Goal: Task Accomplishment & Management: Complete application form

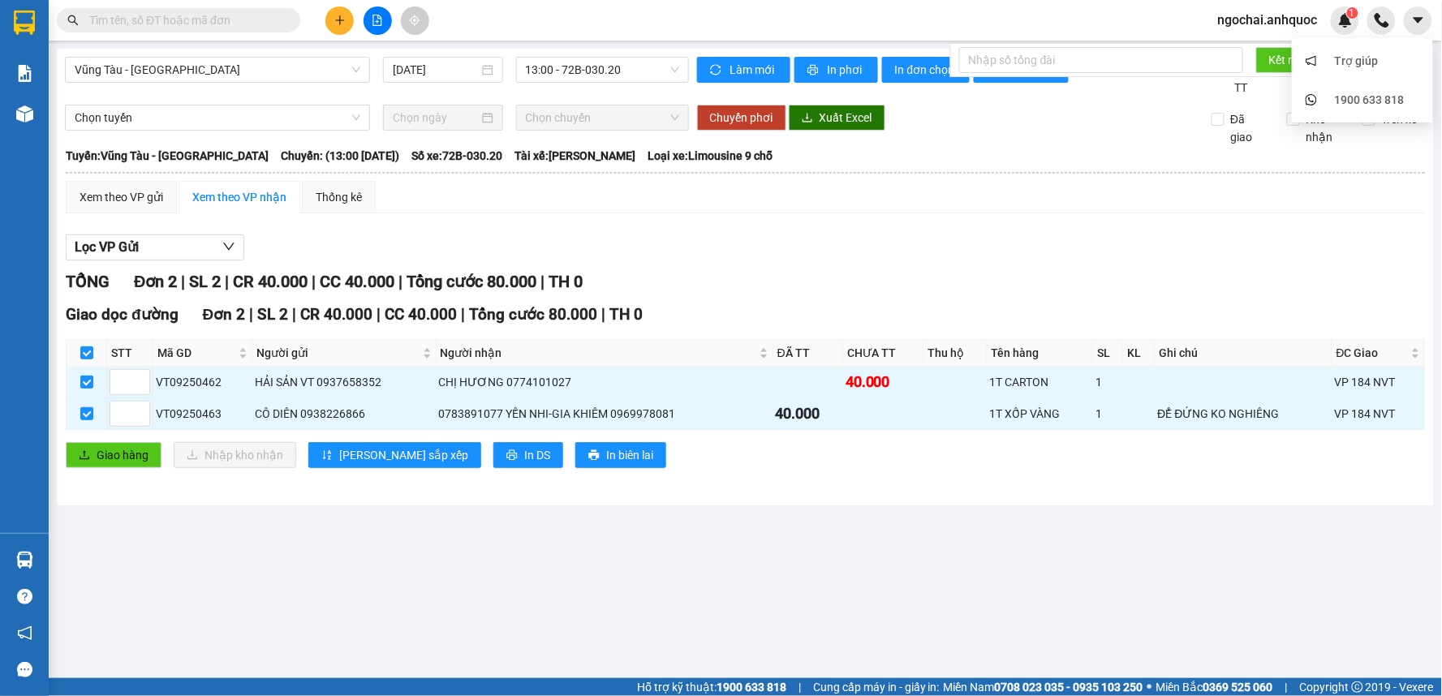
click at [1261, 17] on span "ngochai.anhquoc" at bounding box center [1268, 20] width 126 height 20
click at [1262, 53] on span "Đăng xuất" at bounding box center [1276, 50] width 92 height 18
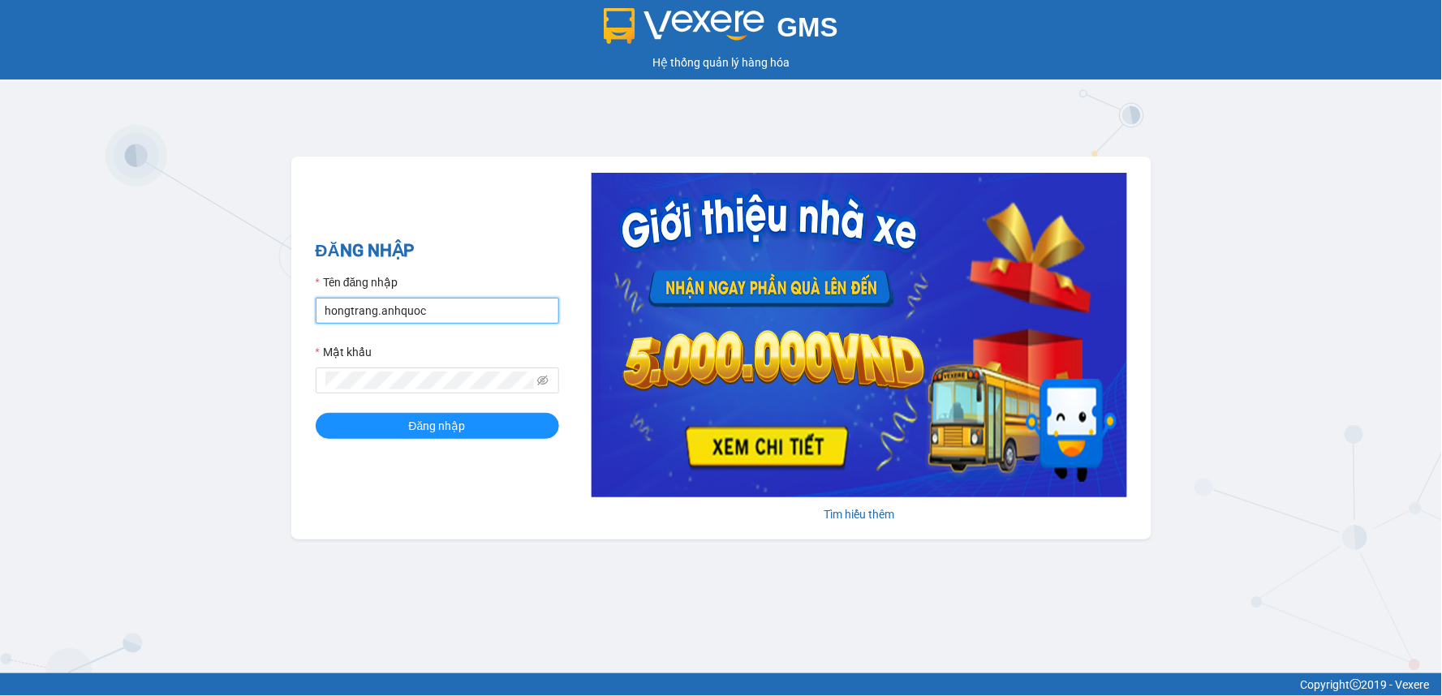
click at [452, 303] on input "hongtrang.anhquoc" at bounding box center [437, 311] width 243 height 26
type input "baochau.anhquoc"
click at [471, 442] on div "ĐĂNG NHẬP Tên đăng nhập baochau.anhquoc Mật khẩu Đăng nhập" at bounding box center [437, 348] width 243 height 221
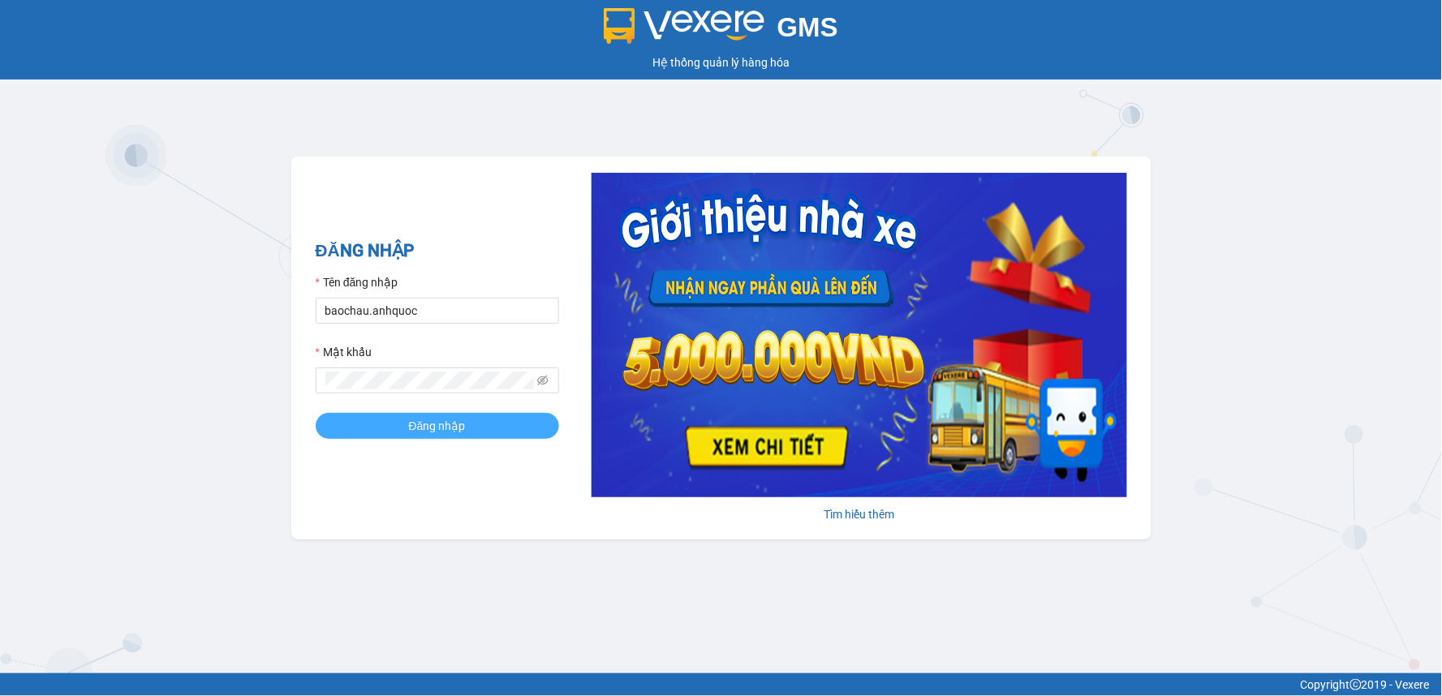
click at [483, 428] on button "Đăng nhập" at bounding box center [437, 426] width 243 height 26
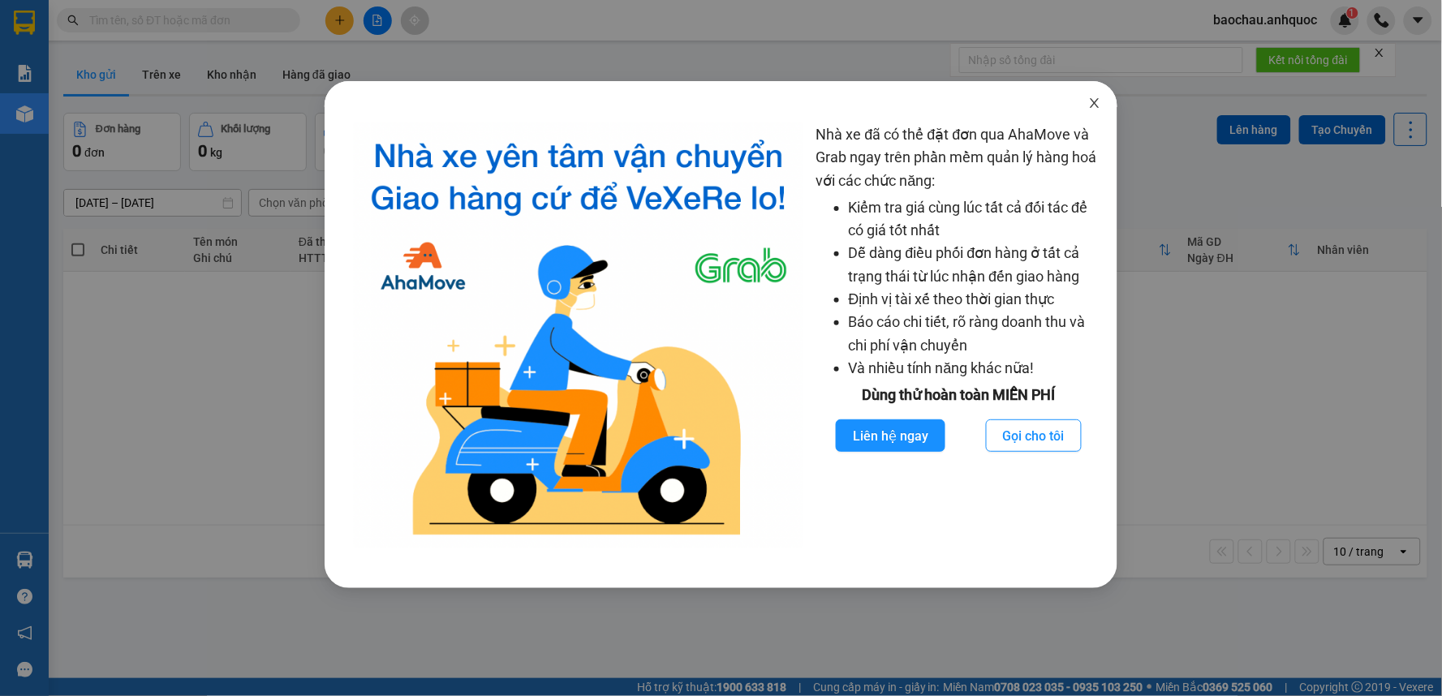
click at [1092, 95] on span "Close" at bounding box center [1094, 103] width 45 height 45
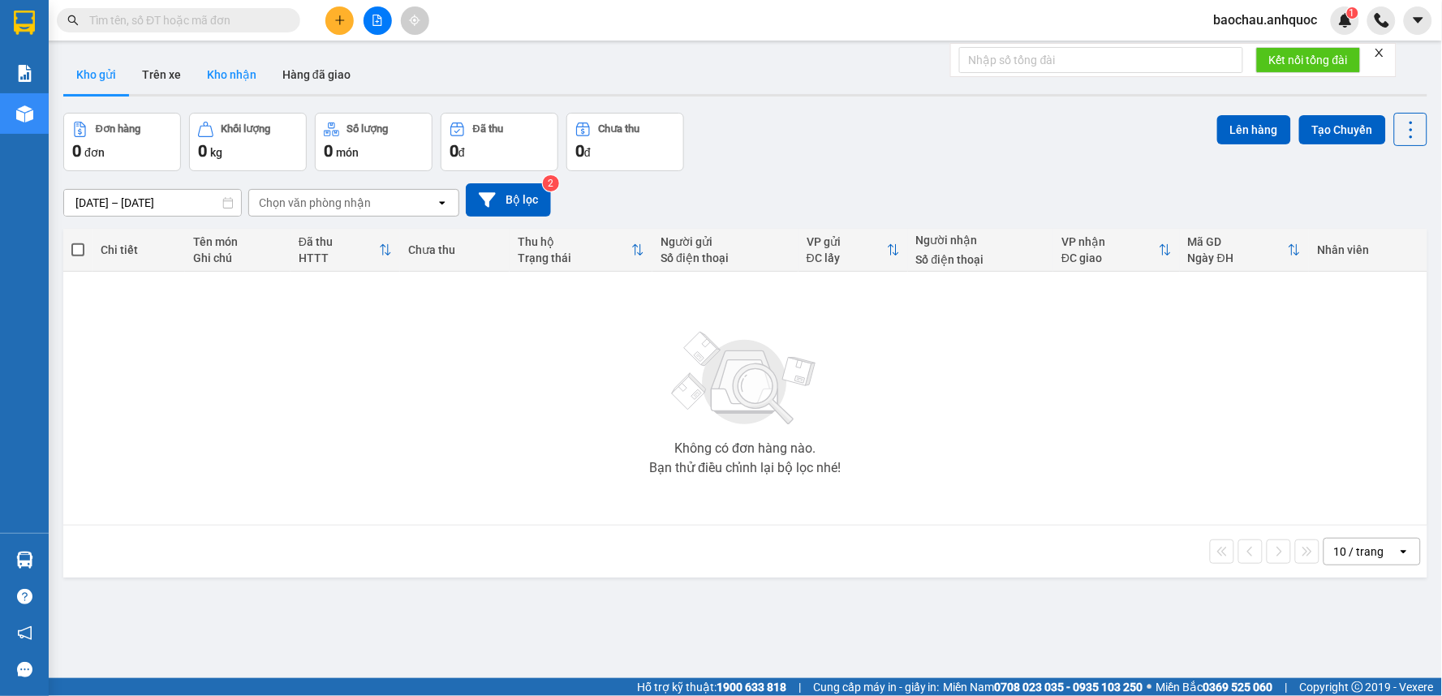
click at [207, 71] on button "Kho nhận" at bounding box center [231, 74] width 75 height 39
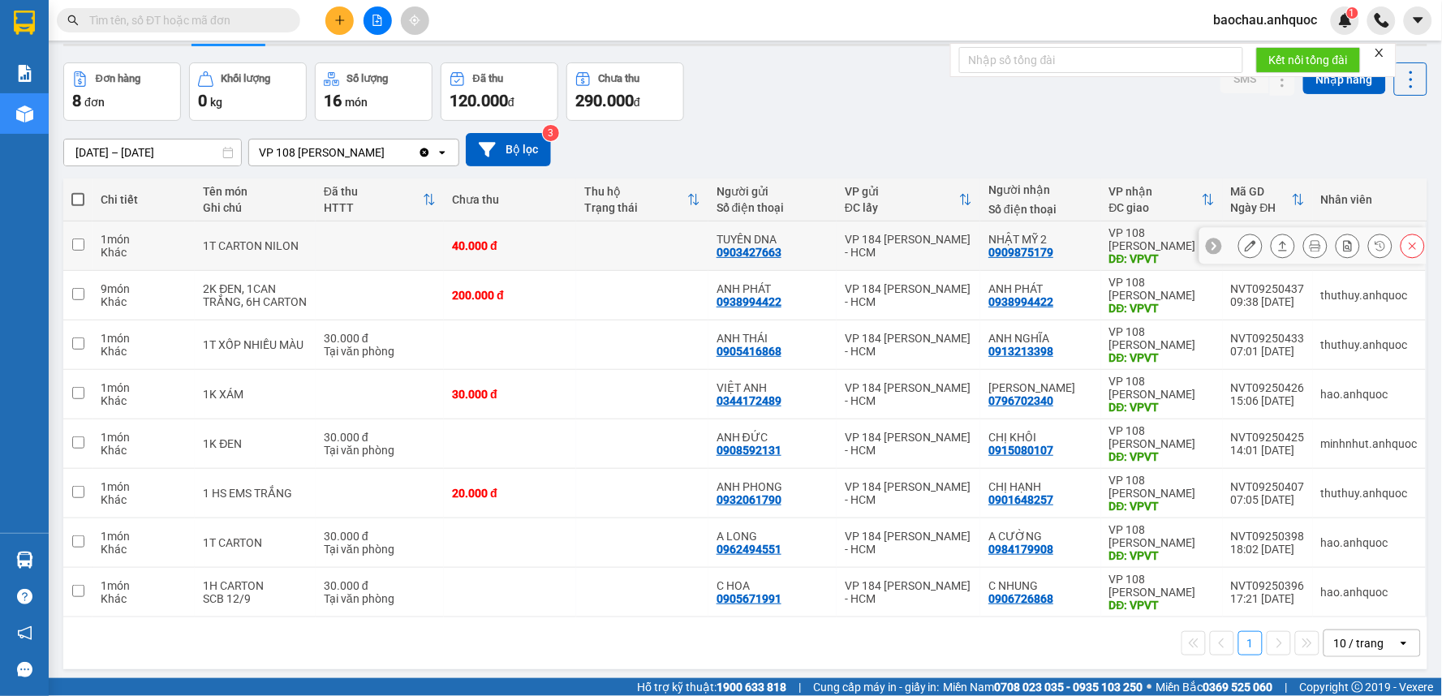
scroll to position [75, 0]
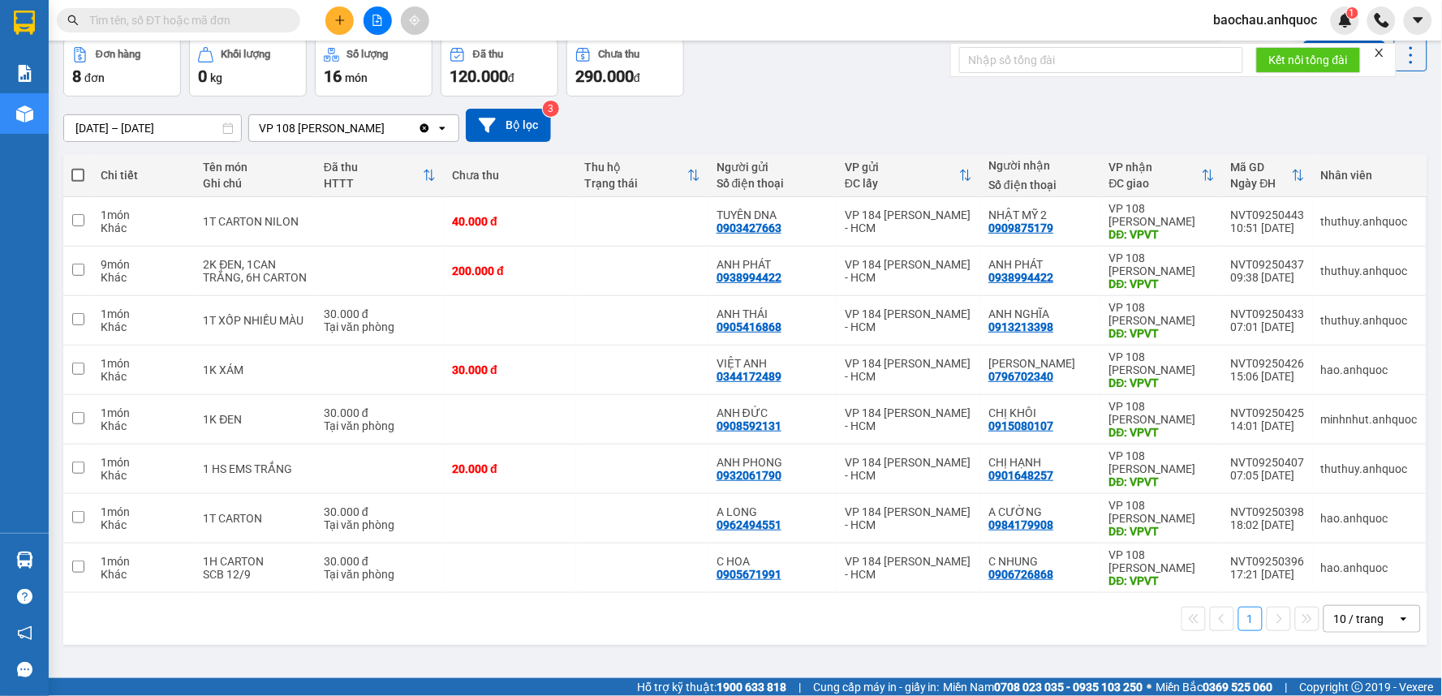
click at [219, 132] on input "[DATE] – [DATE]" at bounding box center [152, 128] width 177 height 26
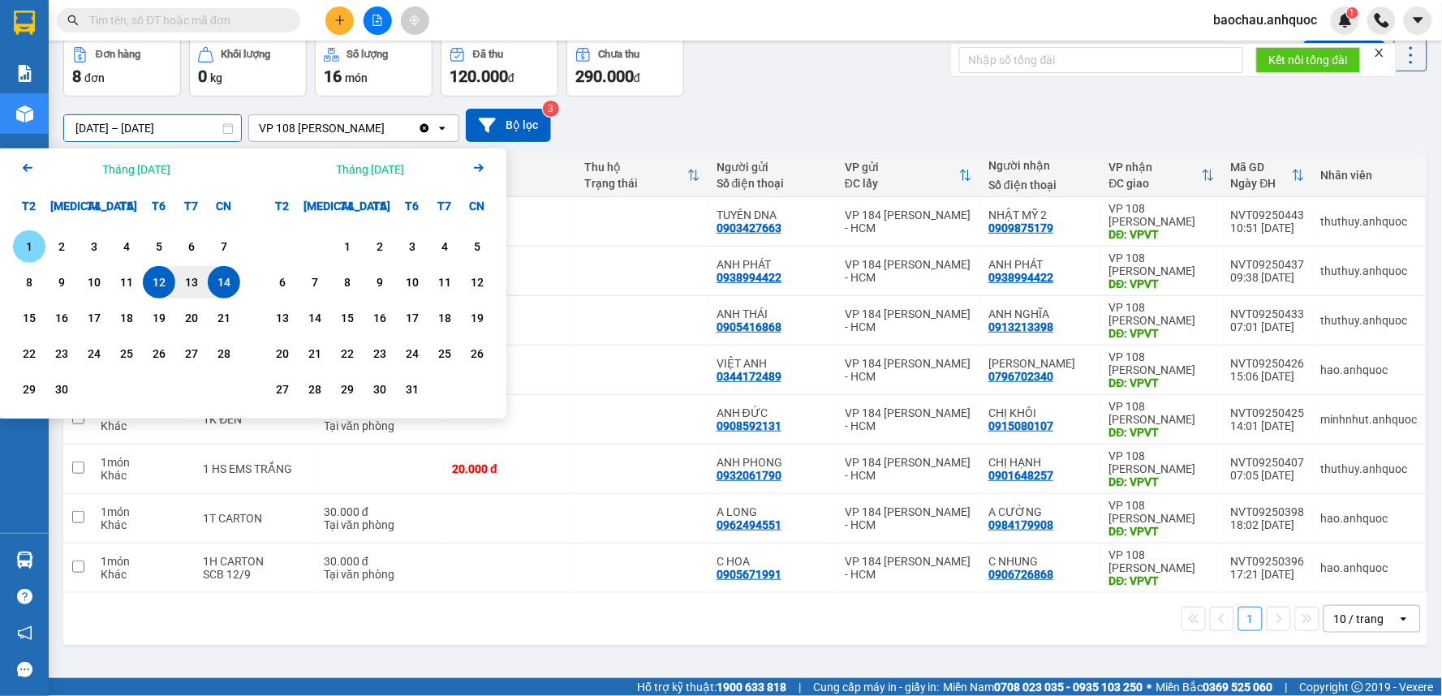
click at [32, 244] on div "1" at bounding box center [29, 246] width 23 height 19
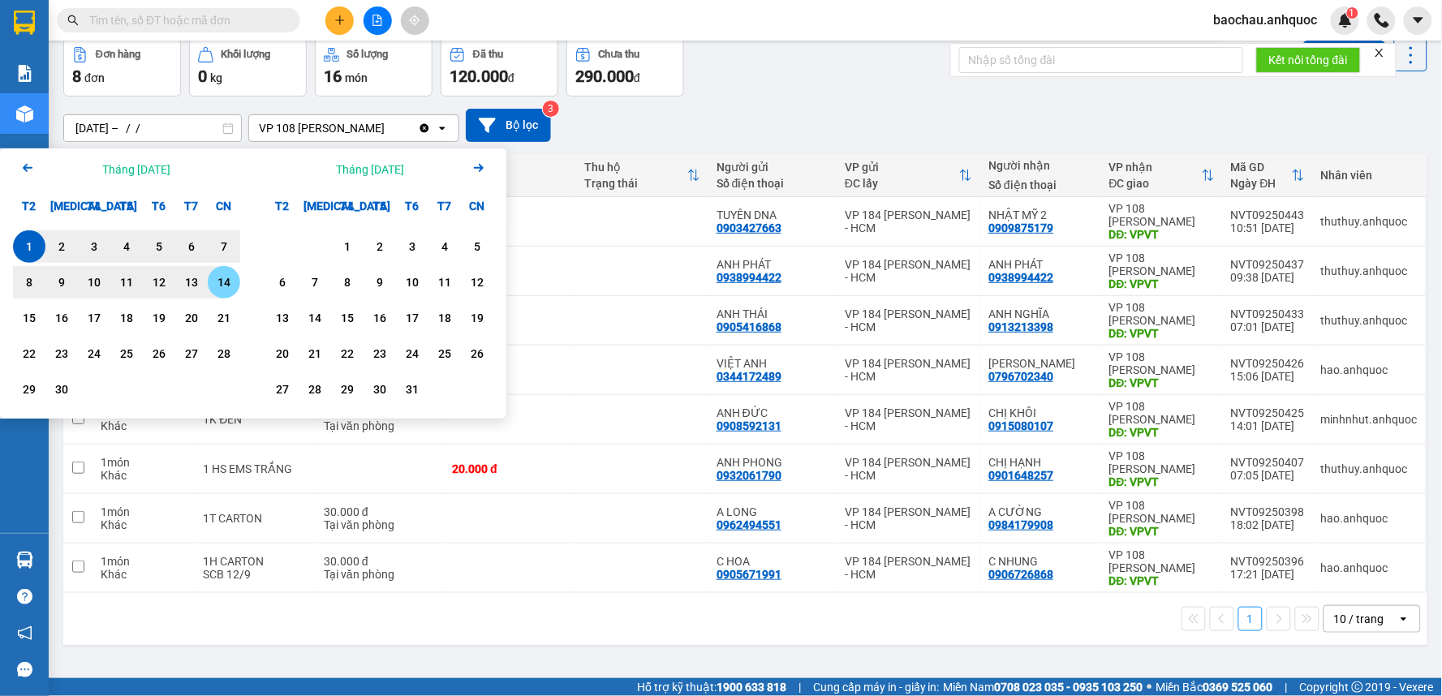
click at [222, 285] on div "14" at bounding box center [224, 282] width 23 height 19
type input "[DATE] – [DATE]"
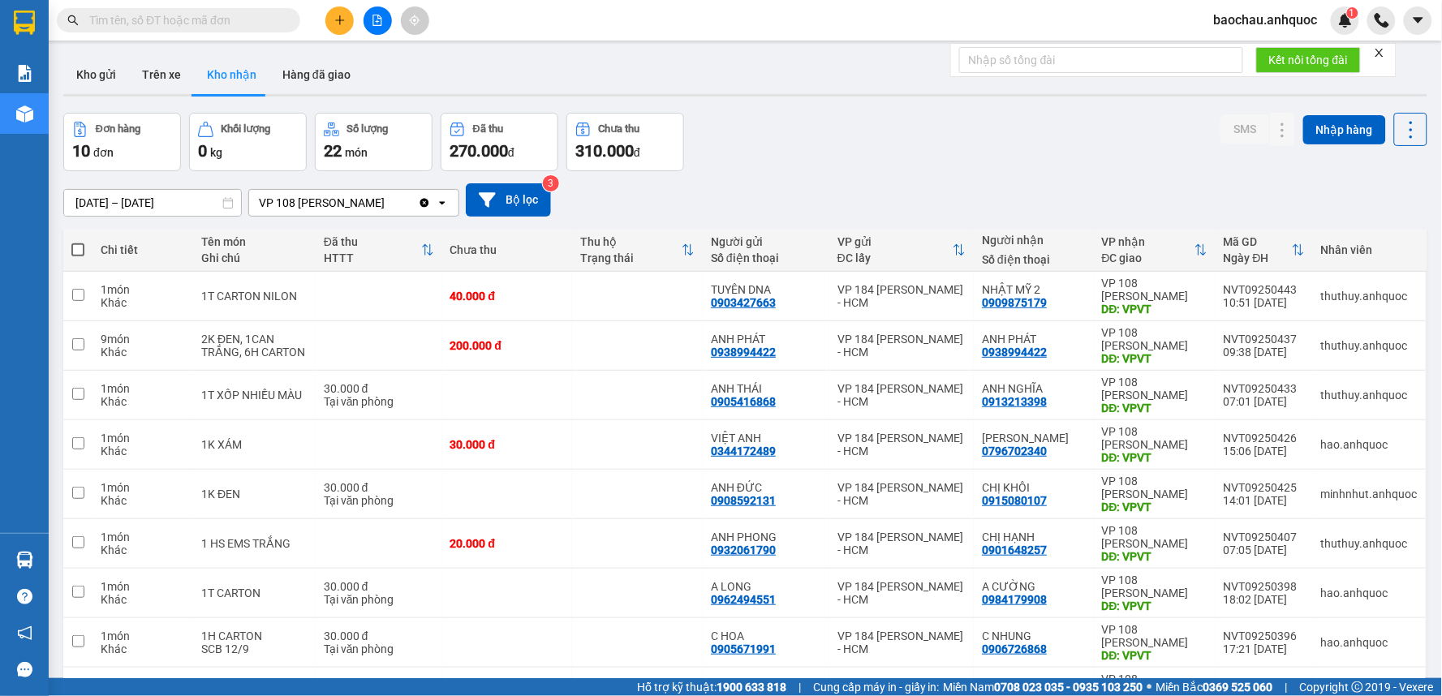
scroll to position [156, 0]
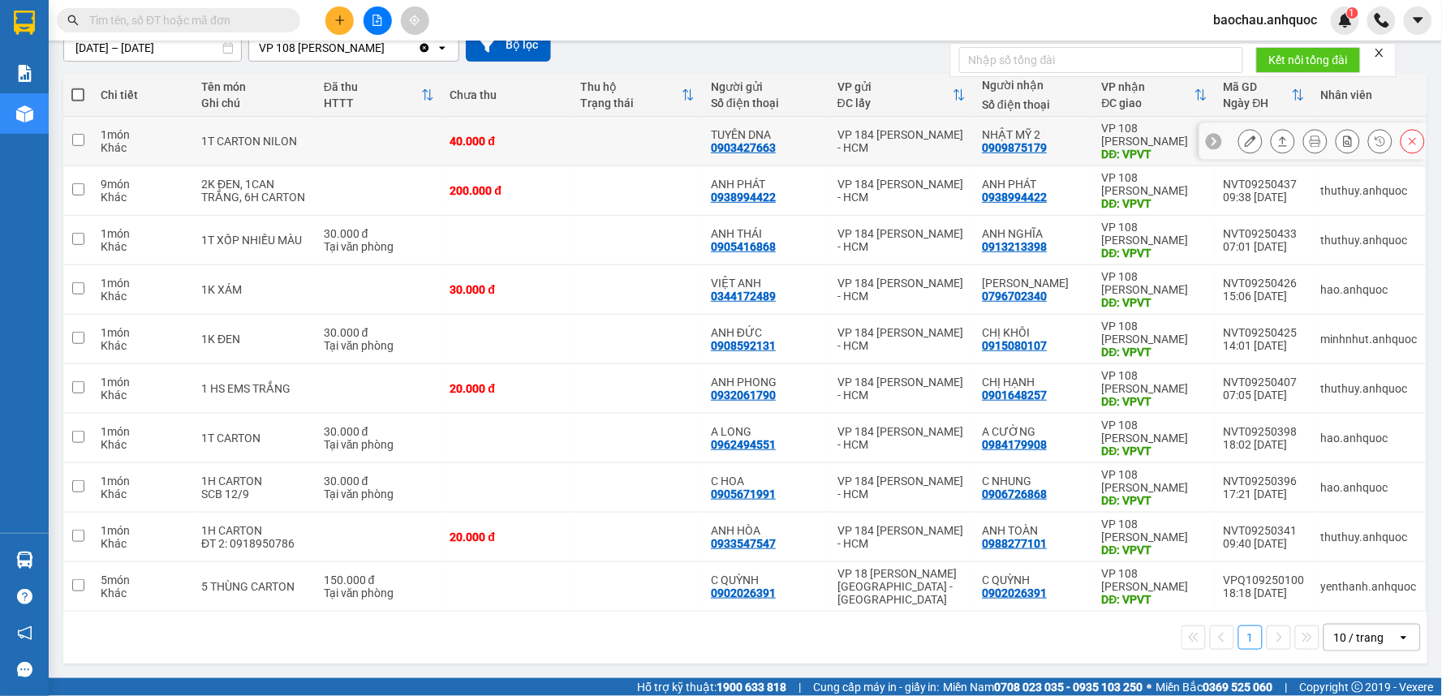
click at [609, 140] on td at bounding box center [637, 141] width 131 height 49
checkbox input "true"
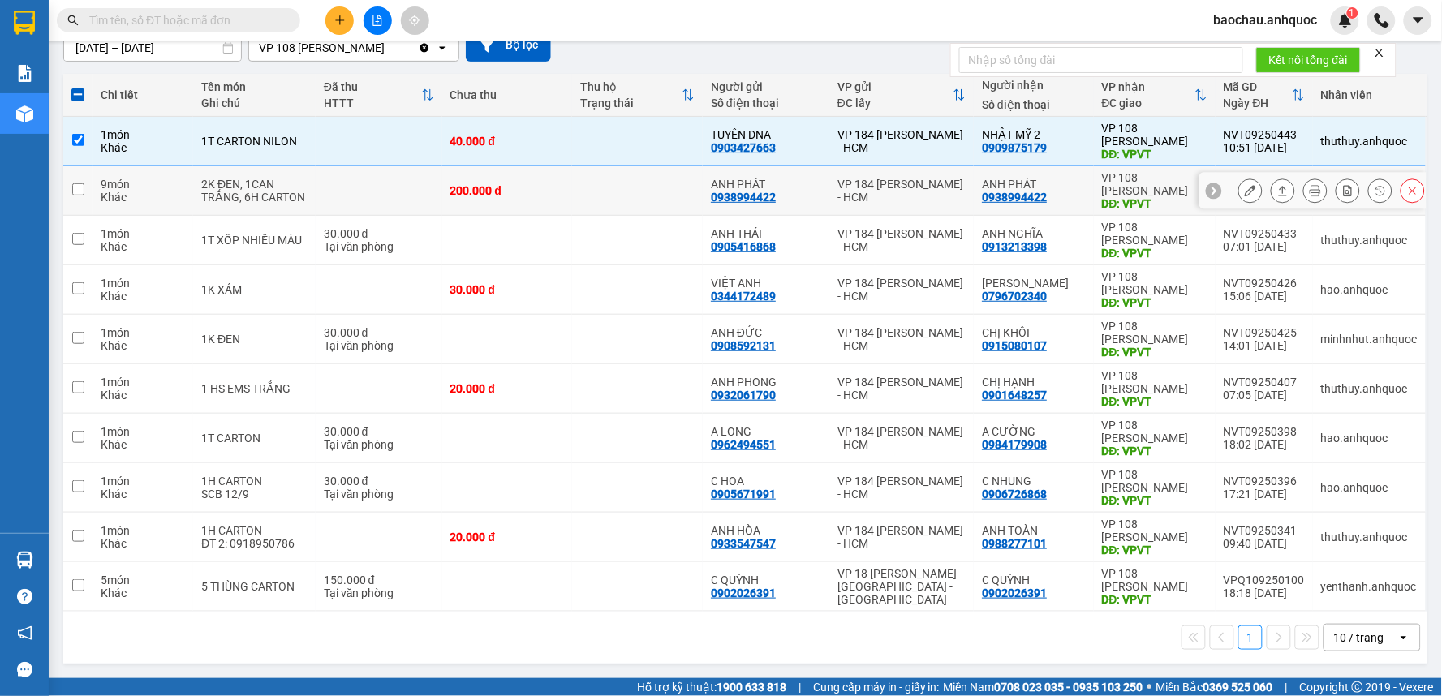
click at [587, 179] on td at bounding box center [637, 190] width 131 height 49
checkbox input "true"
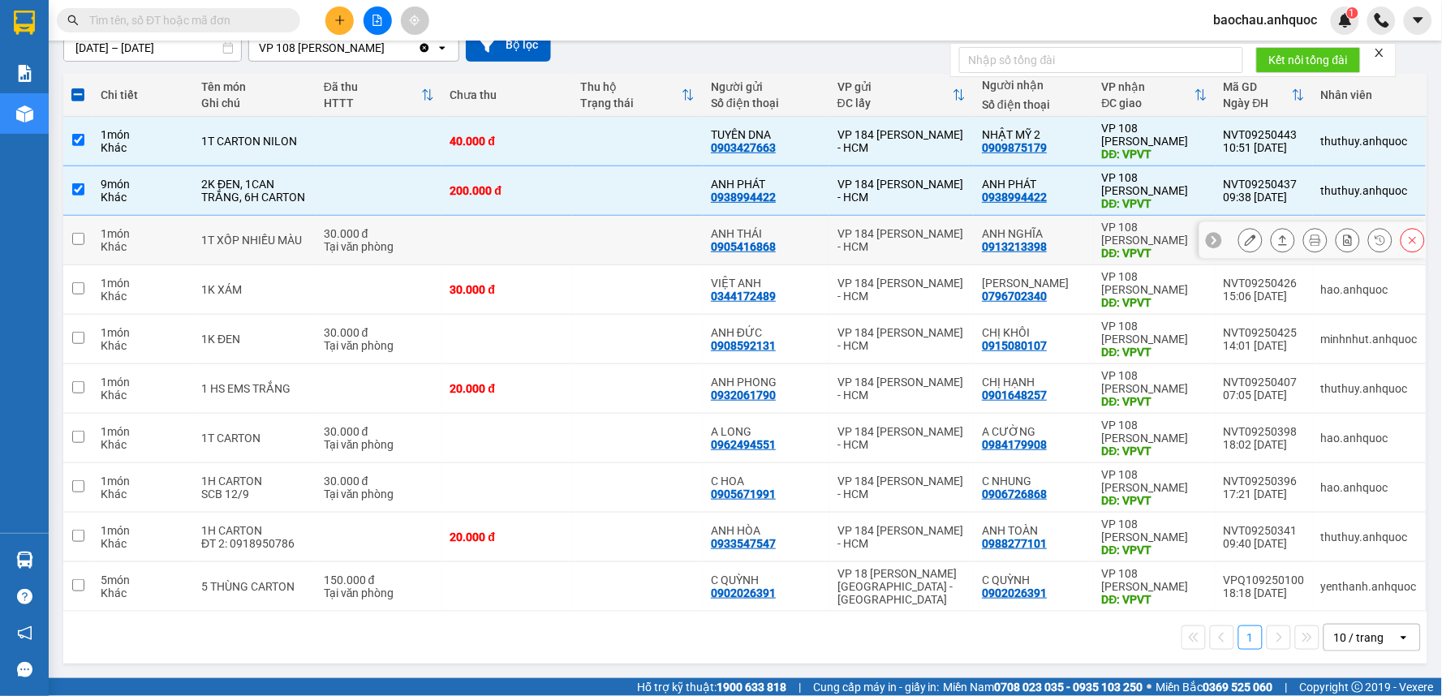
click at [601, 241] on td at bounding box center [637, 240] width 131 height 49
checkbox input "true"
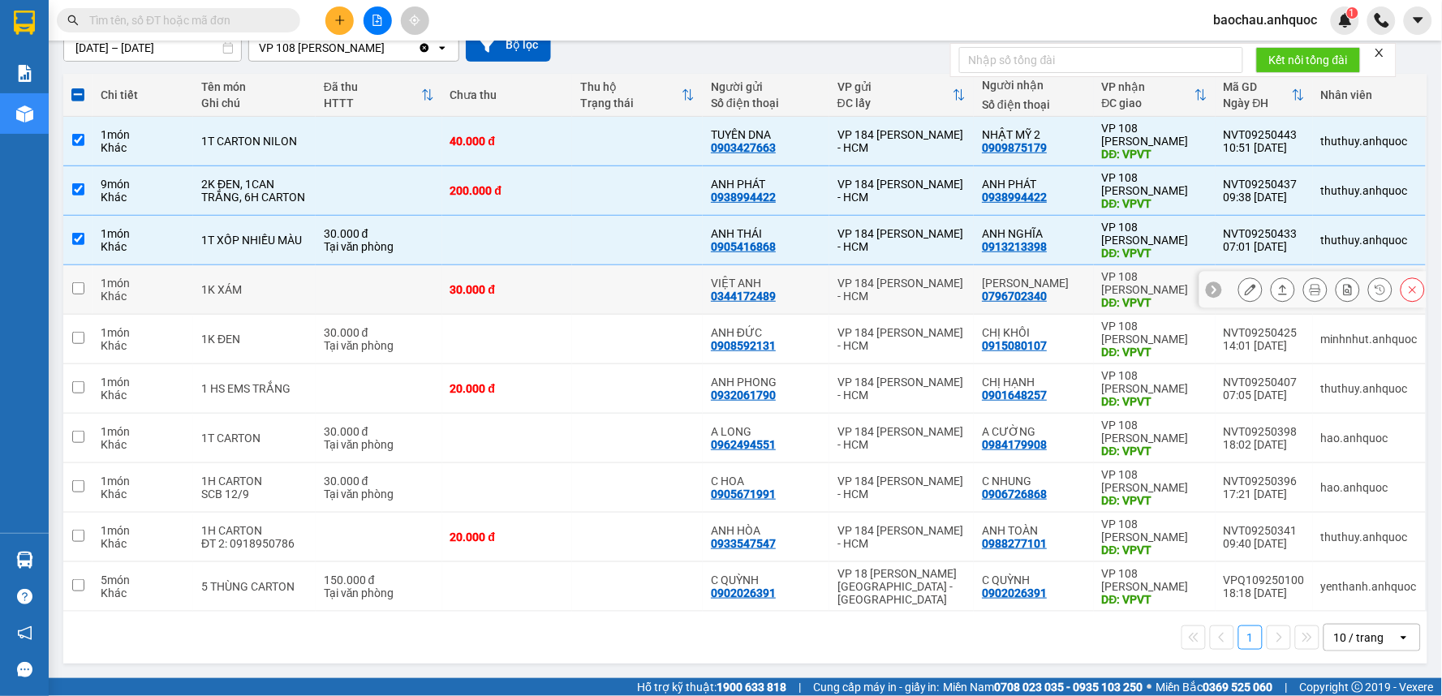
click at [613, 290] on td at bounding box center [637, 289] width 131 height 49
checkbox input "true"
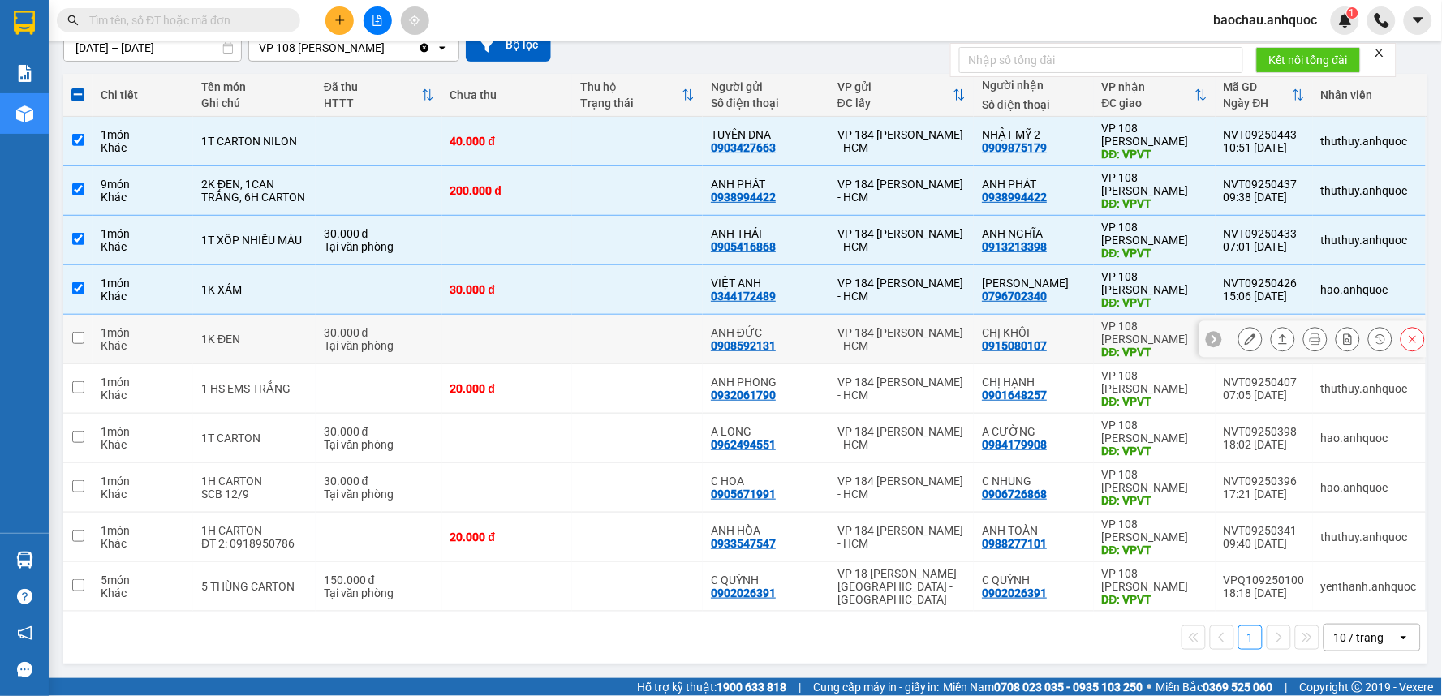
click at [657, 338] on td at bounding box center [637, 339] width 131 height 49
checkbox input "true"
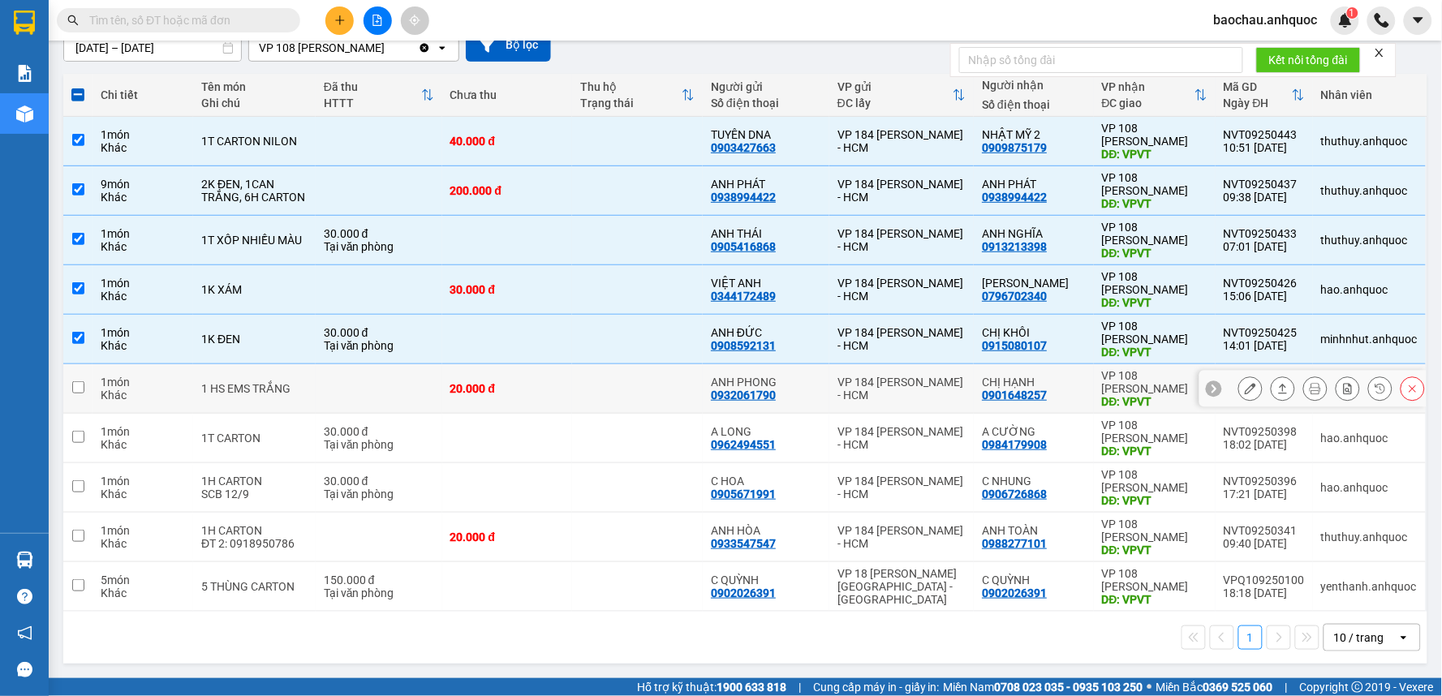
drag, startPoint x: 639, startPoint y: 391, endPoint x: 647, endPoint y: 384, distance: 10.9
click at [639, 390] on td at bounding box center [637, 388] width 131 height 49
checkbox input "true"
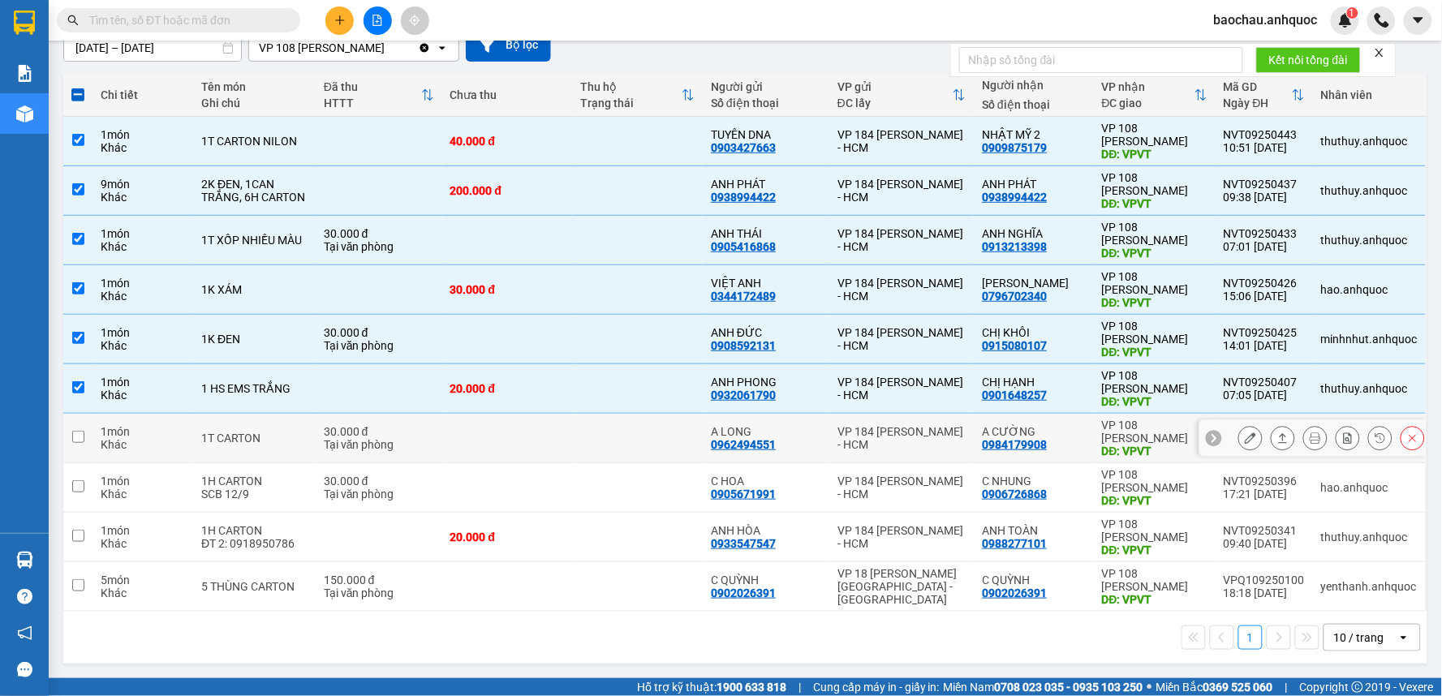
click at [656, 431] on td at bounding box center [637, 438] width 131 height 49
checkbox input "true"
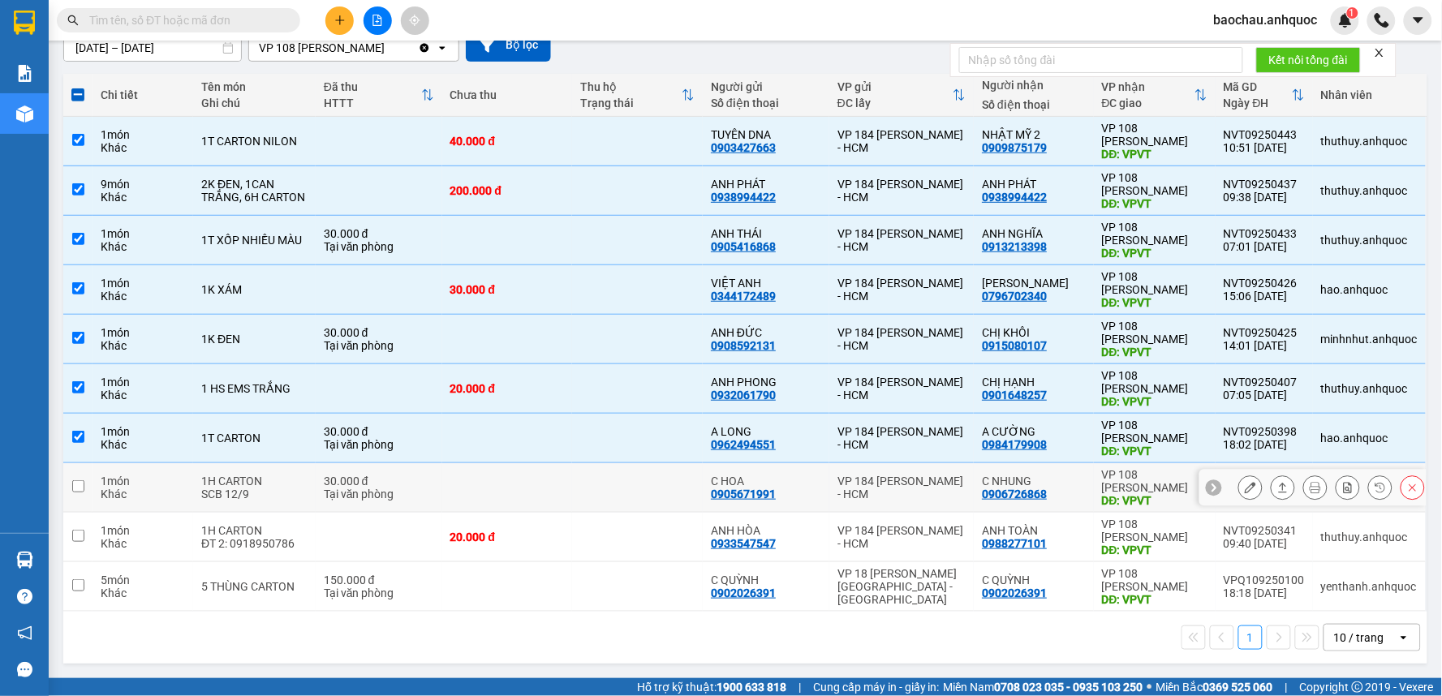
click at [655, 480] on td at bounding box center [637, 487] width 131 height 49
checkbox input "true"
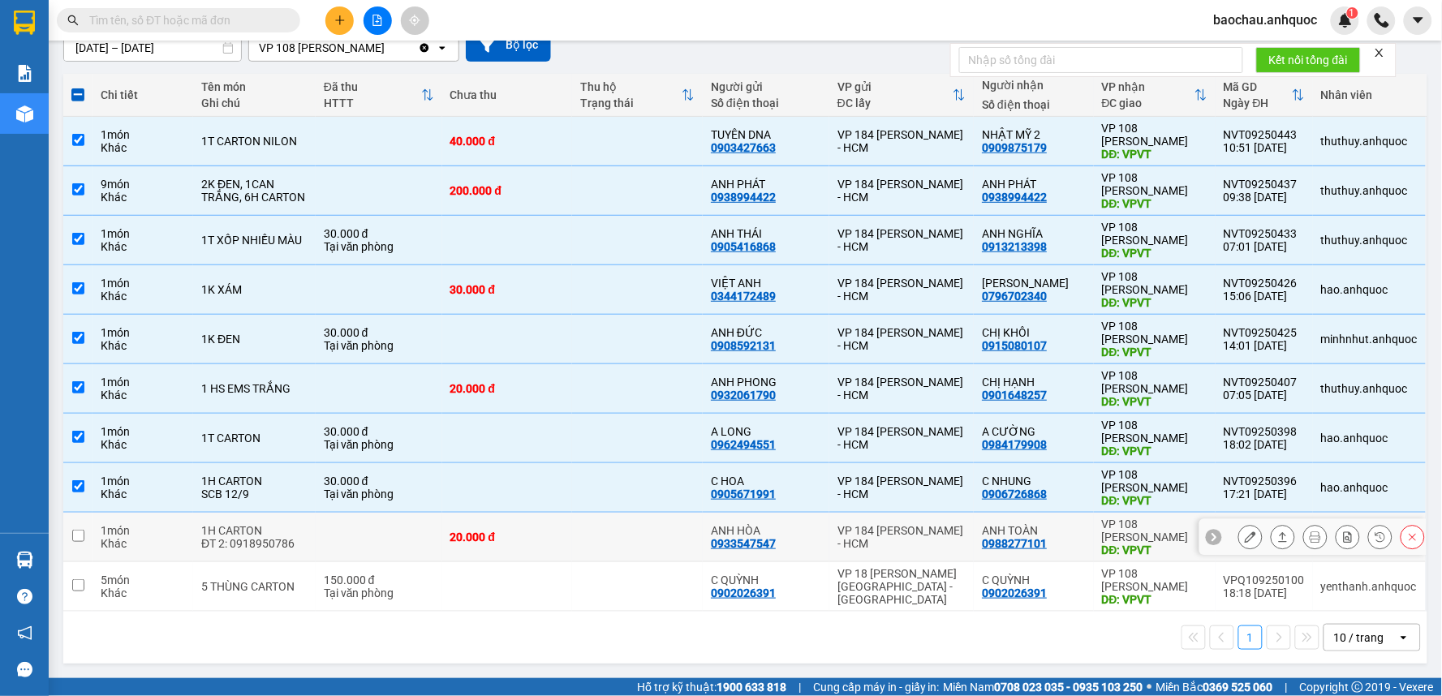
click at [677, 536] on td at bounding box center [637, 537] width 131 height 49
checkbox input "true"
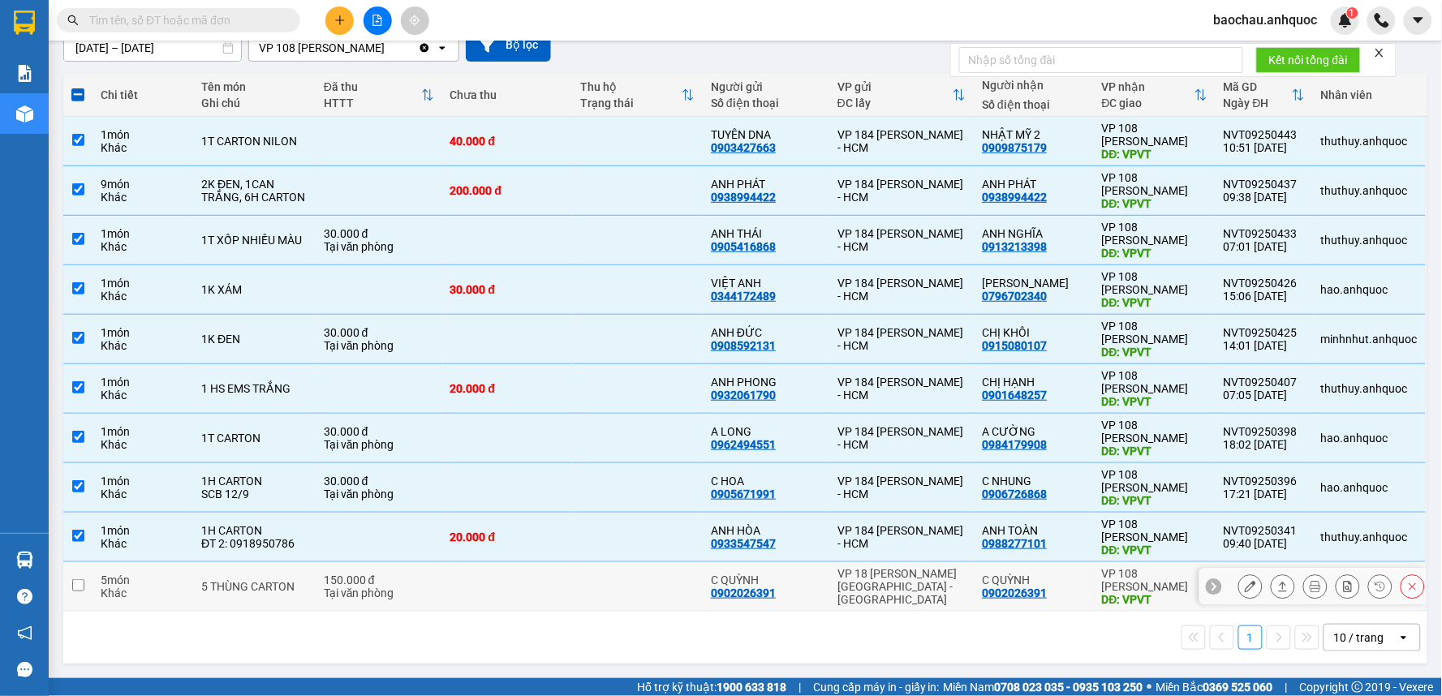
click at [669, 587] on td at bounding box center [637, 586] width 131 height 49
checkbox input "true"
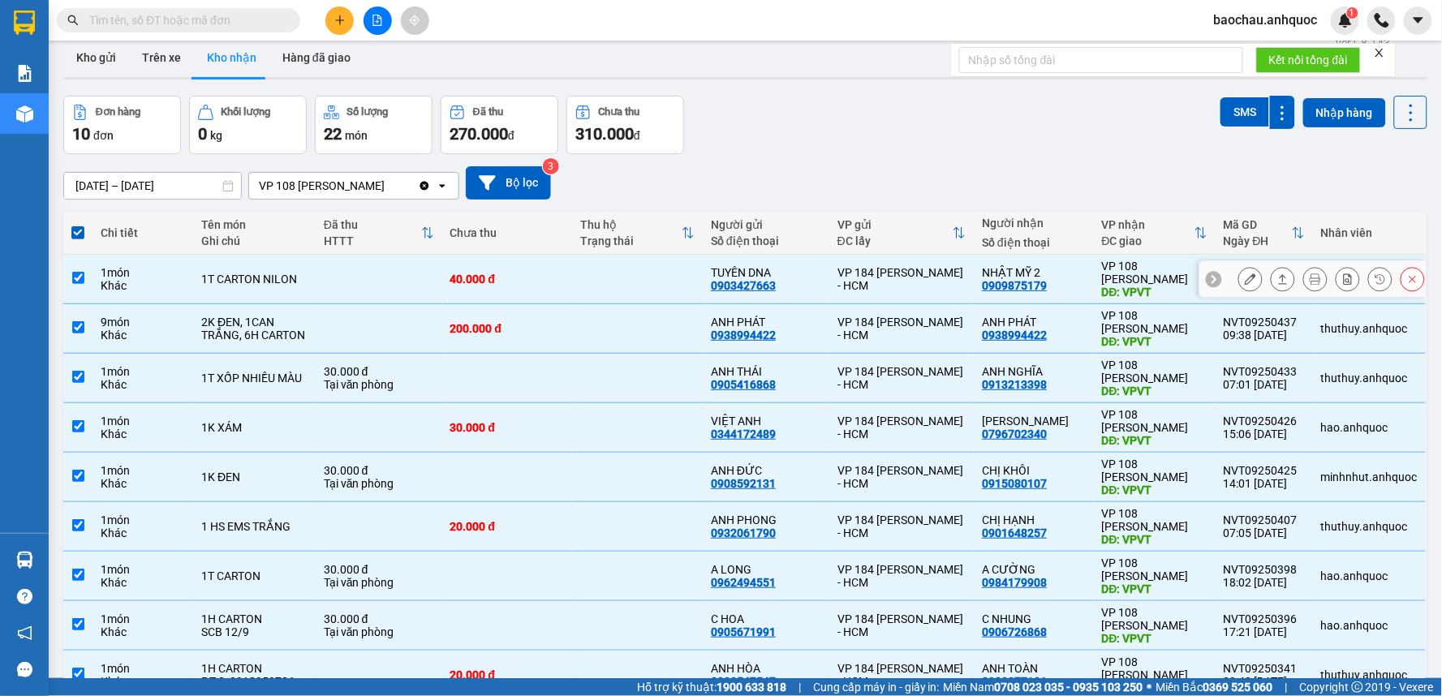
scroll to position [0, 0]
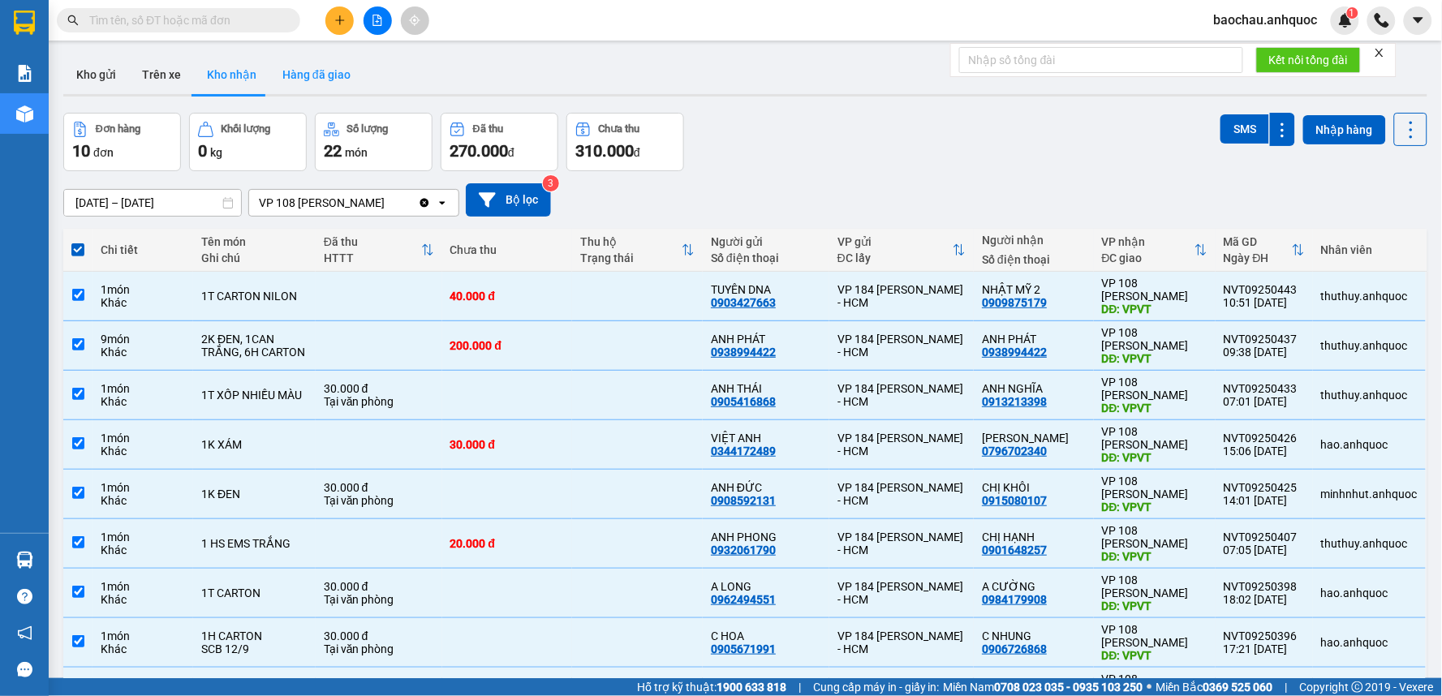
click at [329, 91] on button "Hàng đã giao" at bounding box center [316, 74] width 94 height 39
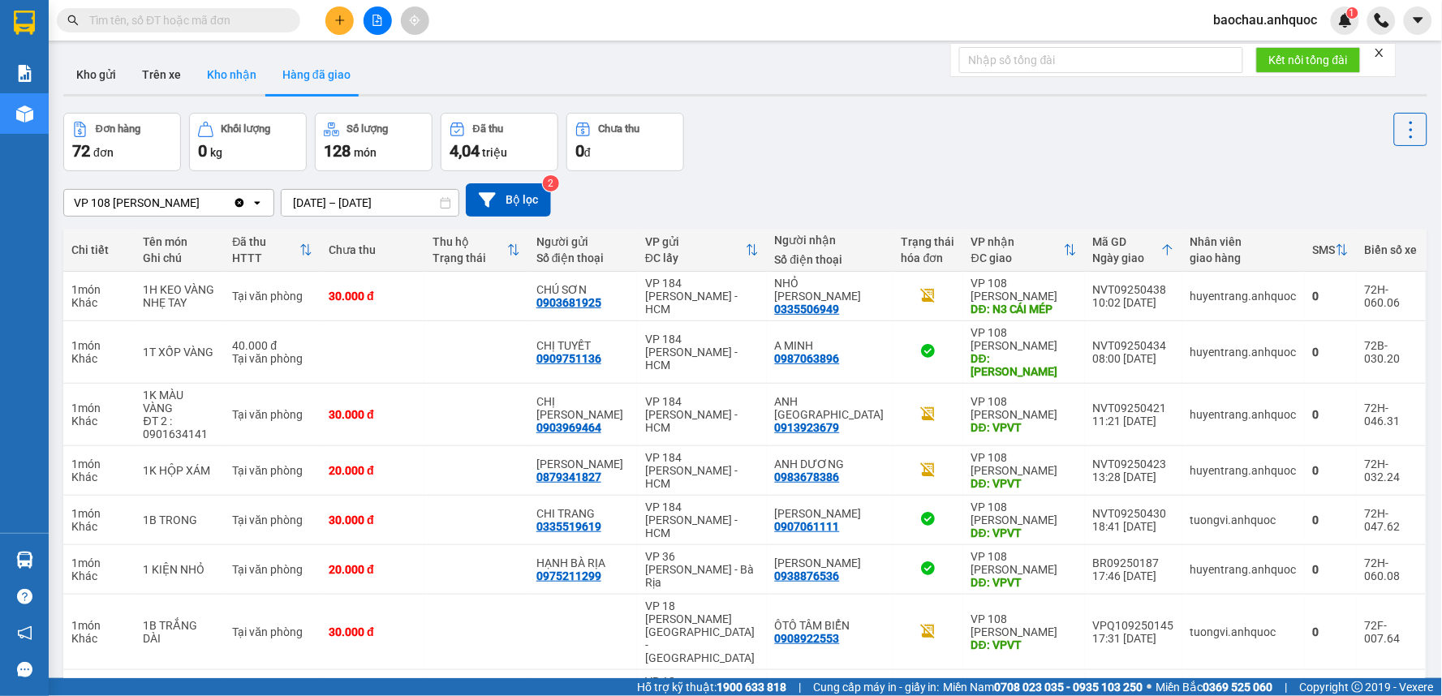
click at [238, 74] on button "Kho nhận" at bounding box center [231, 74] width 75 height 39
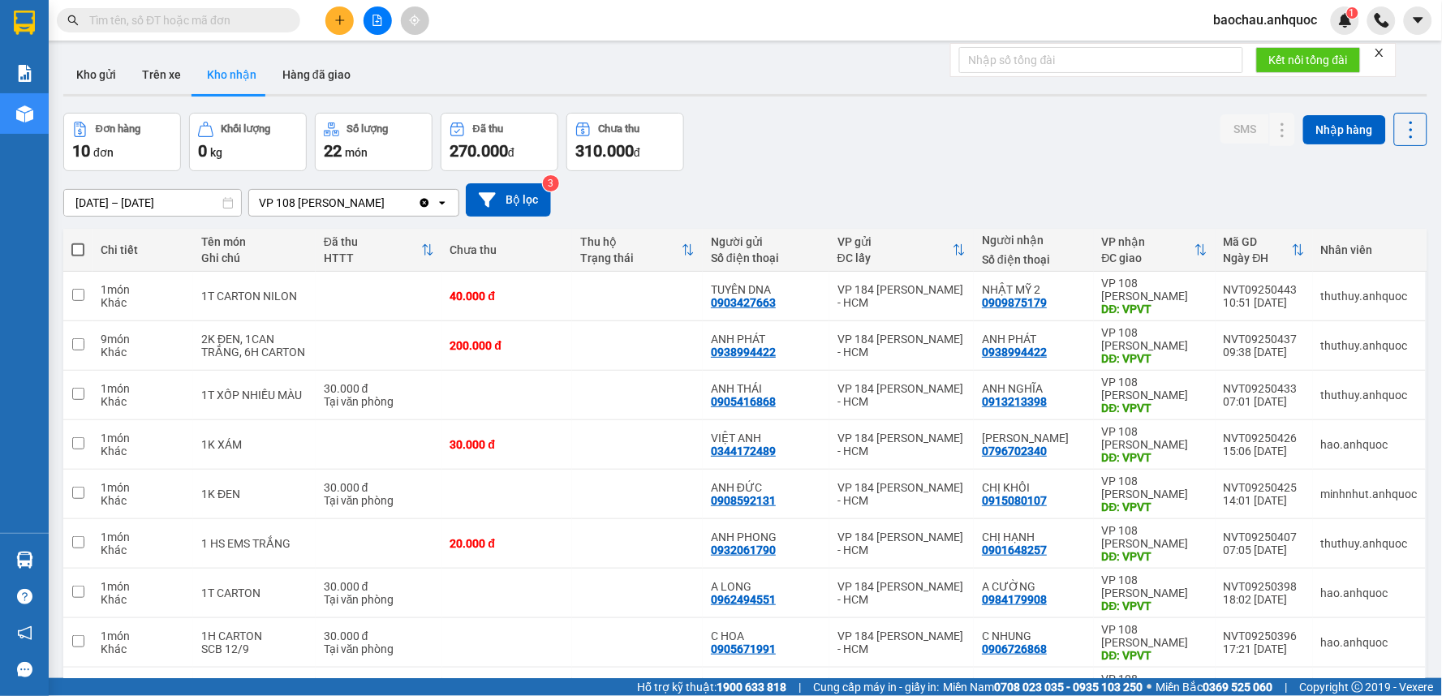
click at [194, 55] on button "Kho nhận" at bounding box center [231, 74] width 75 height 39
click at [339, 23] on icon "plus" at bounding box center [339, 19] width 1 height 9
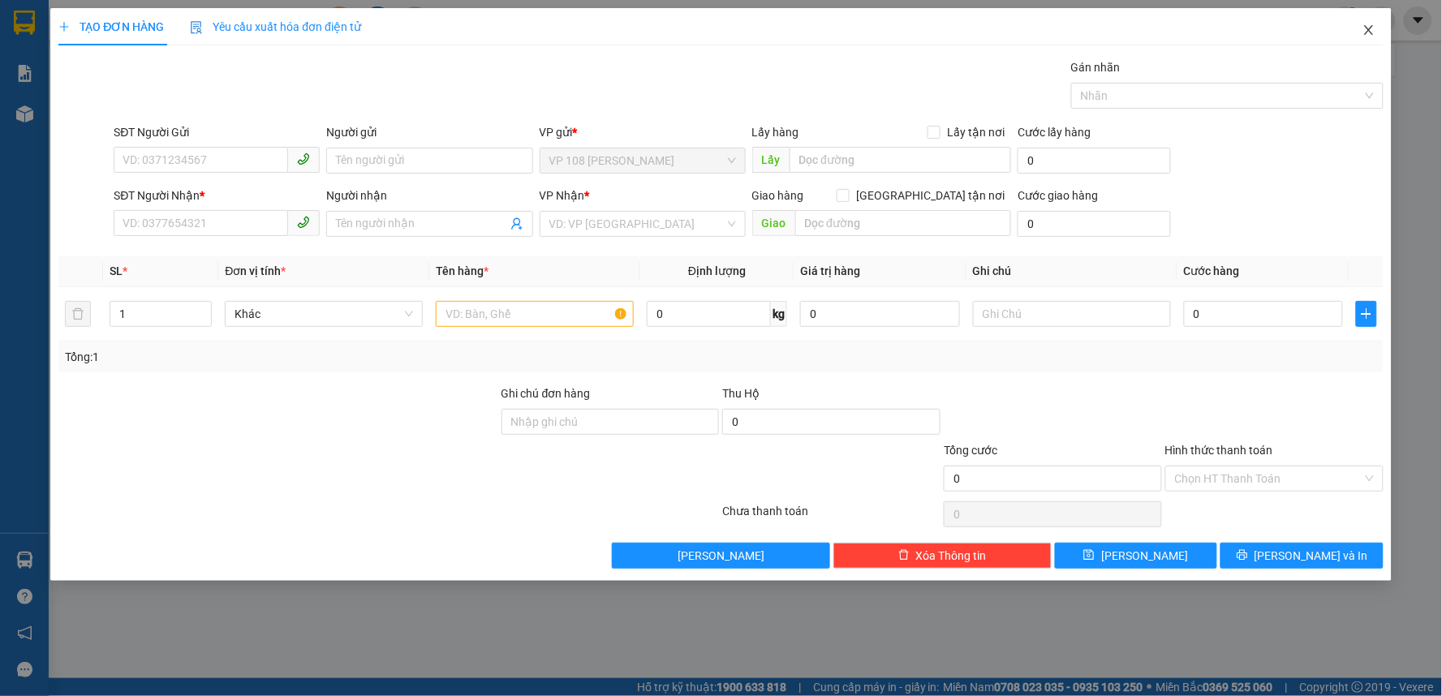
click at [1370, 39] on span "Close" at bounding box center [1368, 30] width 45 height 45
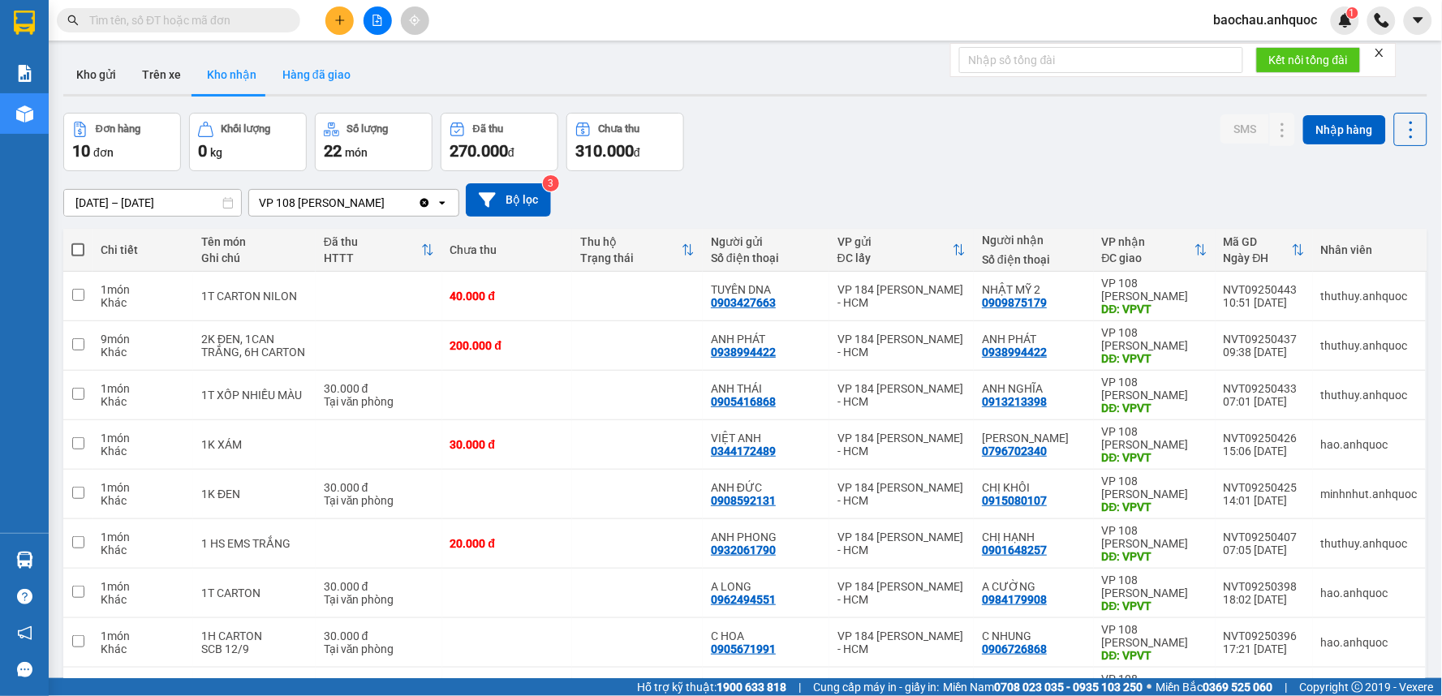
click at [336, 55] on button "Hàng đã giao" at bounding box center [316, 74] width 94 height 39
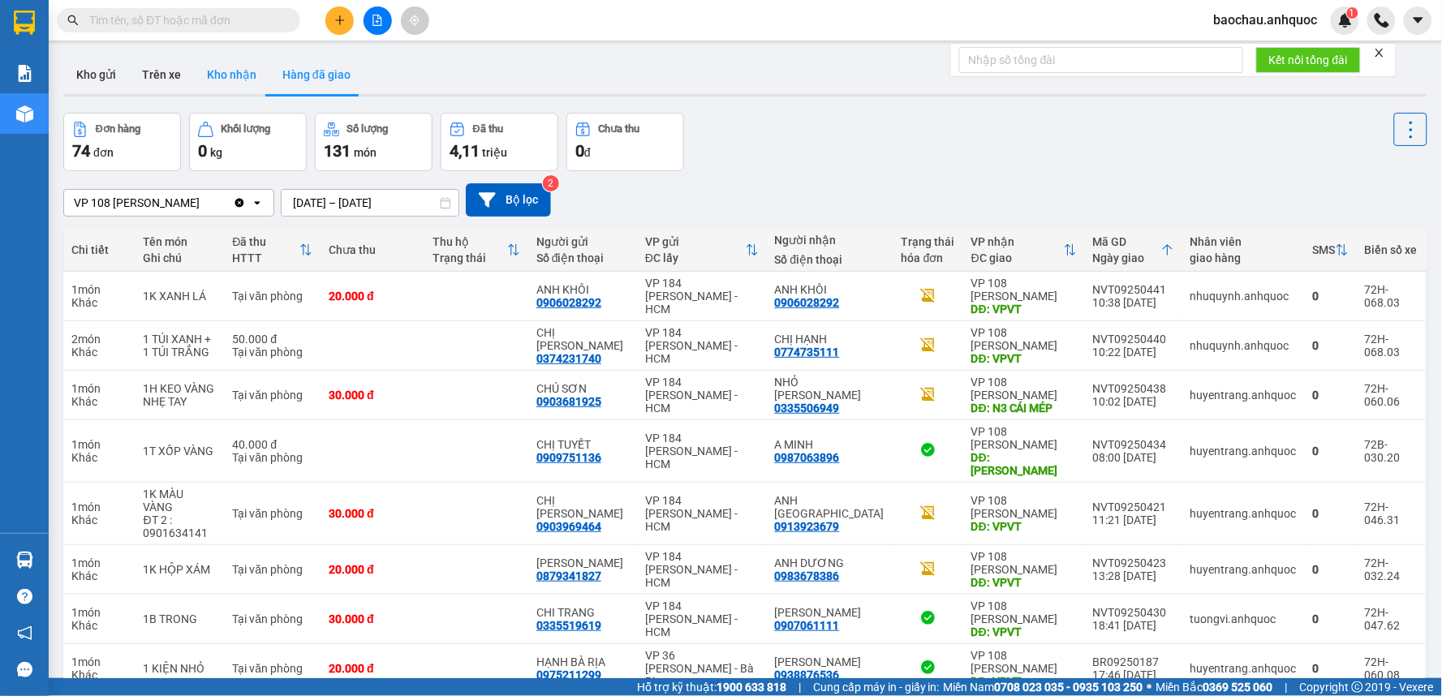
click at [247, 83] on button "Kho nhận" at bounding box center [231, 74] width 75 height 39
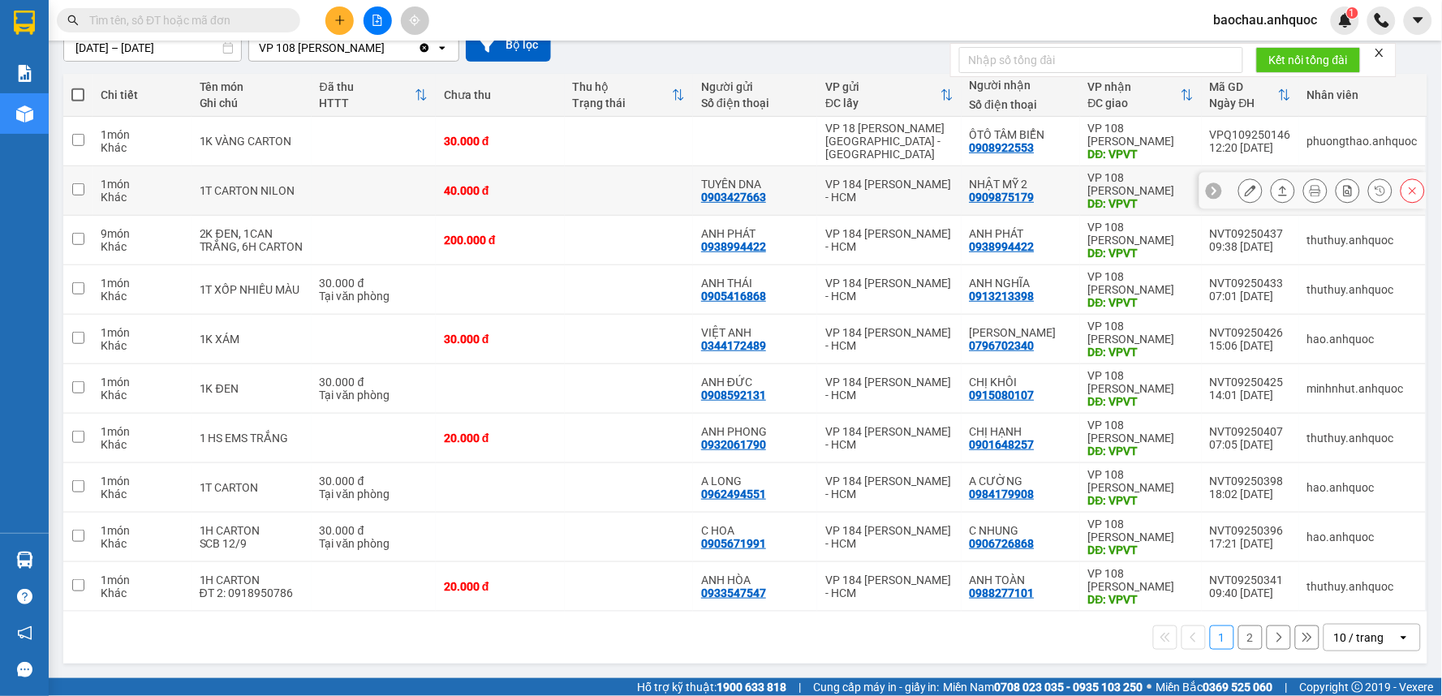
scroll to position [156, 0]
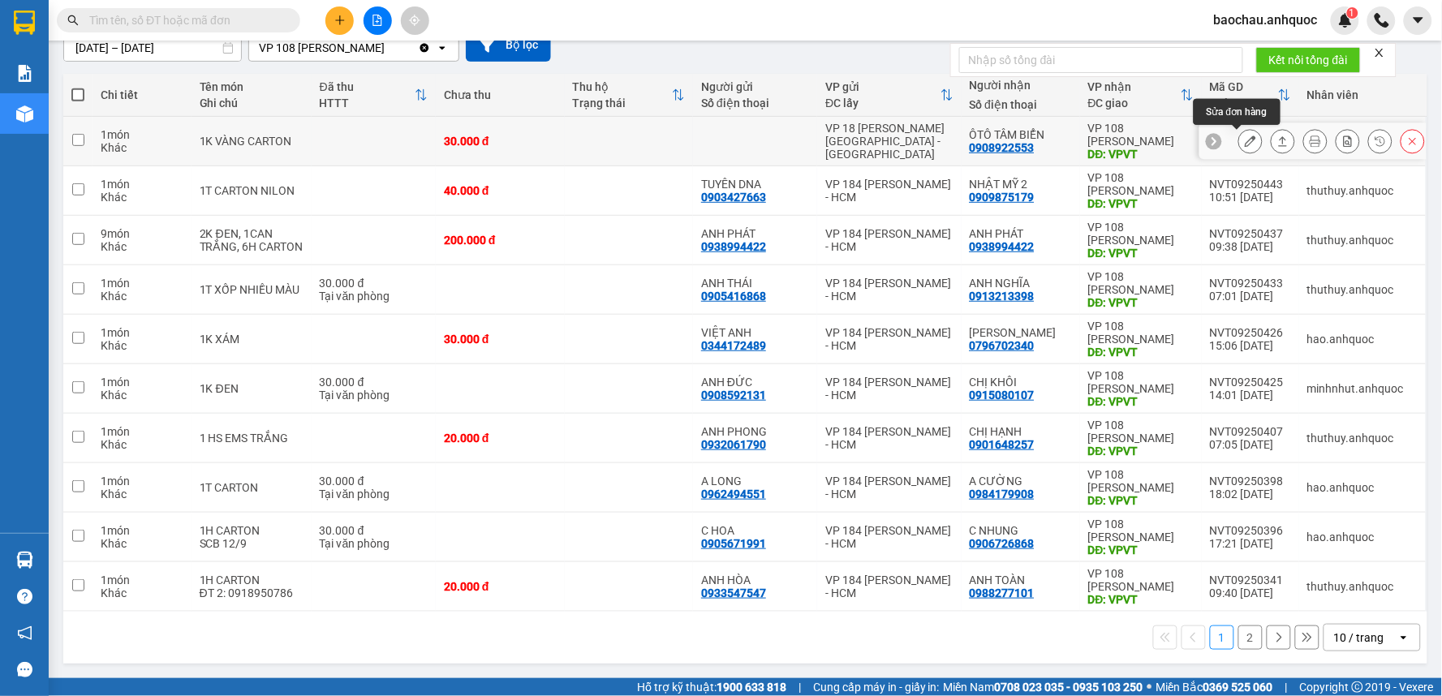
click at [1243, 146] on button at bounding box center [1250, 141] width 23 height 28
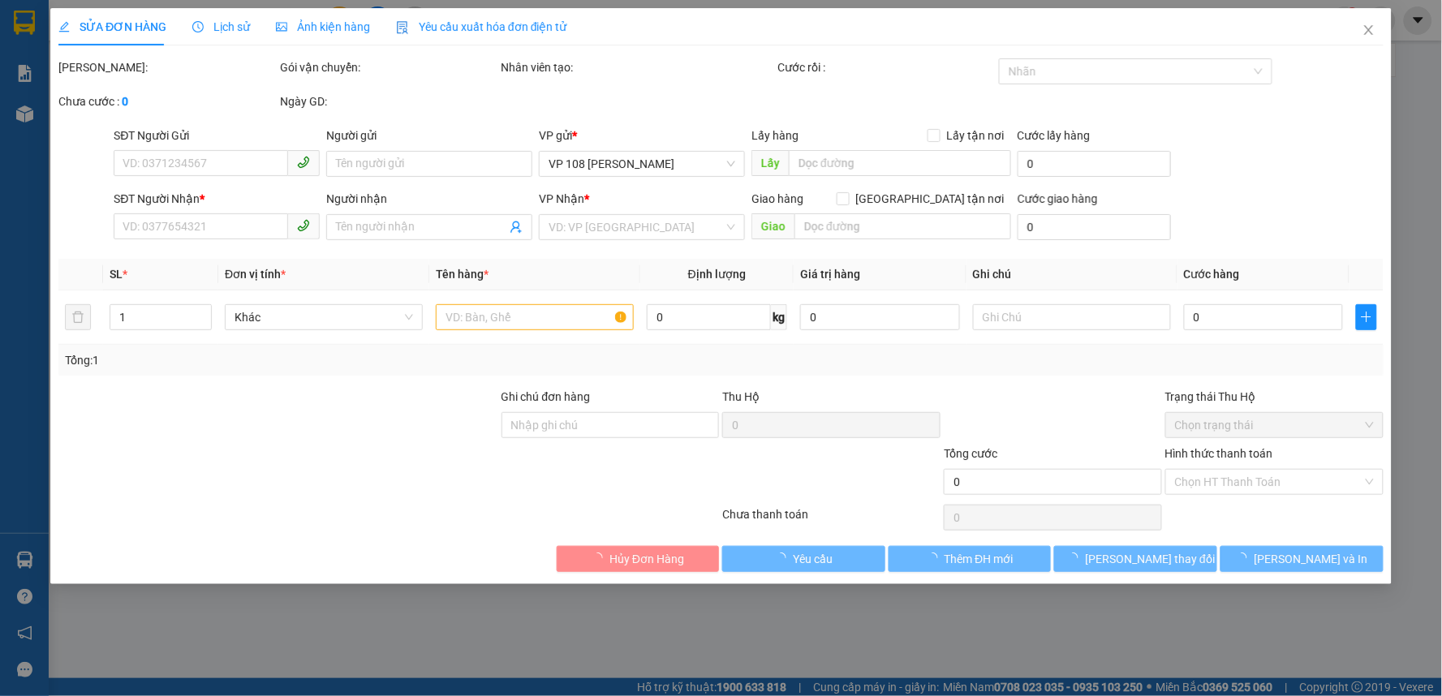
type input "0908922553"
type input "ÔTÔ TÂM BIỂN"
type input "VPVT"
type input "30.000"
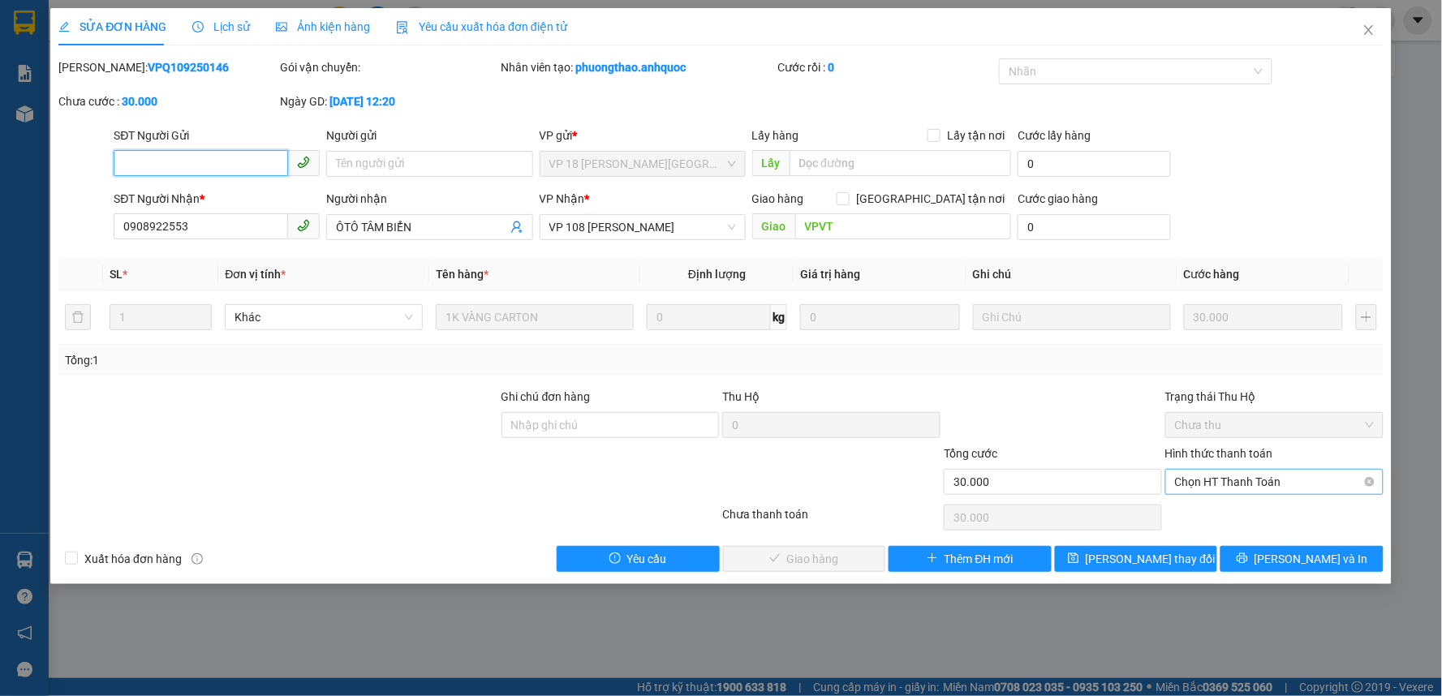
click at [1229, 481] on span "Chọn HT Thanh Toán" at bounding box center [1274, 482] width 199 height 24
click at [1229, 529] on div "Total Paid Fee 0 Total UnPaid Fee 30.000 Cash Collection Total Fee Mã ĐH: VPQ10…" at bounding box center [720, 315] width 1325 height 514
click at [1230, 514] on div "Chọn HT Thanh Toán" at bounding box center [1275, 517] width 222 height 32
click at [1218, 480] on span "Chọn HT Thanh Toán" at bounding box center [1274, 482] width 199 height 24
click at [1218, 519] on div "Tại văn phòng" at bounding box center [1275, 515] width 199 height 18
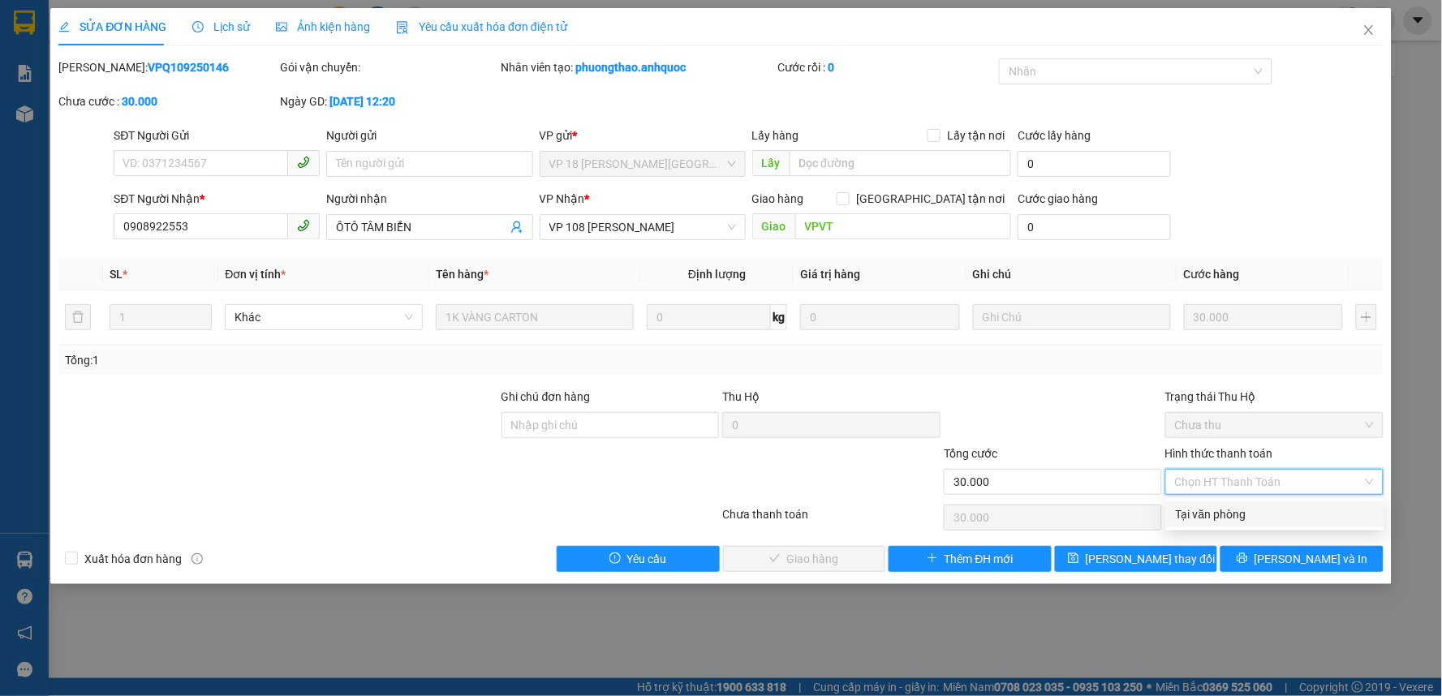
type input "0"
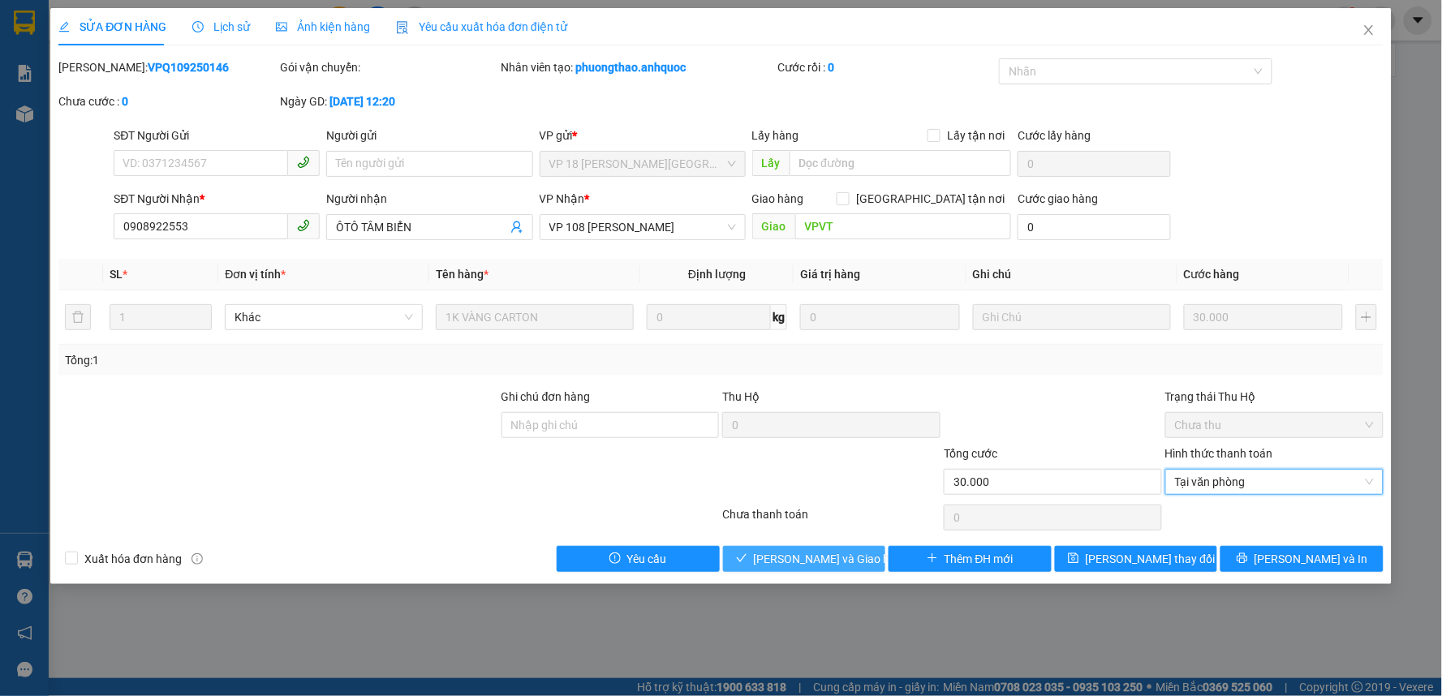
click at [781, 556] on span "[PERSON_NAME] và Giao hàng" at bounding box center [832, 559] width 156 height 18
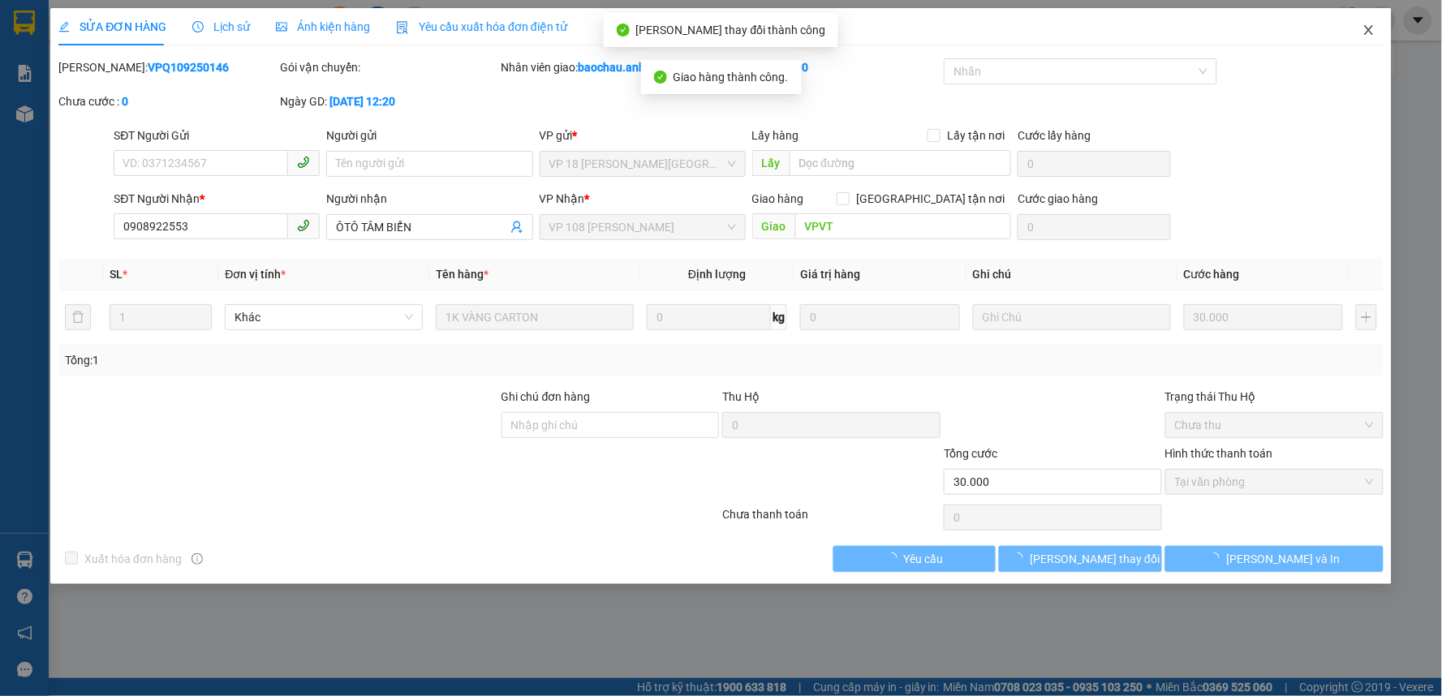
click at [1369, 30] on icon "close" at bounding box center [1368, 30] width 9 height 10
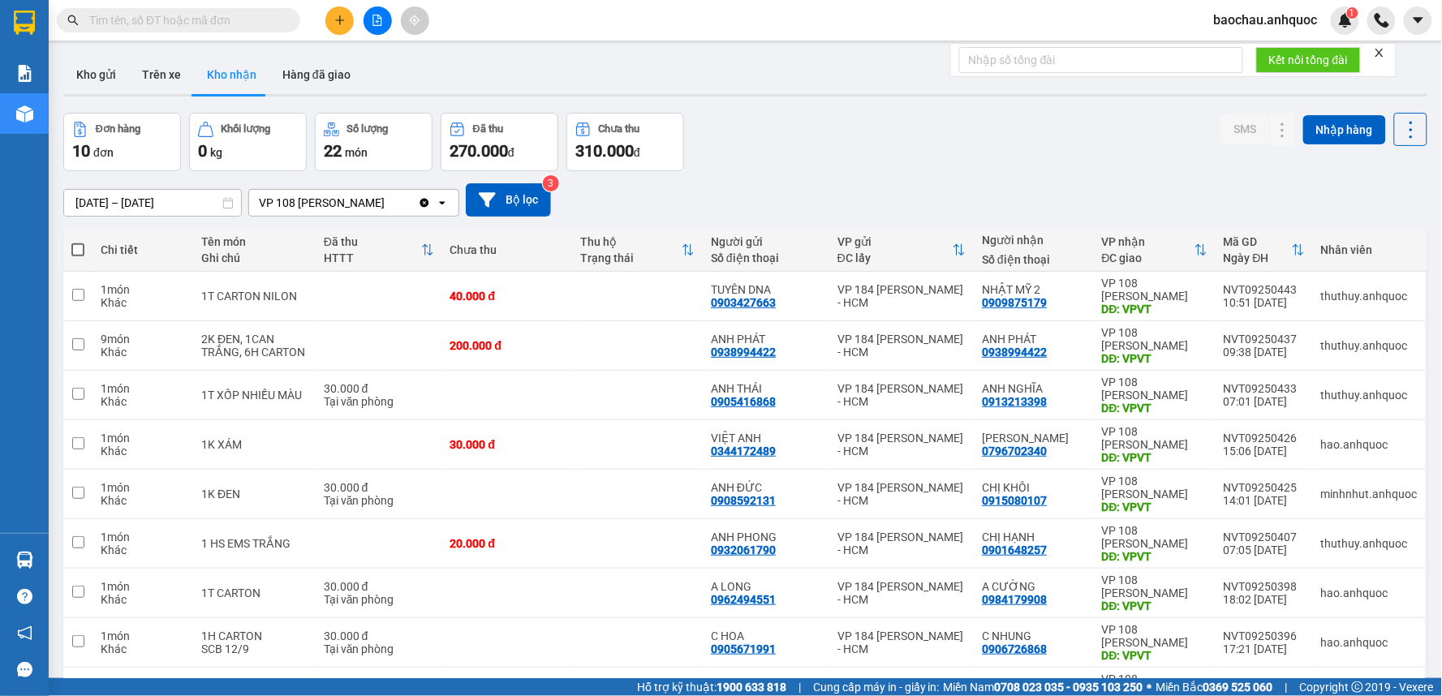
click at [227, 19] on input "text" at bounding box center [184, 20] width 191 height 18
paste input "0939617571"
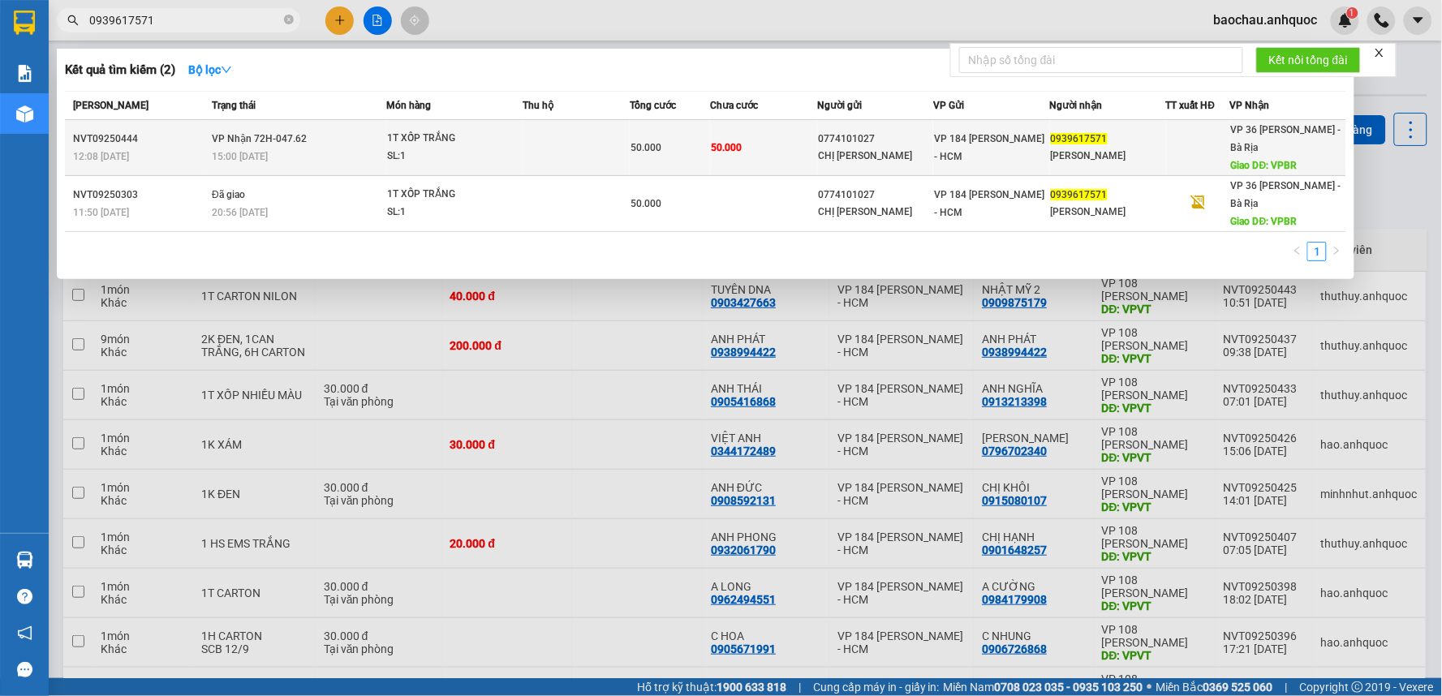
type input "0939617571"
click at [446, 171] on td "1T XỐP TRẮNG SL: 1" at bounding box center [454, 148] width 136 height 56
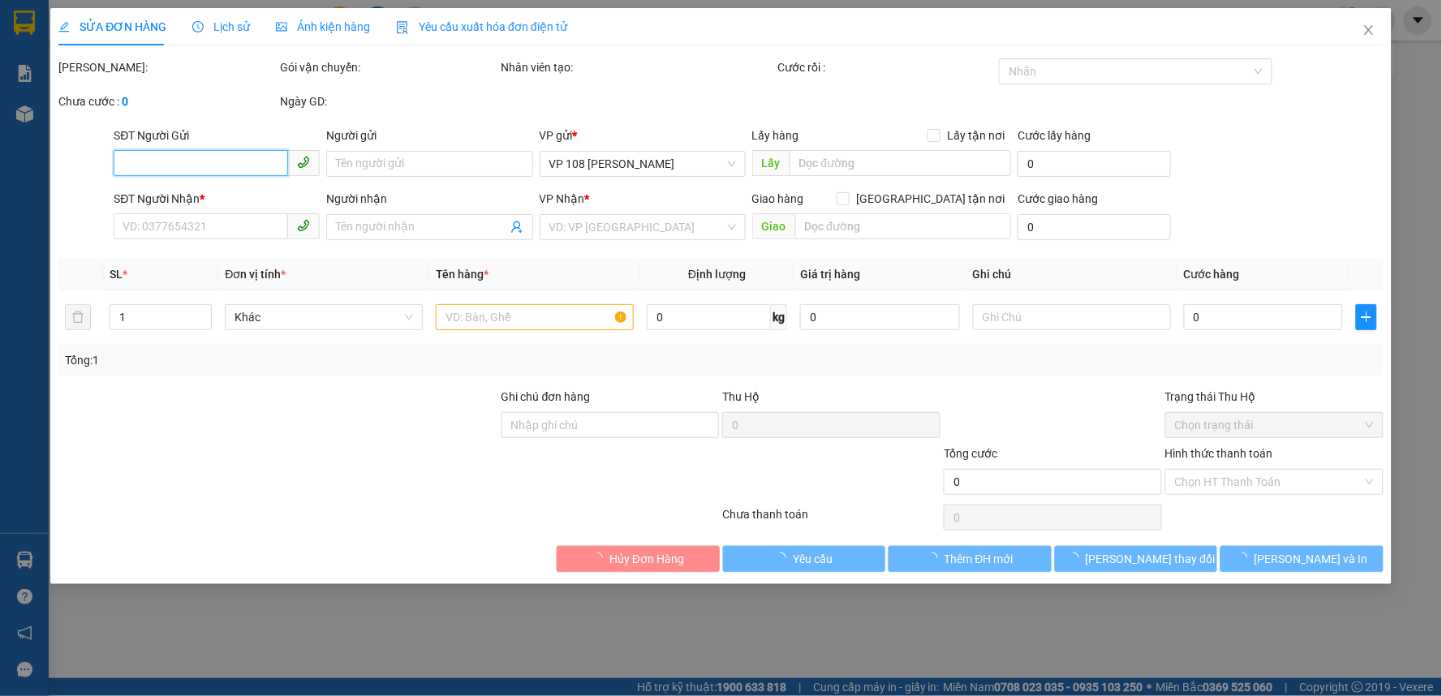
type input "0774101027"
type input "CHỊ [PERSON_NAME]"
type input "0939617571"
type input "[PERSON_NAME]"
type input "VPBR"
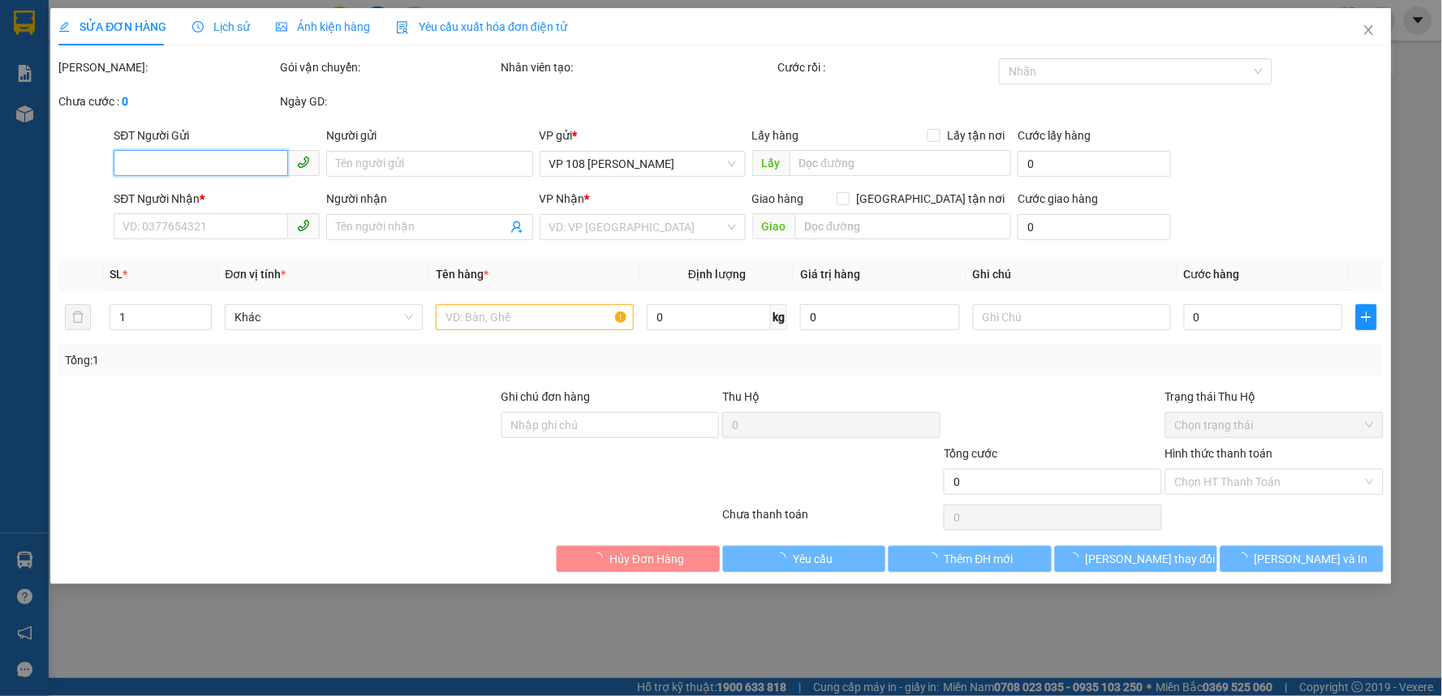
type input "50.000"
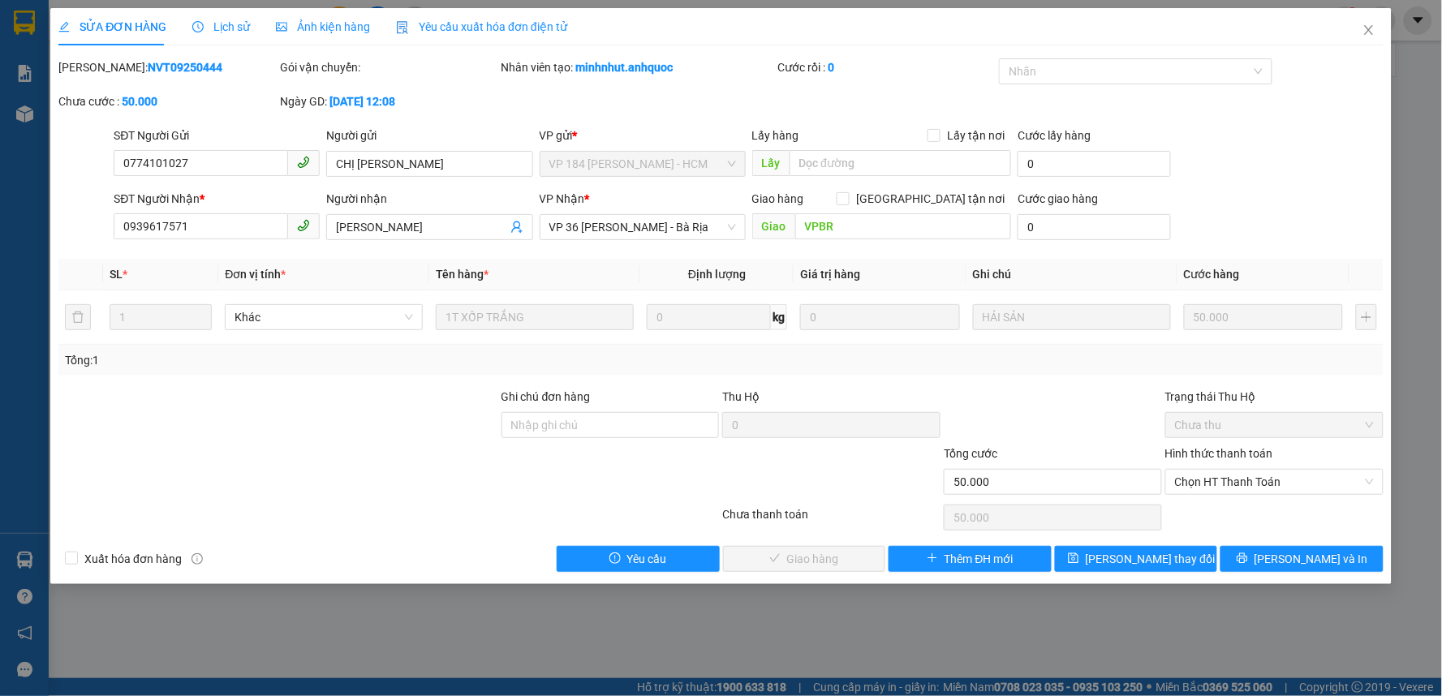
click at [212, 27] on span "Lịch sử" at bounding box center [221, 26] width 58 height 13
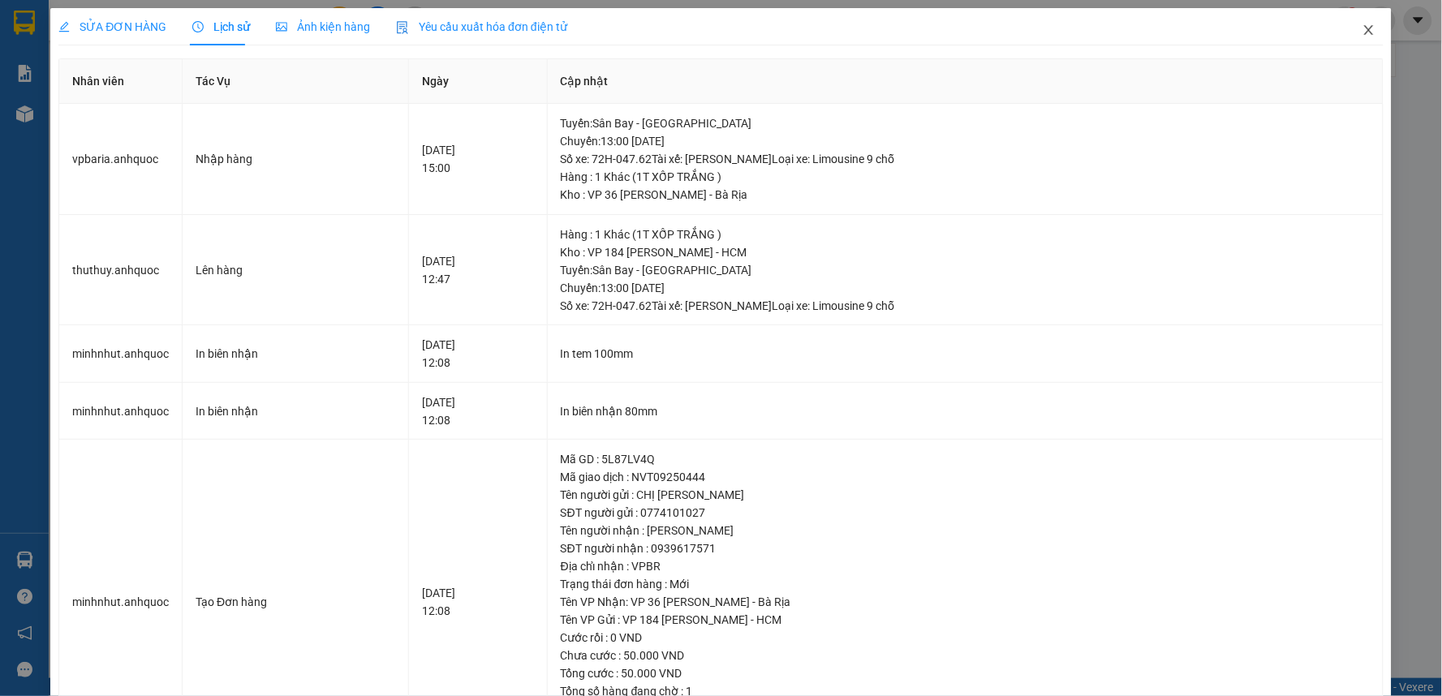
click at [1362, 34] on icon "close" at bounding box center [1368, 30] width 13 height 13
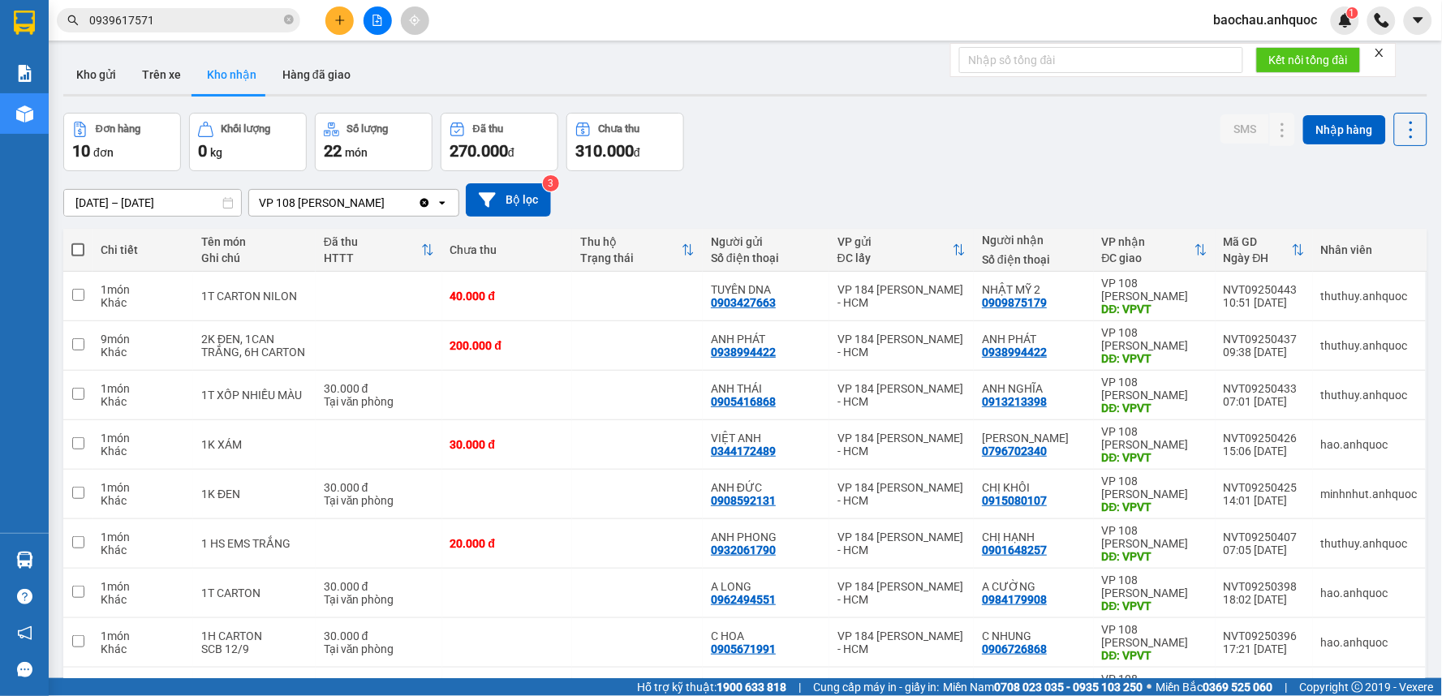
click at [331, 6] on div at bounding box center [377, 20] width 122 height 28
click at [341, 9] on button at bounding box center [339, 20] width 28 height 28
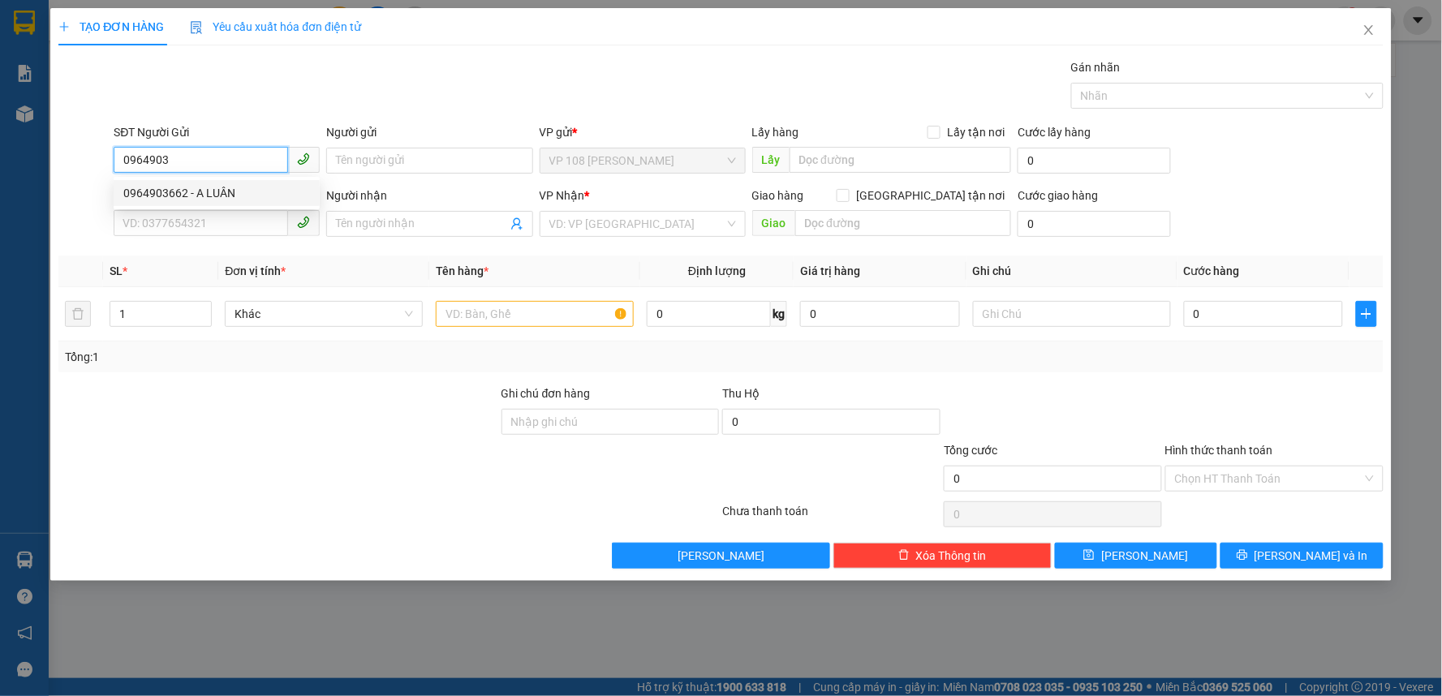
click at [240, 195] on div "0964903662 - A LUÂN" at bounding box center [216, 193] width 187 height 18
type input "0964903662"
type input "A LUÂN"
type input "0702972972"
type input "[PERSON_NAME]"
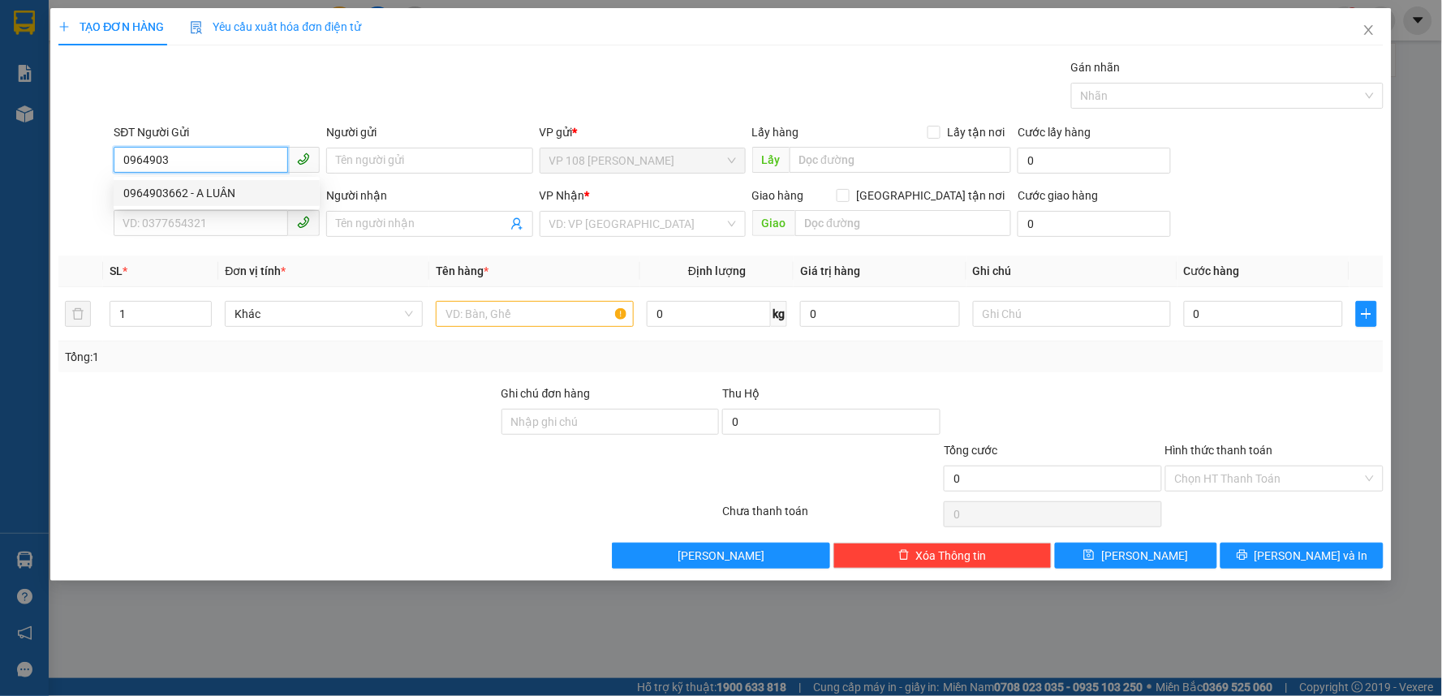
type input "VPBR"
type input "20.000"
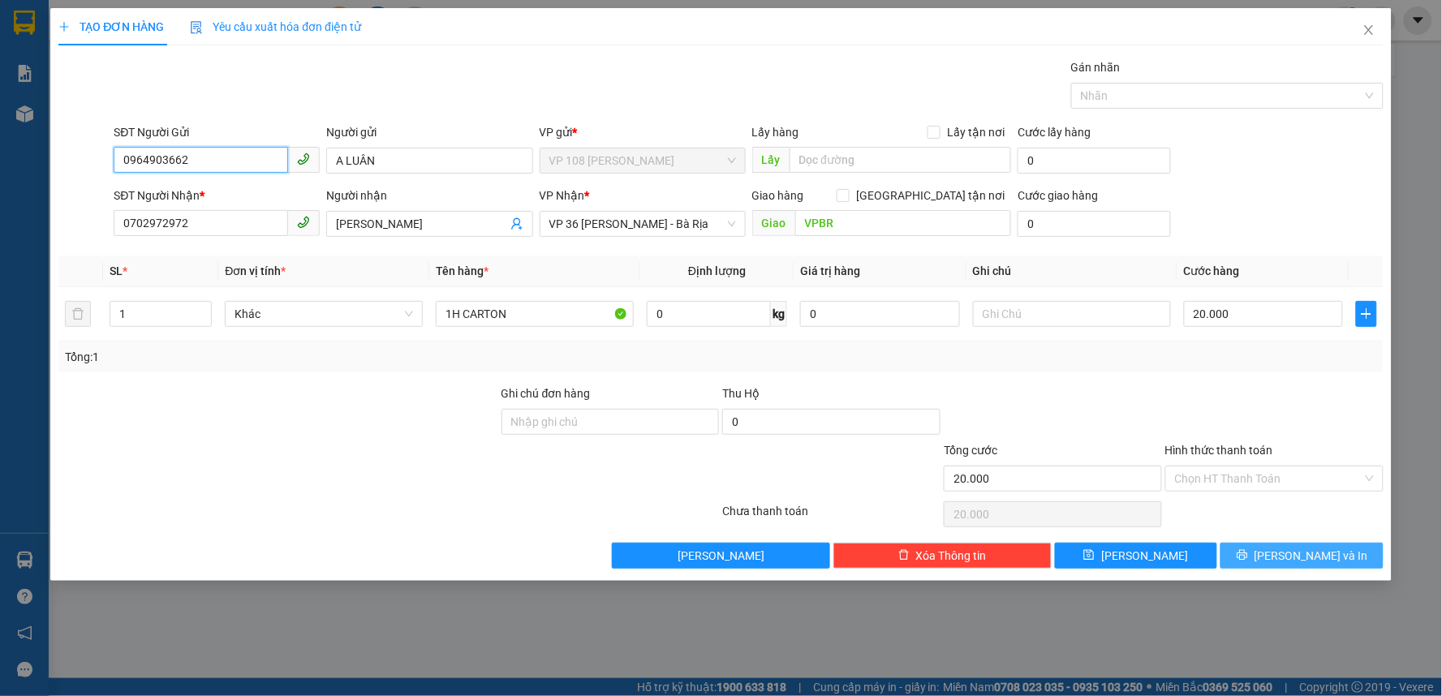
type input "0964903662"
click at [1278, 546] on button "[PERSON_NAME] và In" at bounding box center [1301, 556] width 163 height 26
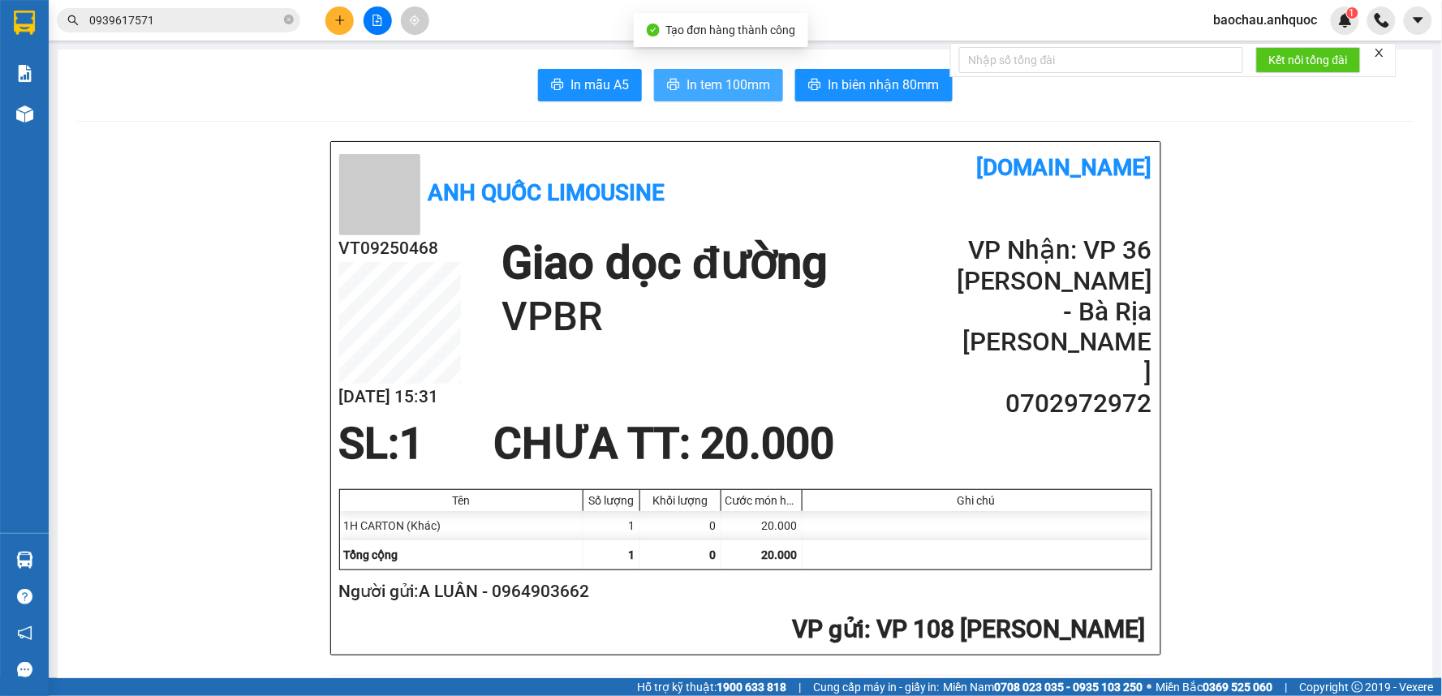
drag, startPoint x: 722, startPoint y: 80, endPoint x: 739, endPoint y: 75, distance: 17.5
click at [725, 77] on span "In tem 100mm" at bounding box center [728, 85] width 84 height 20
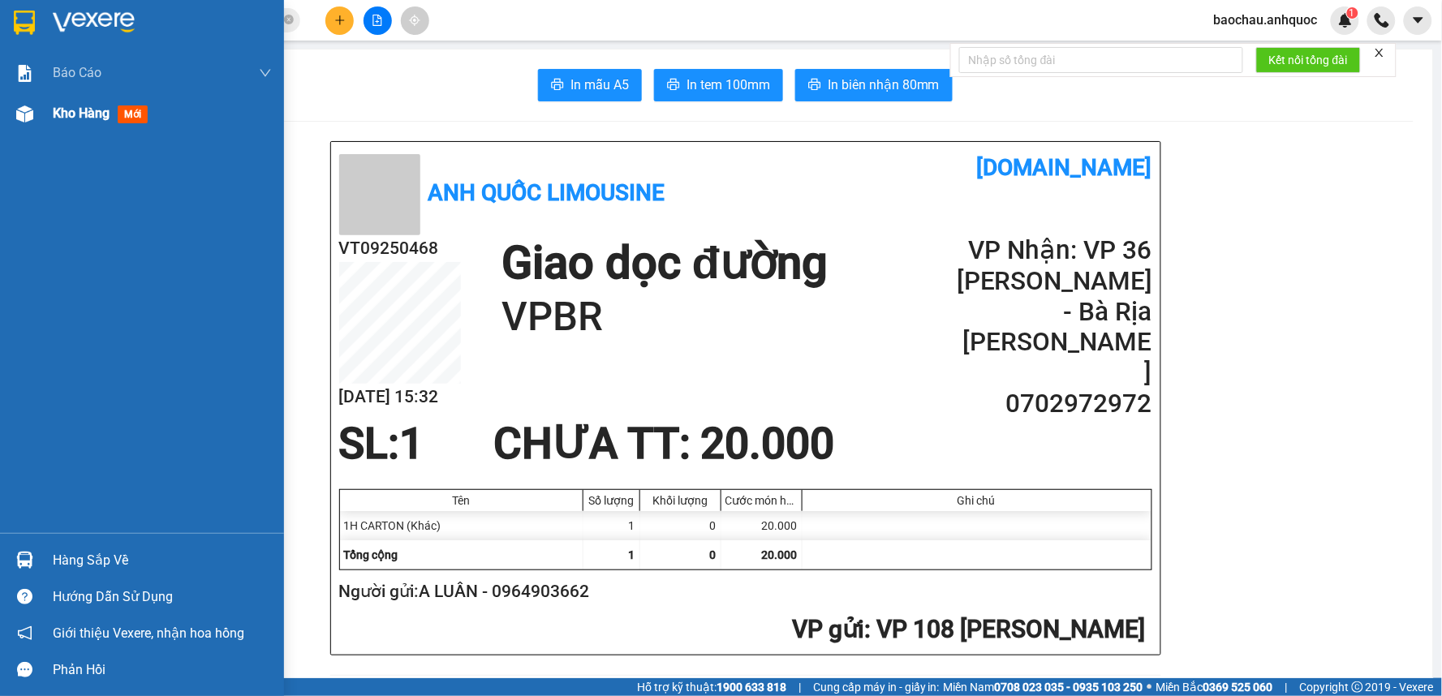
click at [133, 101] on div "Kho hàng mới" at bounding box center [162, 113] width 219 height 41
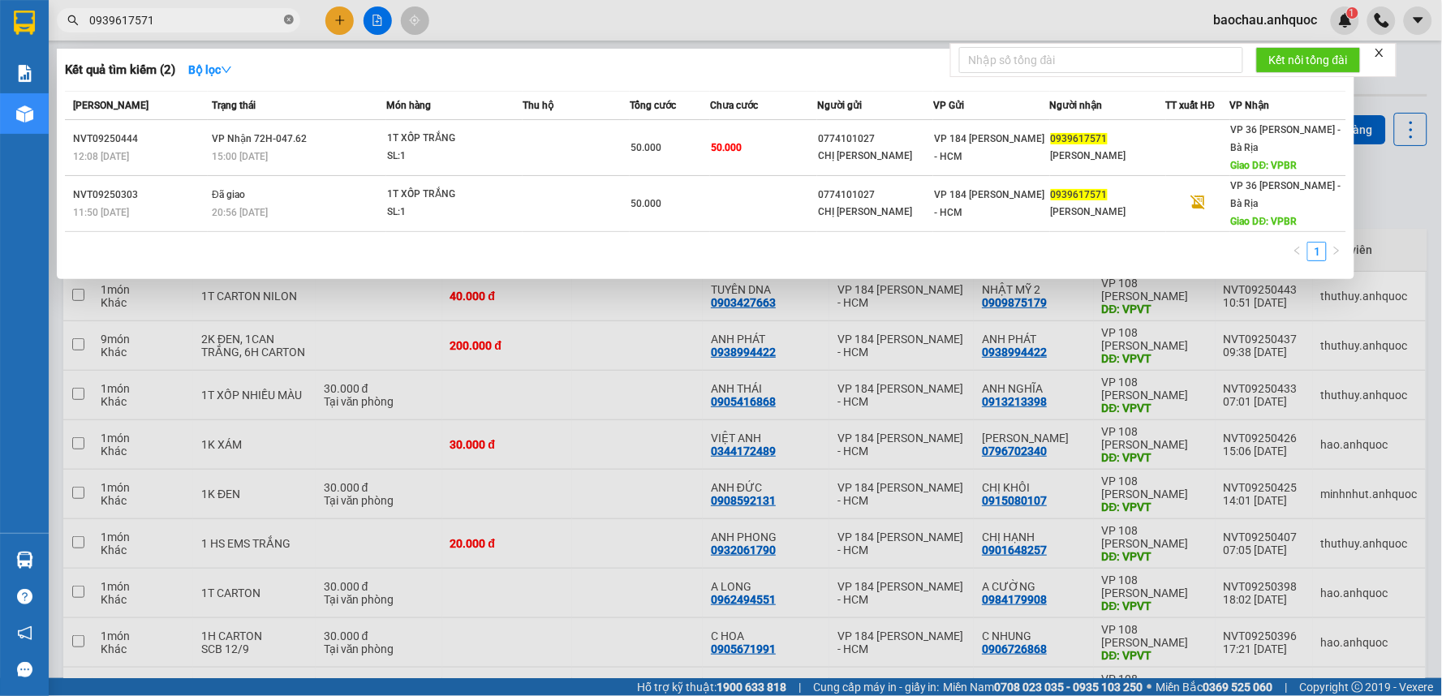
click at [284, 18] on icon "close-circle" at bounding box center [289, 20] width 10 height 10
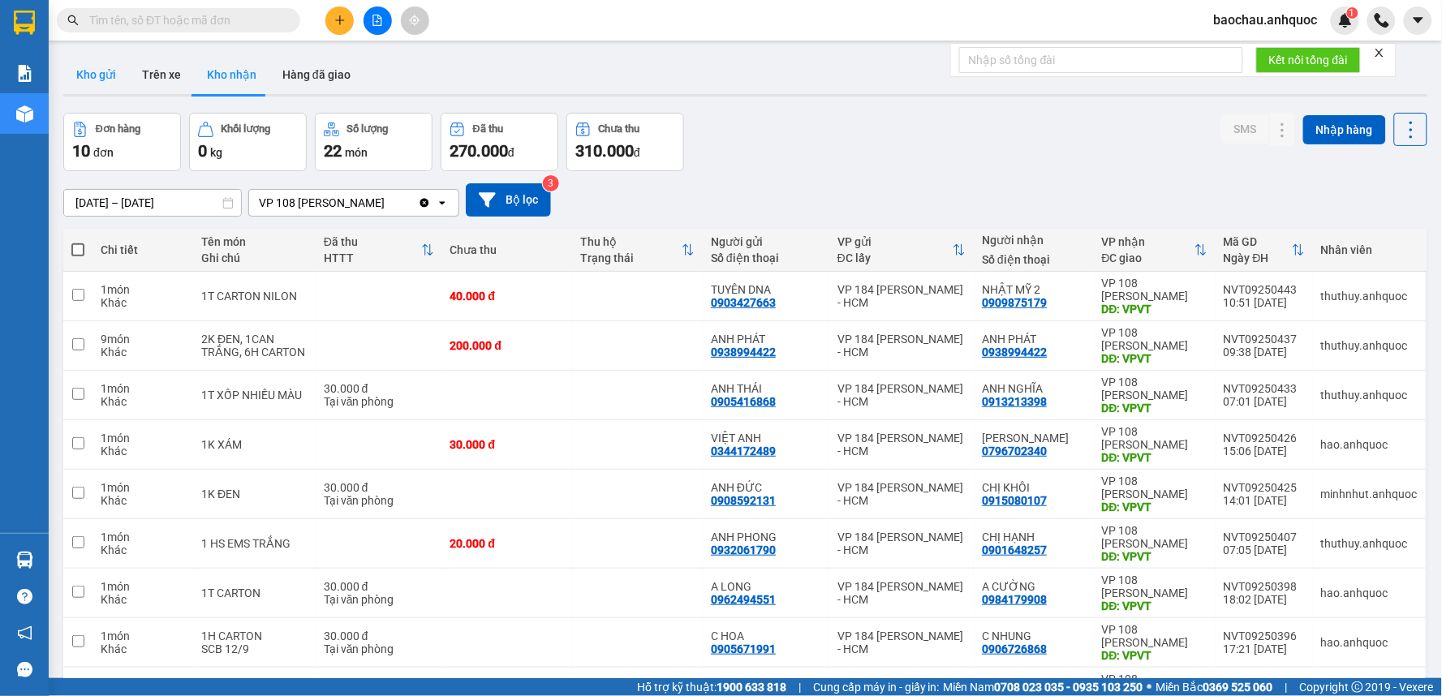
click at [95, 75] on button "Kho gửi" at bounding box center [96, 74] width 66 height 39
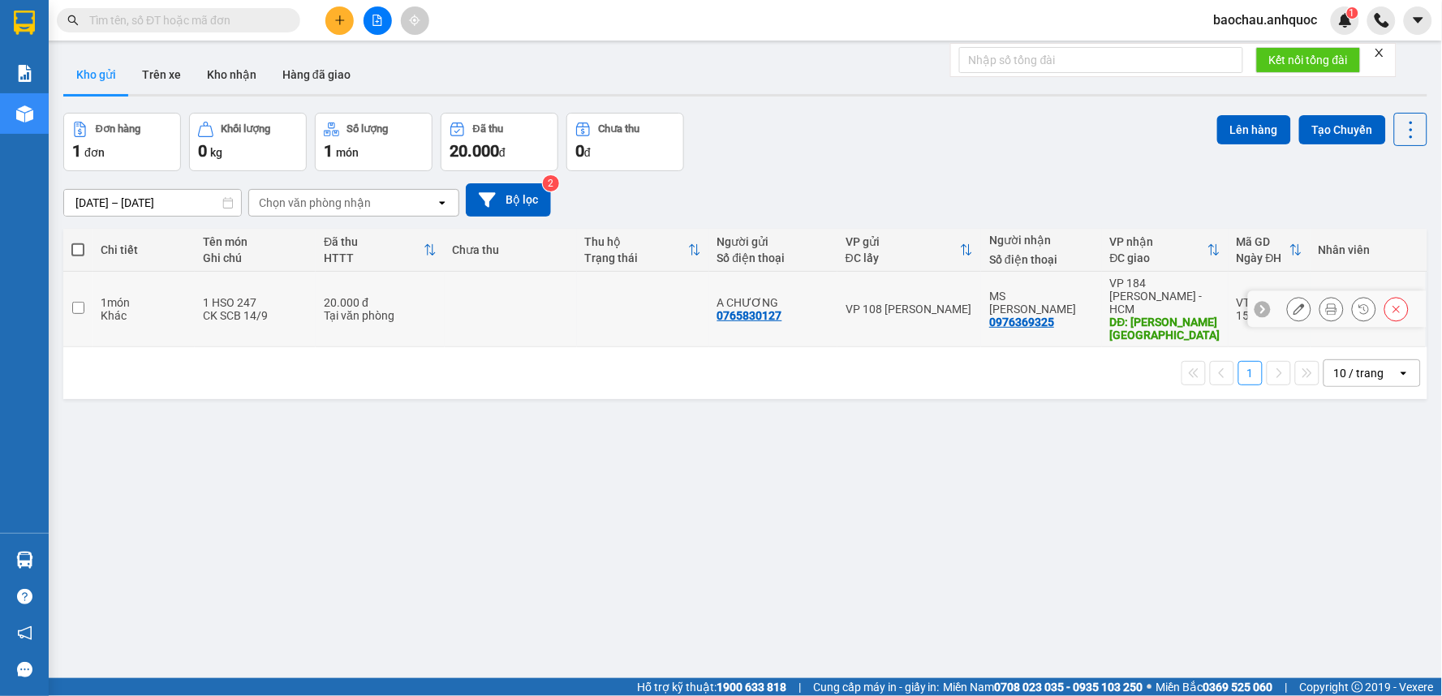
click at [1288, 306] on button at bounding box center [1299, 309] width 23 height 28
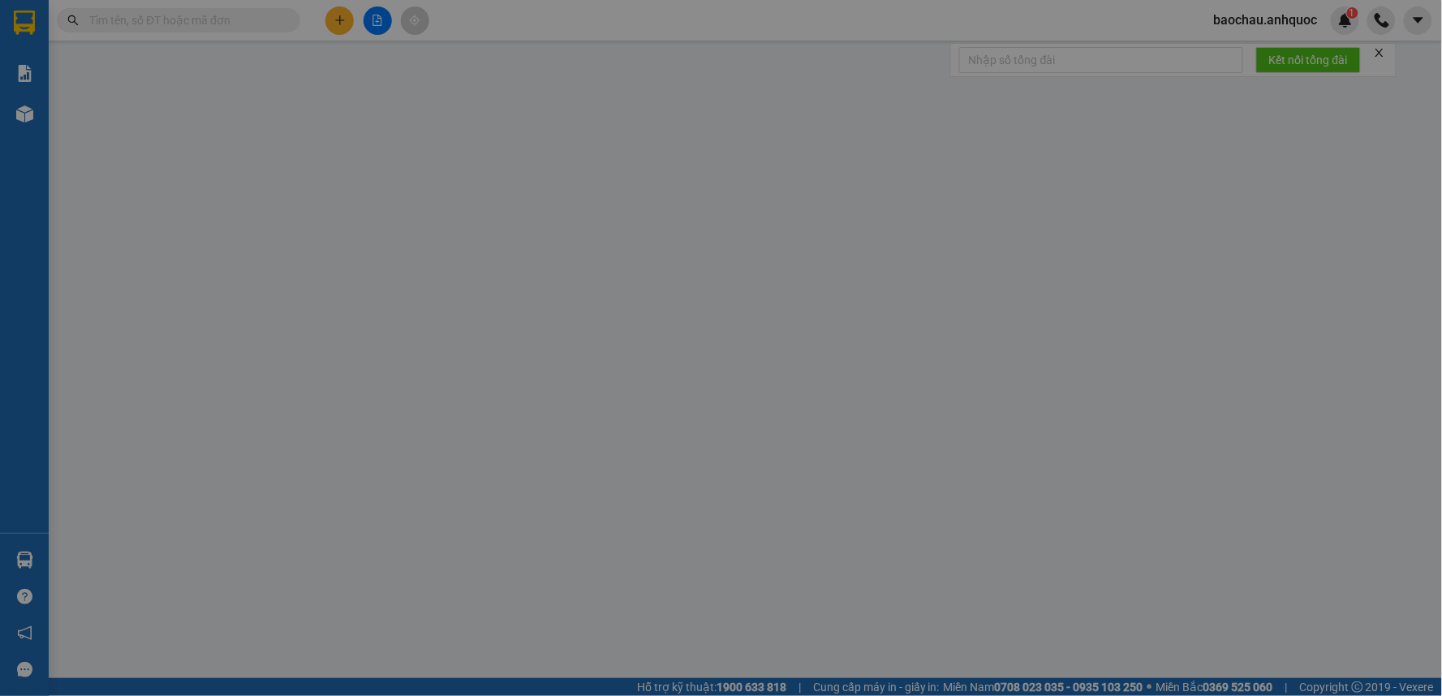
type input "0765830127"
type input "A CHƯƠNG"
type input "0976369325"
type input "MS [PERSON_NAME]"
type input "[PERSON_NAME] [GEOGRAPHIC_DATA]"
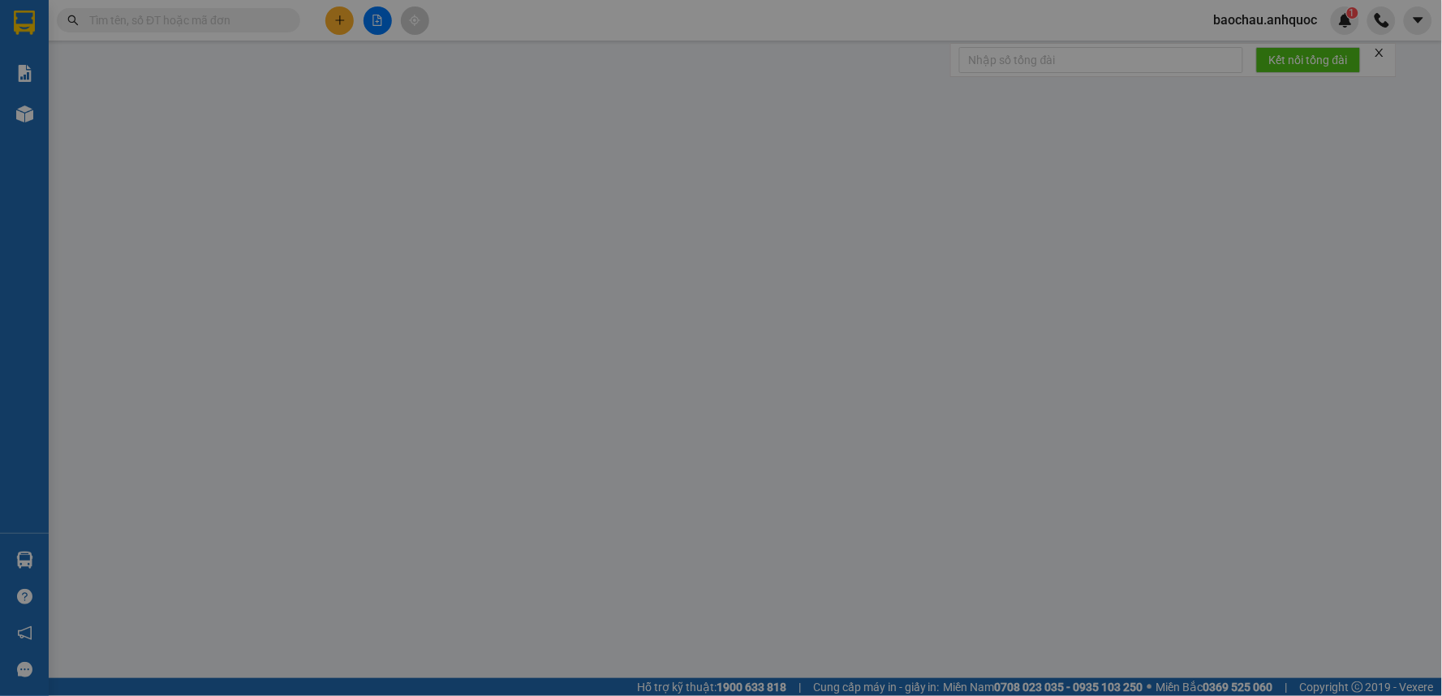
type input "20.000"
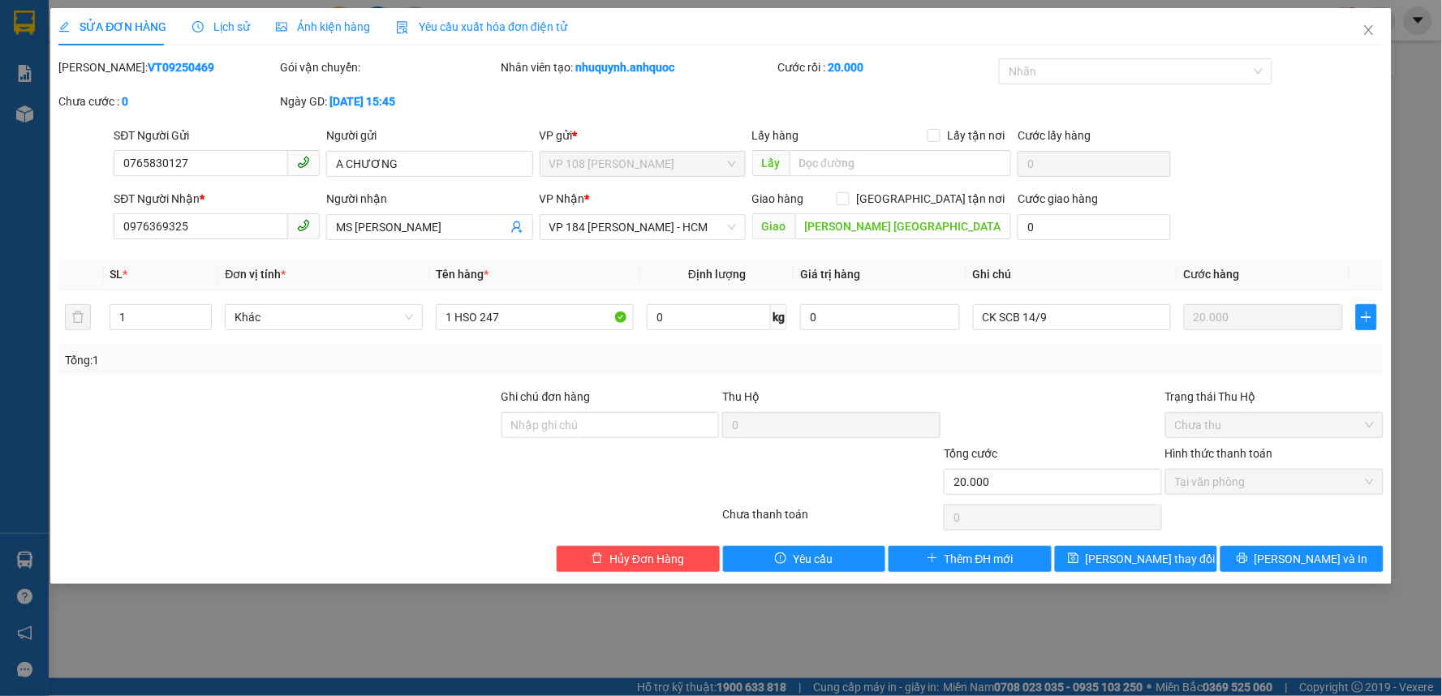
drag, startPoint x: 174, startPoint y: 67, endPoint x: 101, endPoint y: 75, distance: 74.2
click at [101, 75] on div "Mã ĐH: VT09250469" at bounding box center [167, 67] width 218 height 18
copy b "VT09250469"
drag, startPoint x: 248, startPoint y: 226, endPoint x: 119, endPoint y: 240, distance: 129.8
click at [119, 240] on div "SĐT Người Nhận * 0976369325 0976369325" at bounding box center [217, 218] width 206 height 57
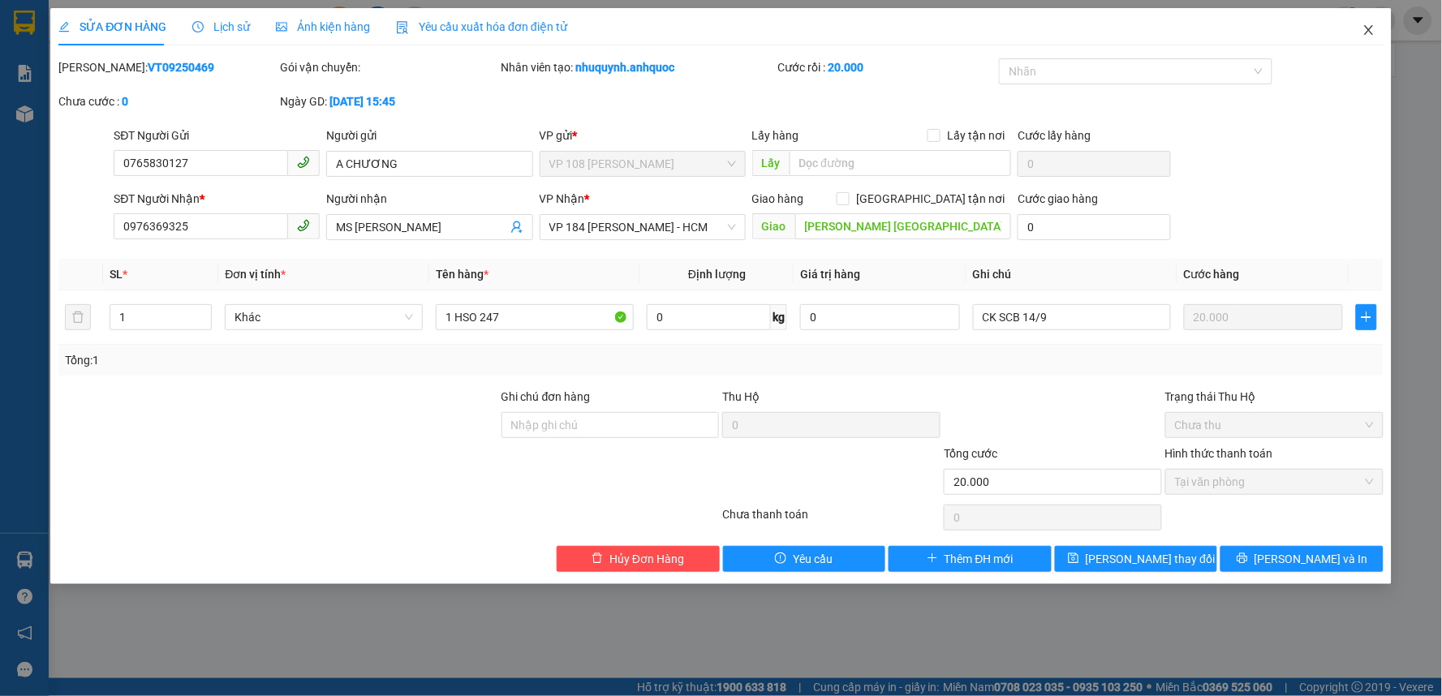
click at [1370, 34] on icon "close" at bounding box center [1368, 30] width 13 height 13
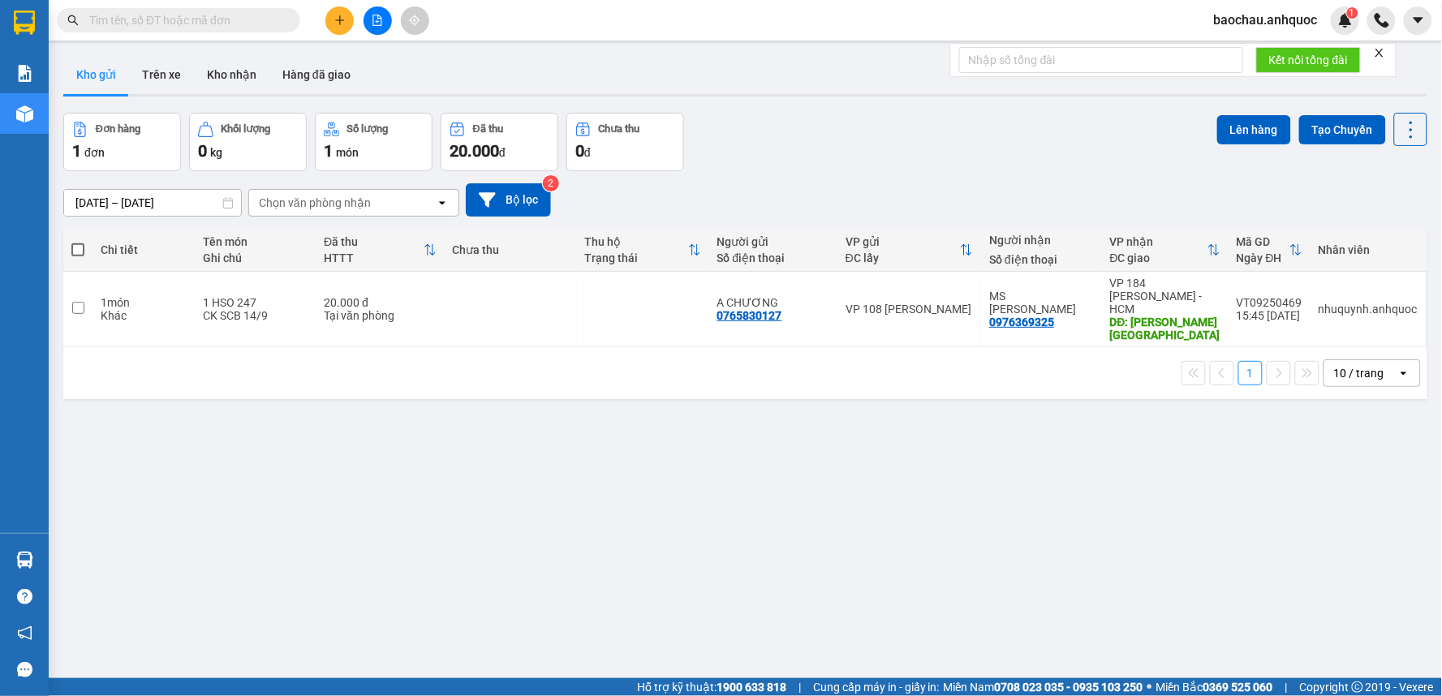
click at [331, 24] on button at bounding box center [339, 20] width 28 height 28
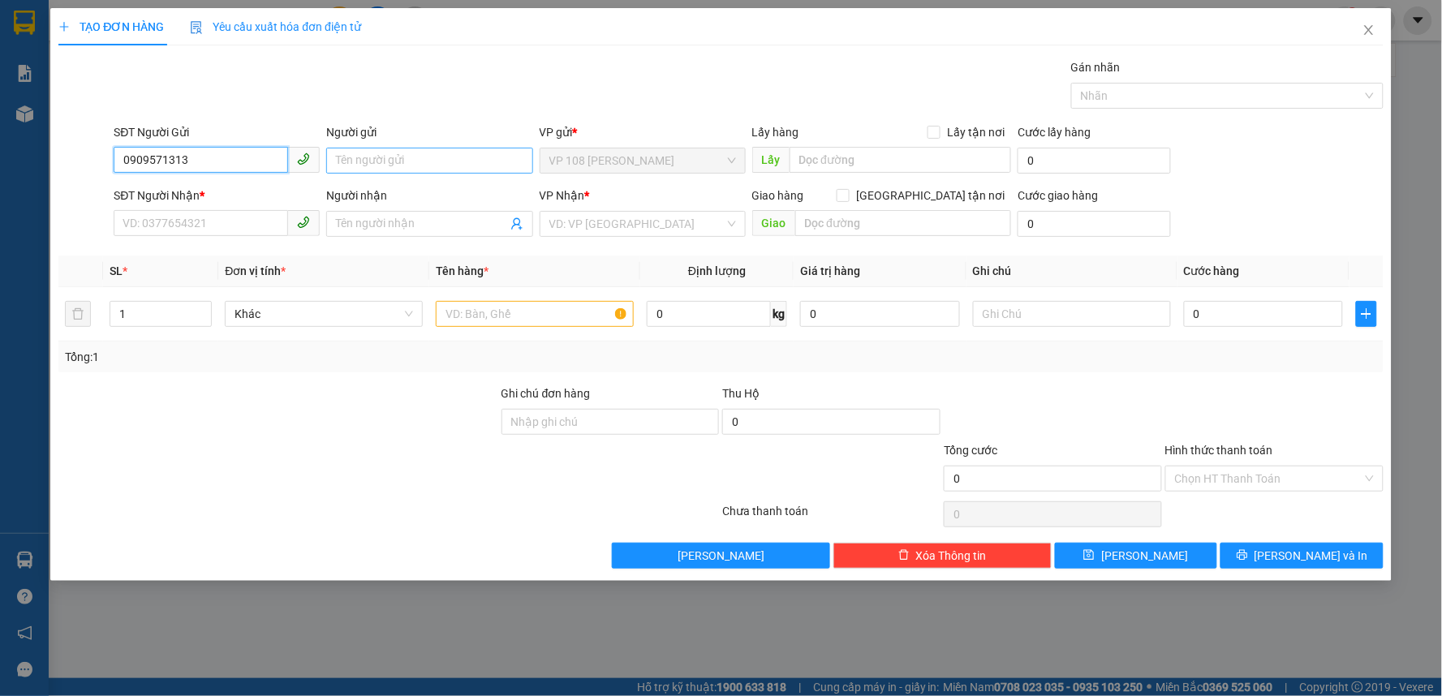
type input "0909571313"
click at [398, 164] on input "Người gửi" at bounding box center [429, 161] width 206 height 26
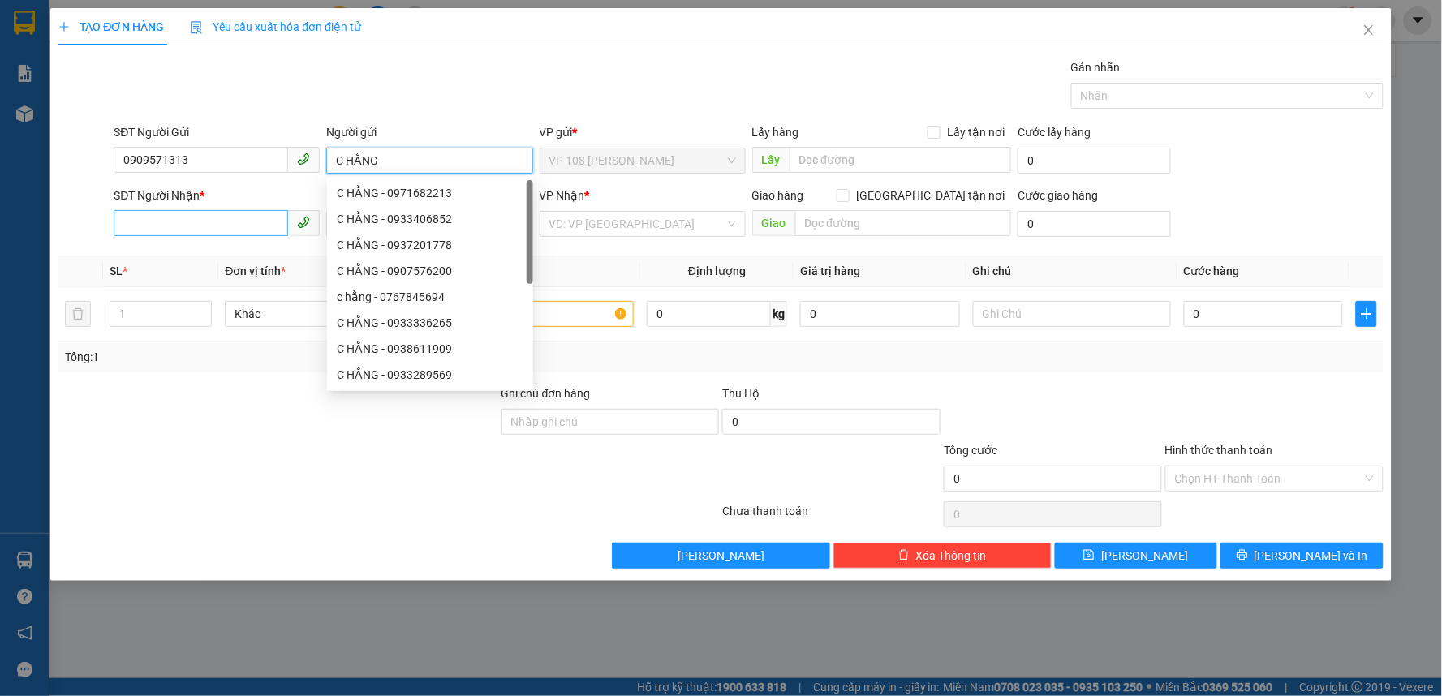
type input "C HẰNG"
click at [176, 222] on input "SĐT Người Nhận *" at bounding box center [201, 223] width 174 height 26
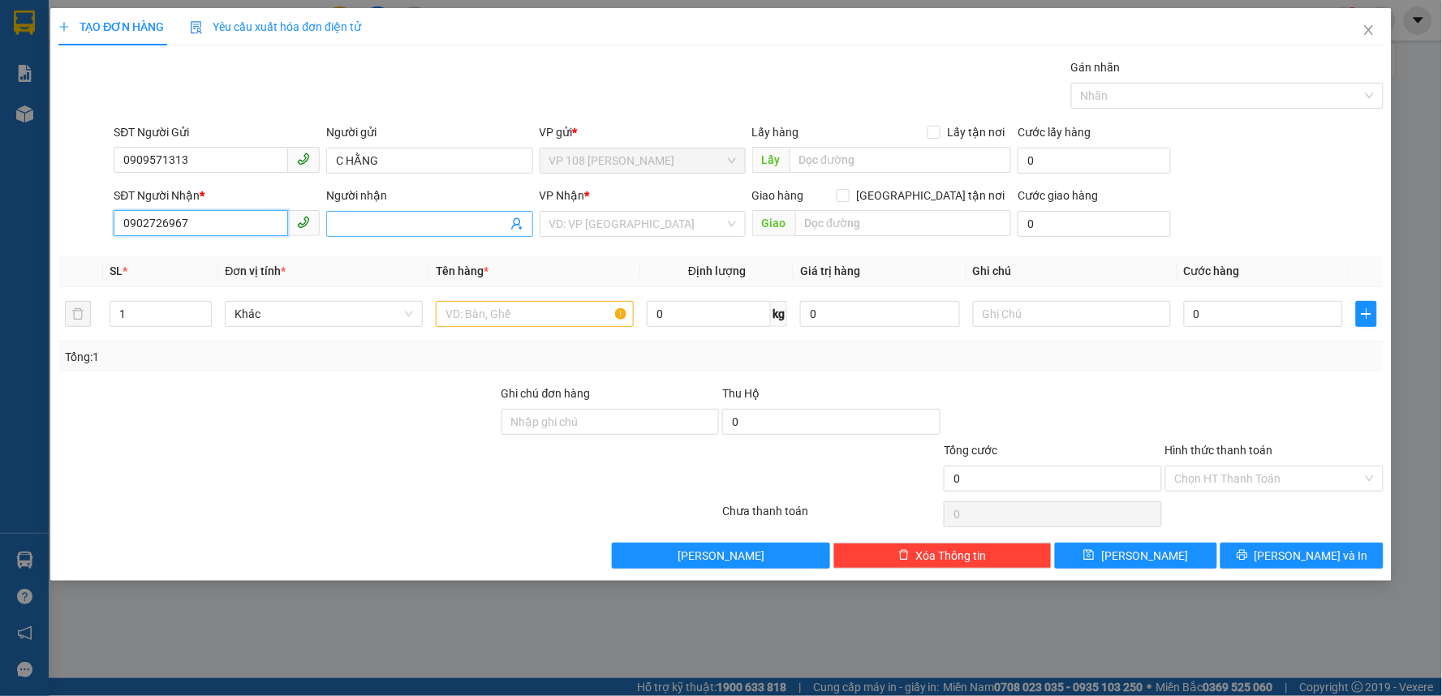
type input "0902726967"
click at [416, 226] on input "Người nhận" at bounding box center [421, 224] width 170 height 18
type input "PHƯƠNG TRÀ"
click at [631, 224] on input "search" at bounding box center [636, 224] width 175 height 24
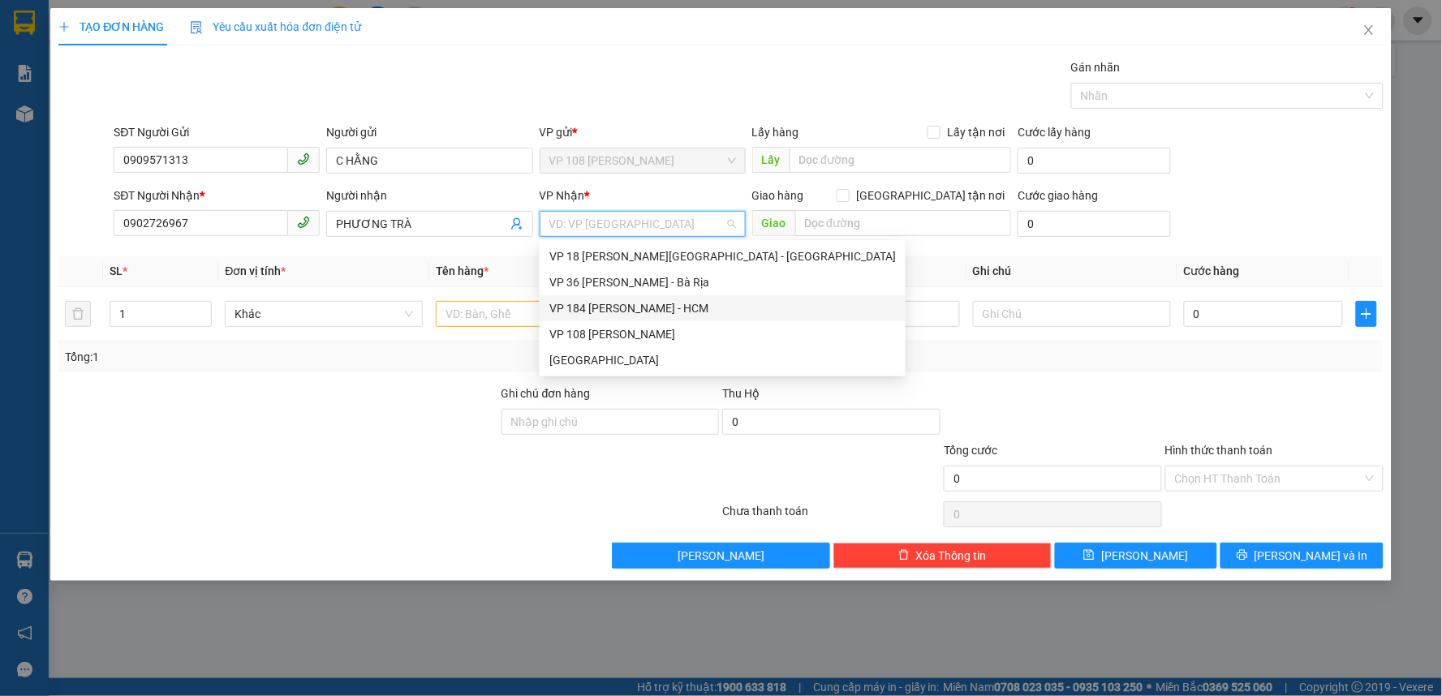
click at [660, 311] on div "VP 184 [PERSON_NAME] - HCM" at bounding box center [722, 308] width 346 height 18
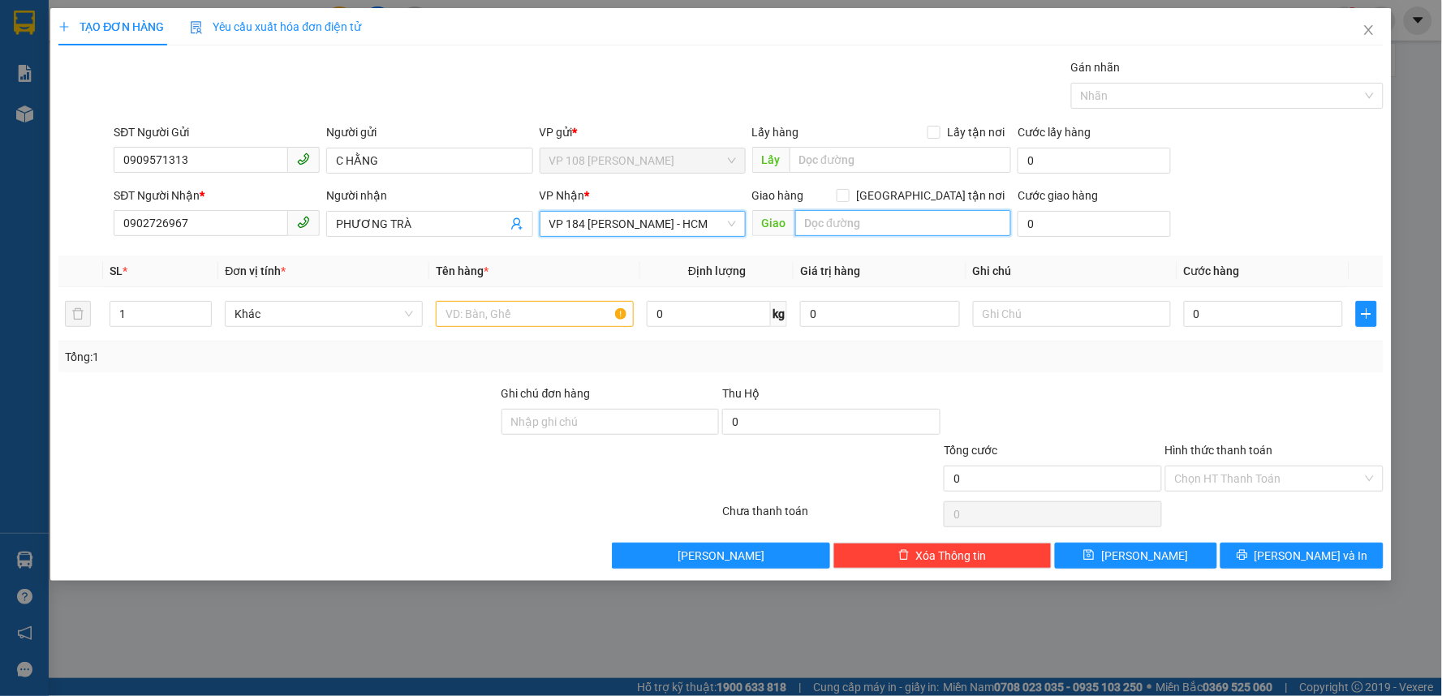
click at [889, 233] on input "text" at bounding box center [903, 223] width 217 height 26
click at [931, 228] on input "744/2 [PERSON_NAME] P4 PHÚ NHUẬN" at bounding box center [903, 223] width 217 height 26
type input "744/2 [PERSON_NAME] P4 Q PHÚ NHUẬN"
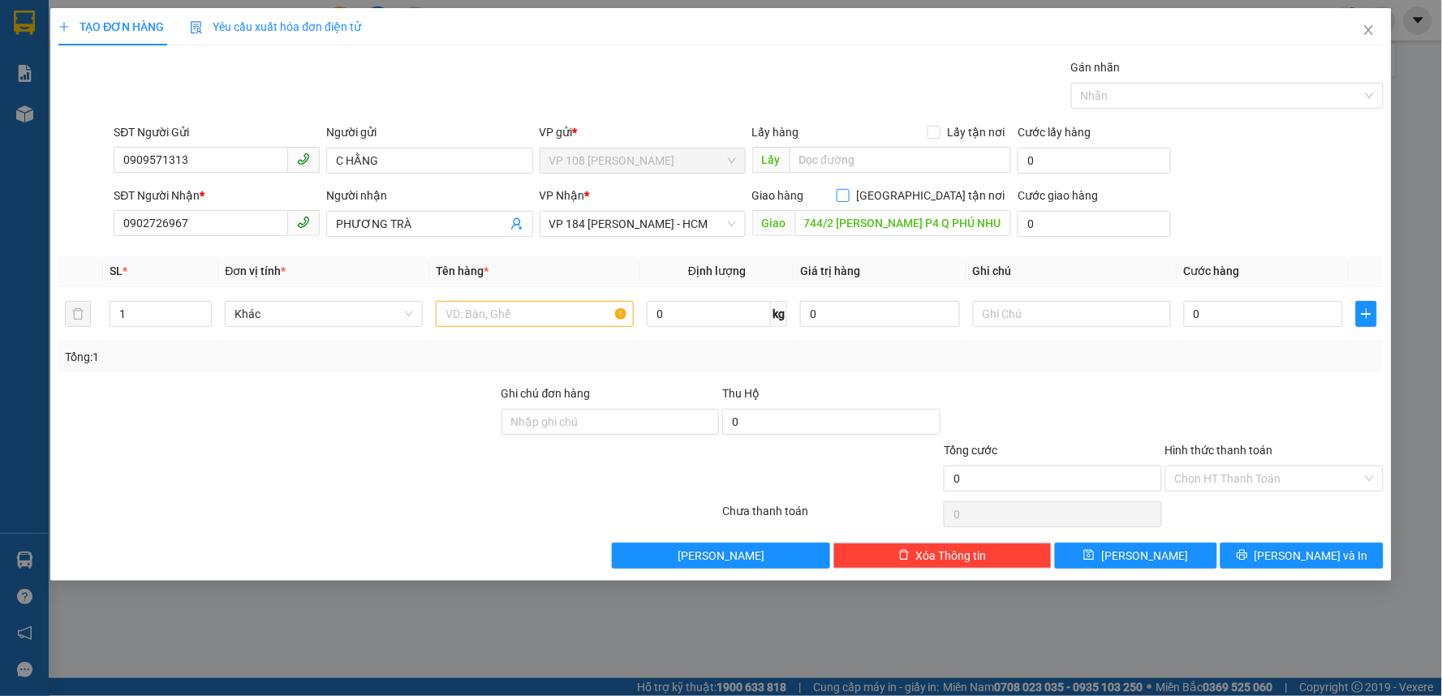
click at [964, 200] on span "[GEOGRAPHIC_DATA] tận nơi" at bounding box center [930, 196] width 161 height 18
click at [848, 200] on input "[GEOGRAPHIC_DATA] tận nơi" at bounding box center [842, 194] width 11 height 11
checkbox input "true"
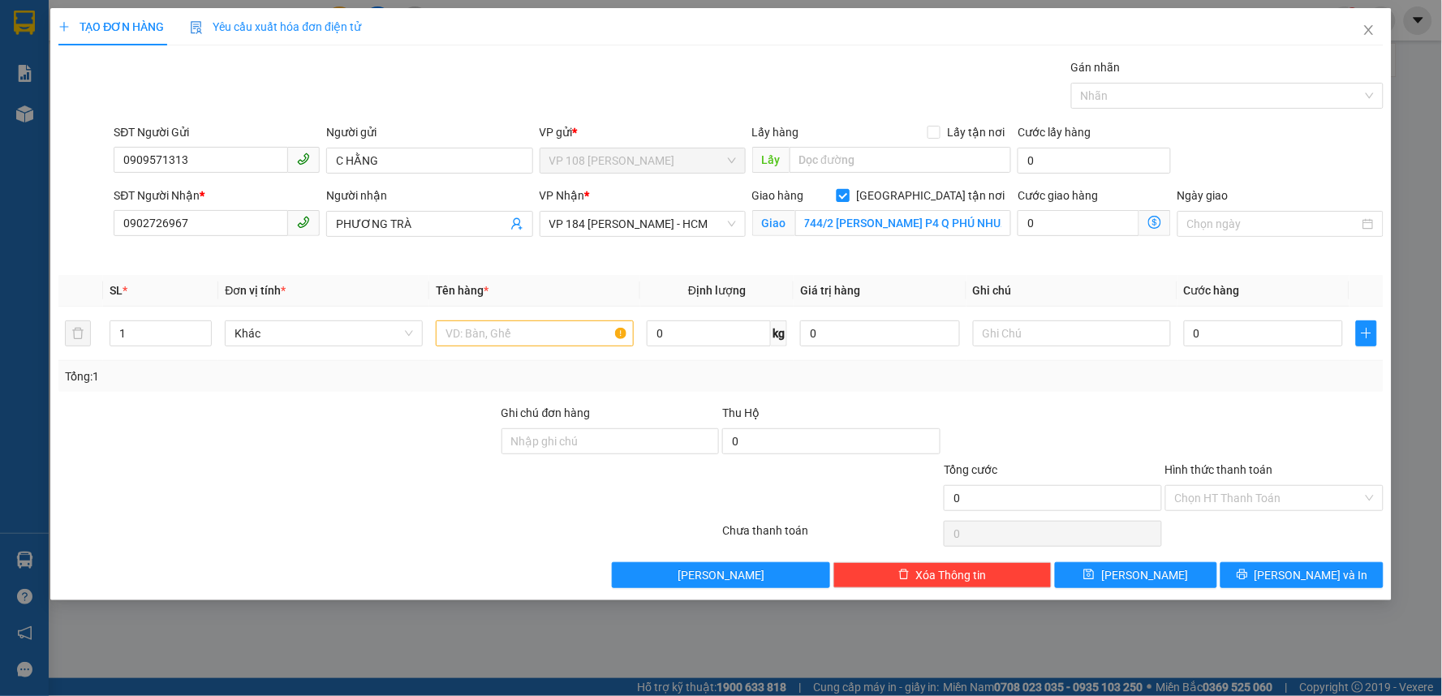
scroll to position [0, 0]
click at [526, 339] on input "text" at bounding box center [535, 334] width 198 height 26
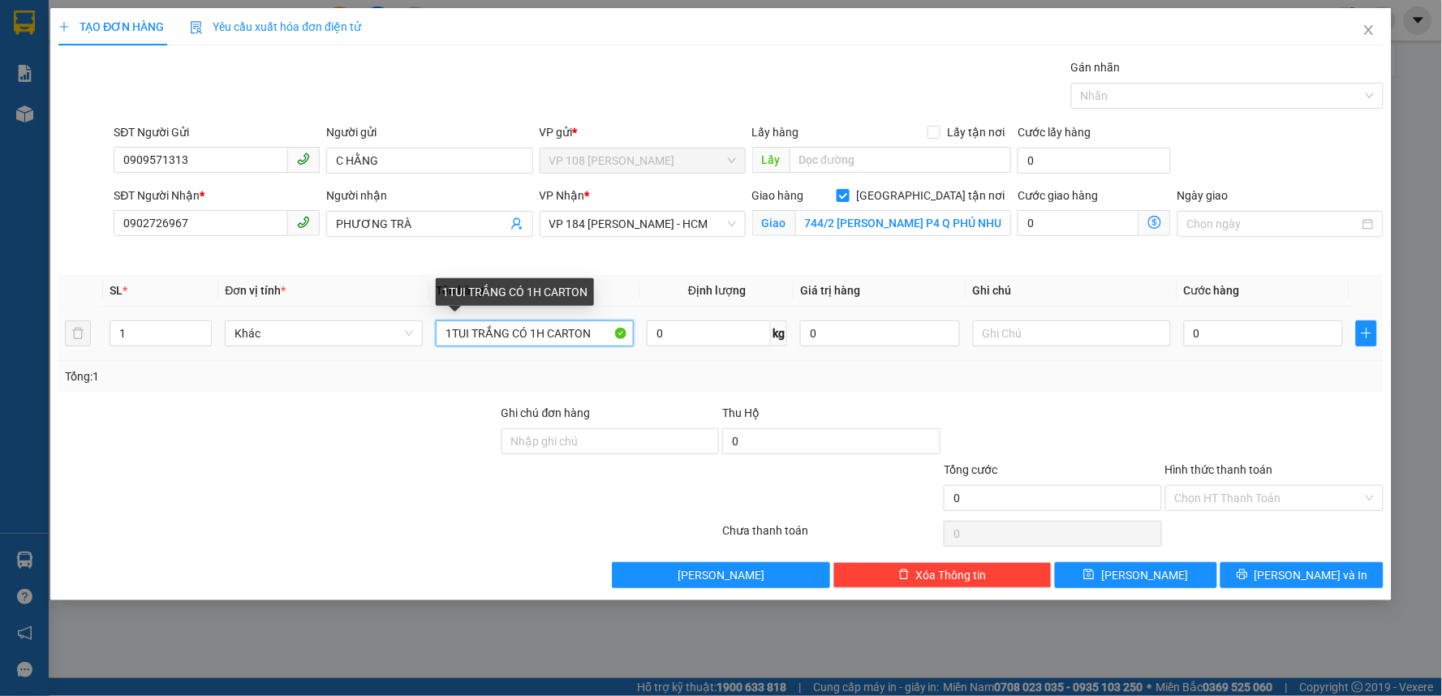
drag, startPoint x: 505, startPoint y: 339, endPoint x: 611, endPoint y: 338, distance: 106.3
click at [611, 338] on input "1TUI TRẮNG CÓ 1H CARTON" at bounding box center [535, 334] width 198 height 26
type input "1TUI TRẮNG"
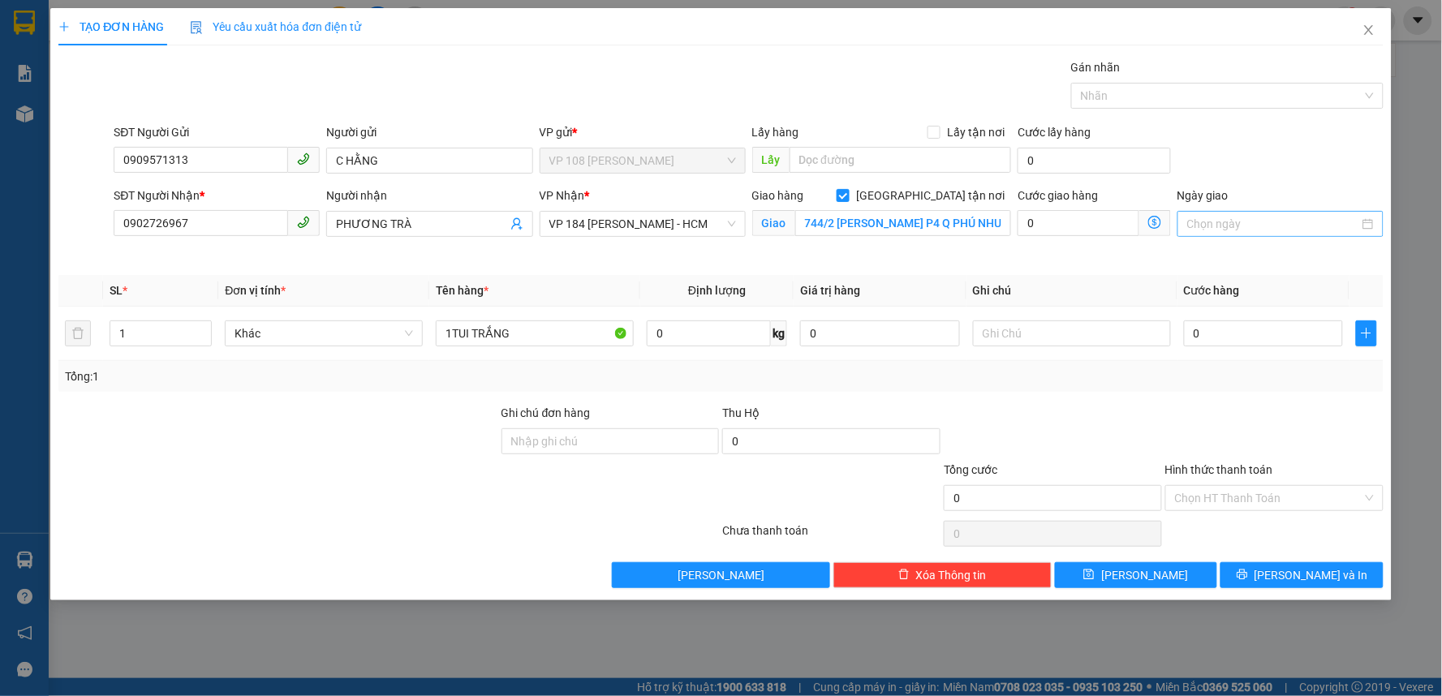
click at [1261, 227] on input "Ngày giao" at bounding box center [1273, 224] width 172 height 18
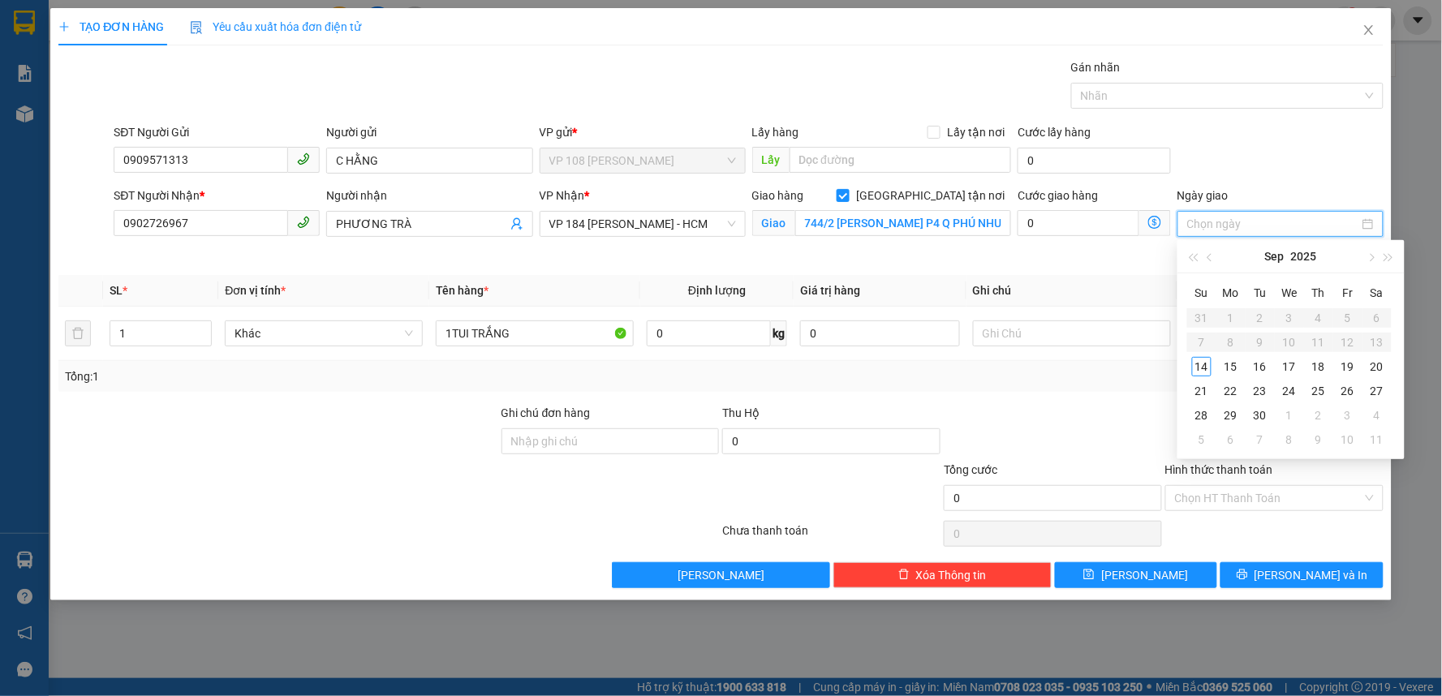
click at [1261, 227] on input "Ngày giao" at bounding box center [1273, 224] width 172 height 18
click at [1100, 286] on th "Ghi chú" at bounding box center [1071, 291] width 211 height 32
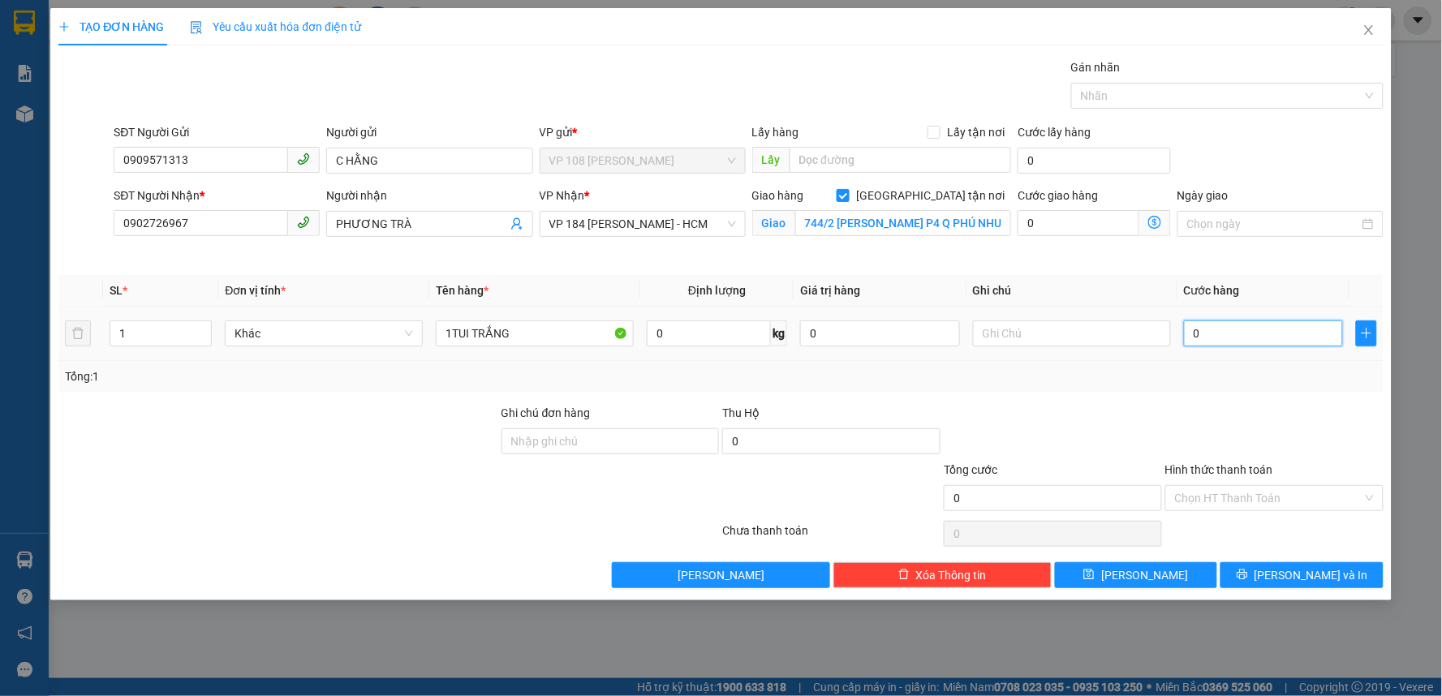
click at [1225, 346] on input "0" at bounding box center [1264, 334] width 160 height 26
type input "4"
type input "40"
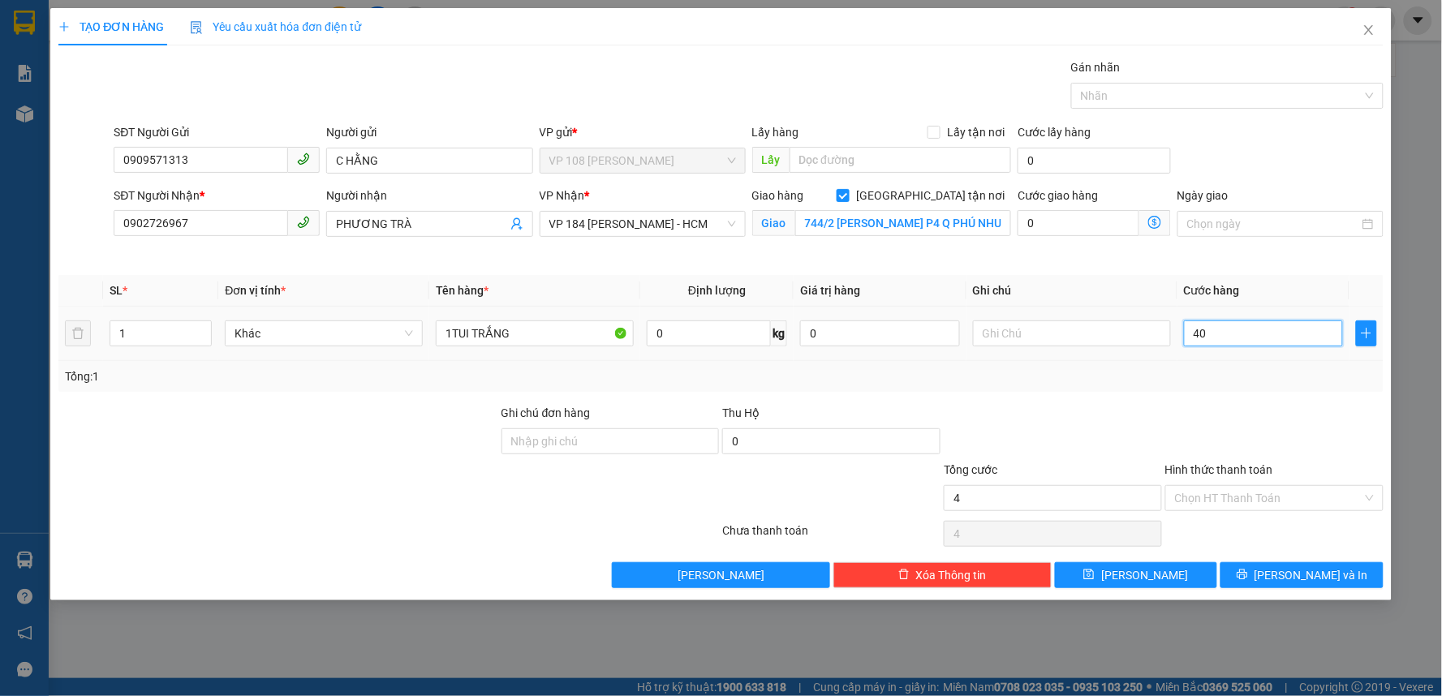
type input "40"
type input "400"
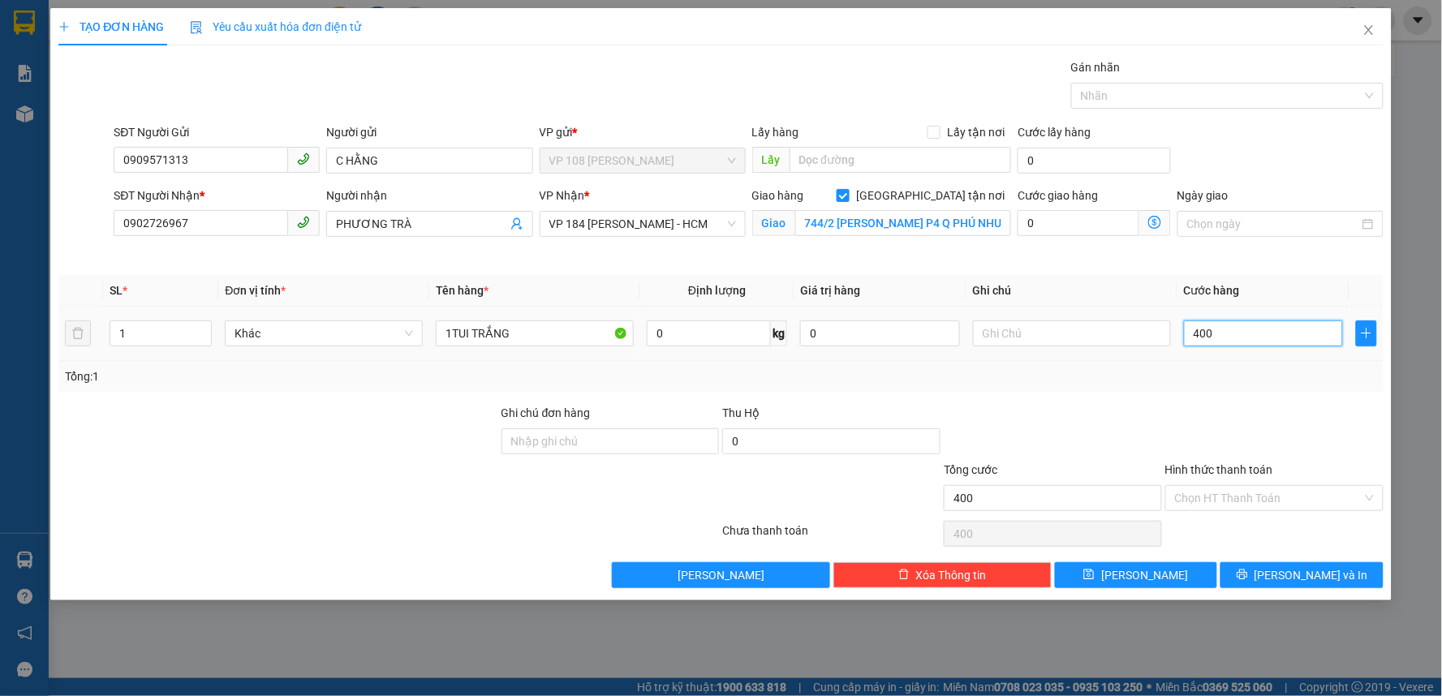
type input "4.000"
type input "40.000"
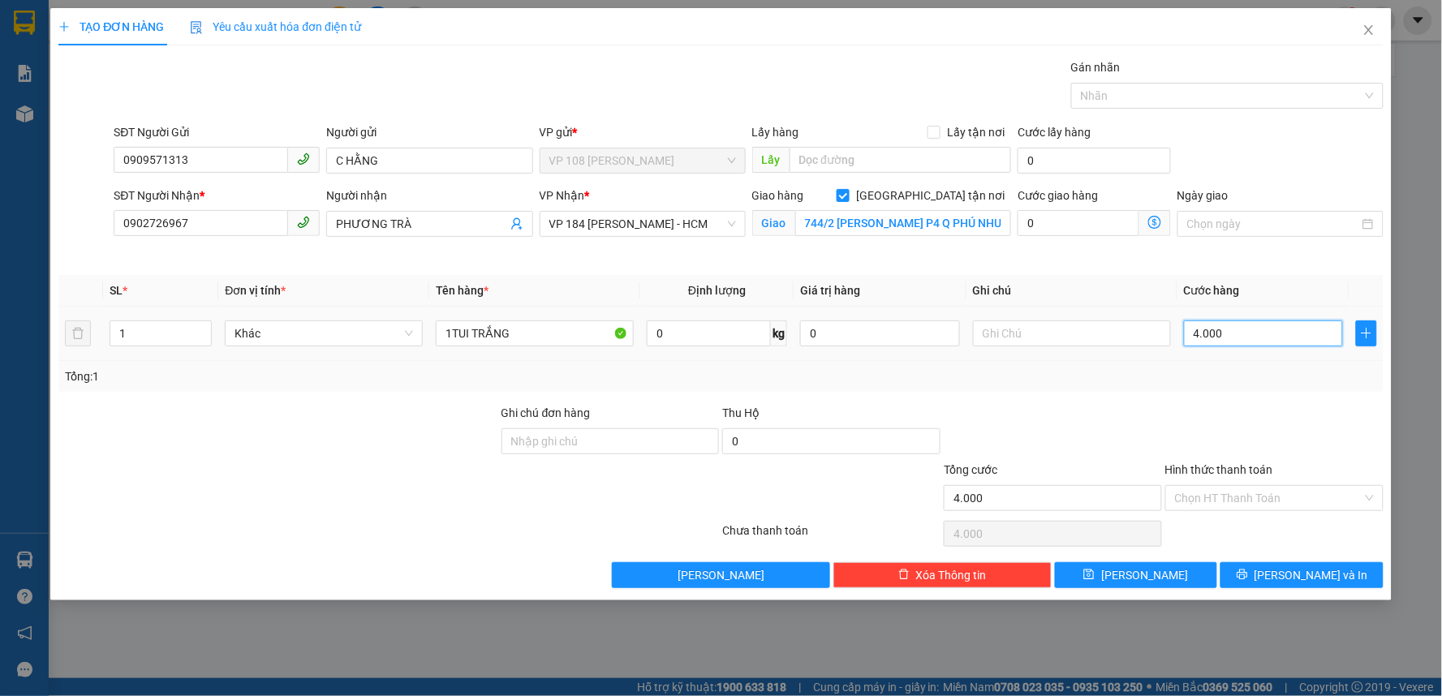
type input "40.000"
click at [592, 425] on div "Ghi chú đơn hàng" at bounding box center [610, 416] width 218 height 24
click at [588, 437] on input "Ghi chú đơn hàng" at bounding box center [610, 441] width 218 height 26
type input "C"
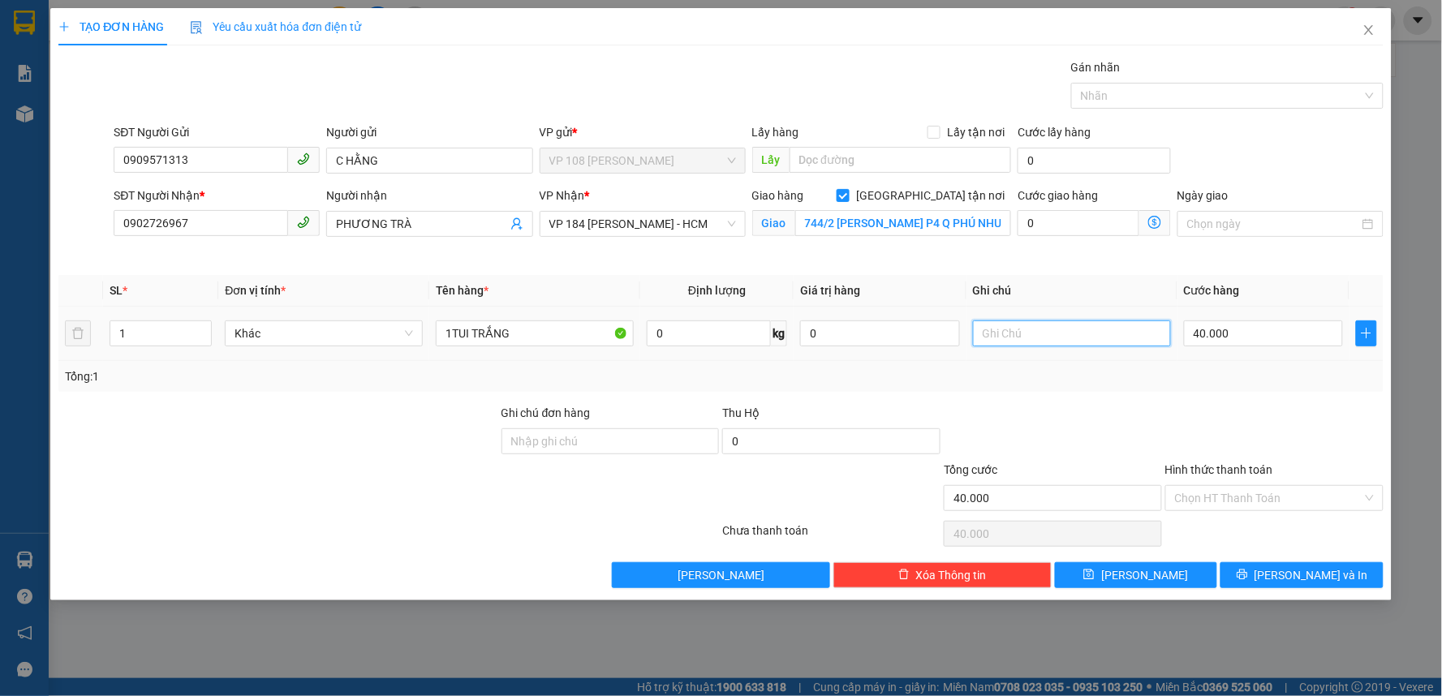
click at [1037, 343] on input "text" at bounding box center [1072, 334] width 198 height 26
type input "CK SCB 14/9"
click at [1244, 501] on input "Hình thức thanh toán" at bounding box center [1268, 498] width 187 height 24
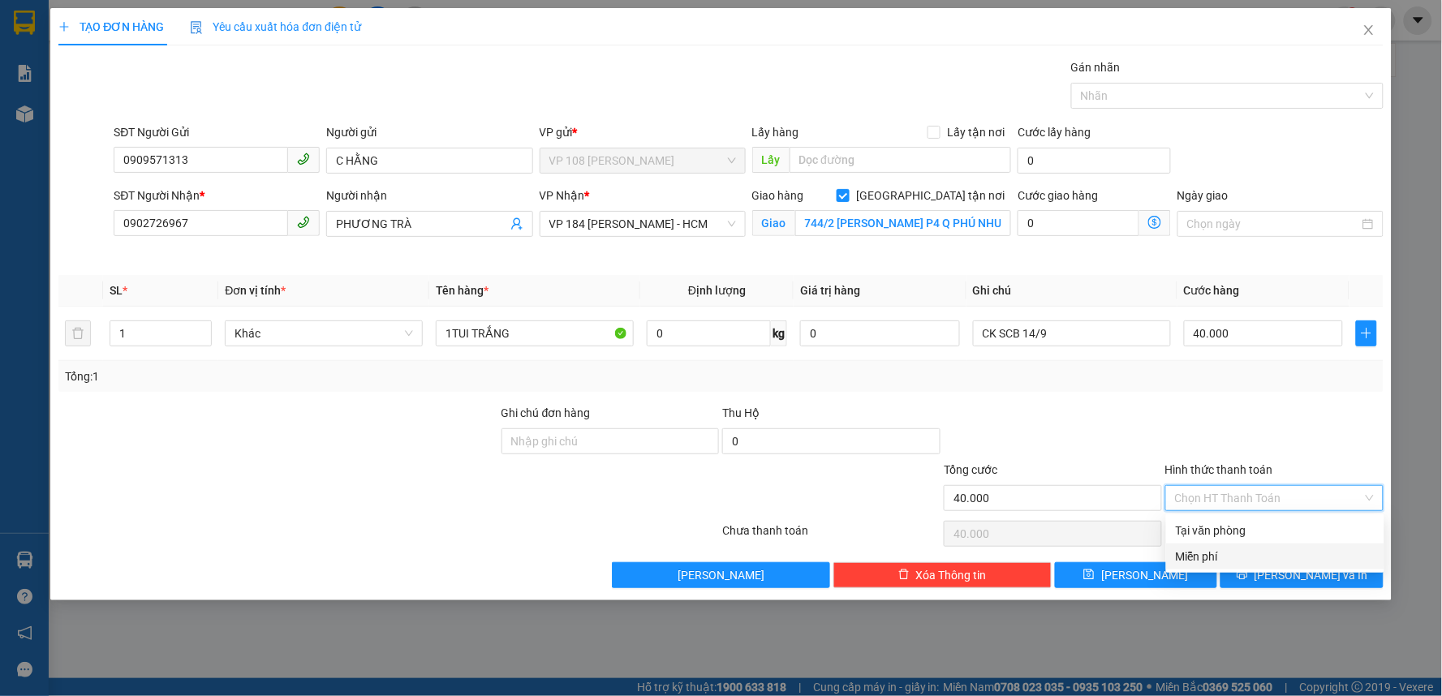
click at [1237, 539] on div "Tại văn phòng" at bounding box center [1275, 531] width 199 height 18
type input "0"
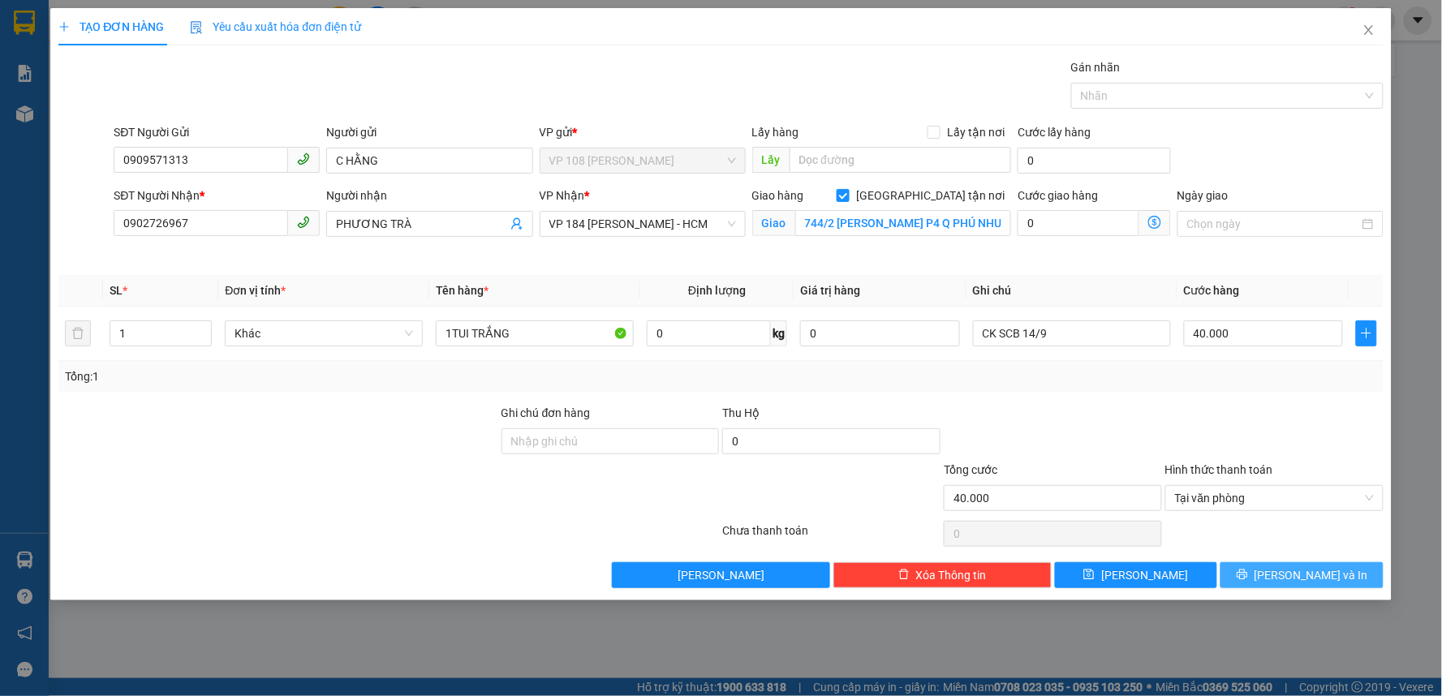
click at [1320, 572] on span "[PERSON_NAME] và In" at bounding box center [1311, 575] width 114 height 18
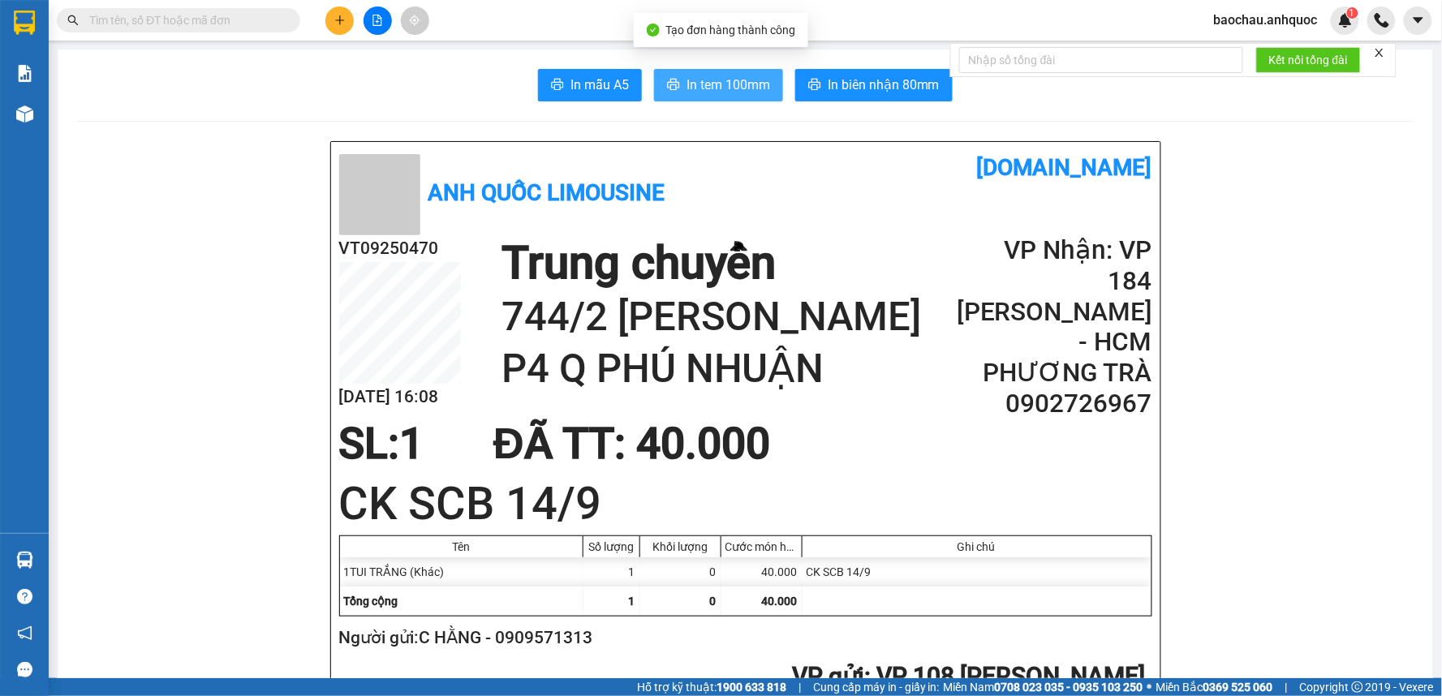
click at [677, 84] on button "In tem 100mm" at bounding box center [718, 85] width 129 height 32
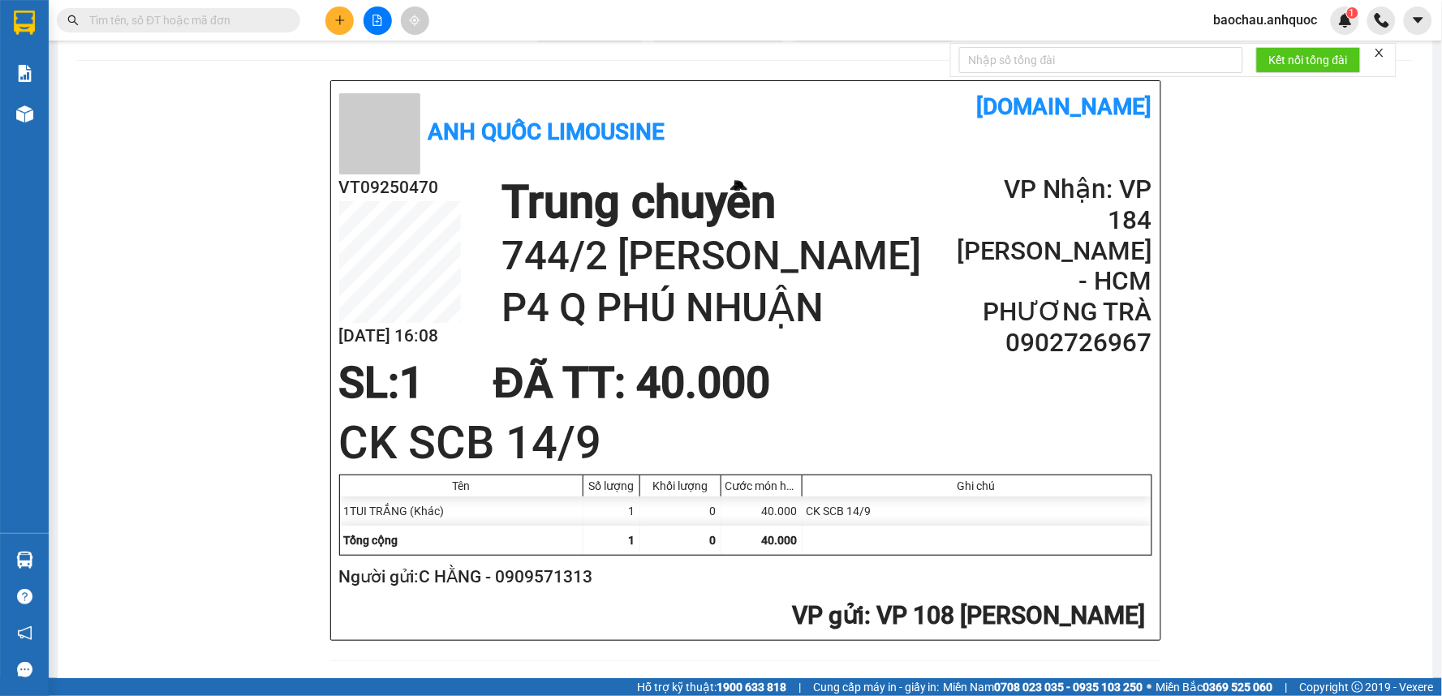
scroll to position [90, 0]
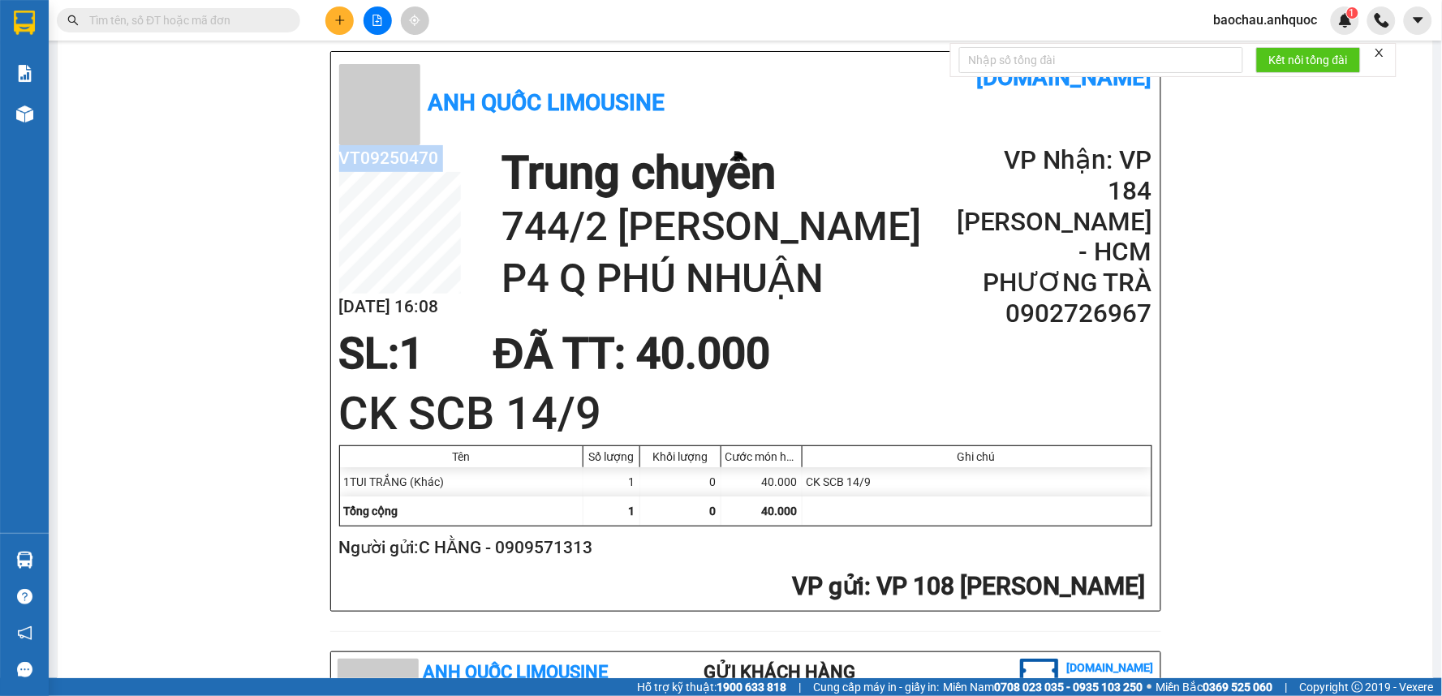
click at [351, 173] on div "VT09250470 [DATE] 16:08" at bounding box center [420, 237] width 162 height 184
copy div "VT09250470"
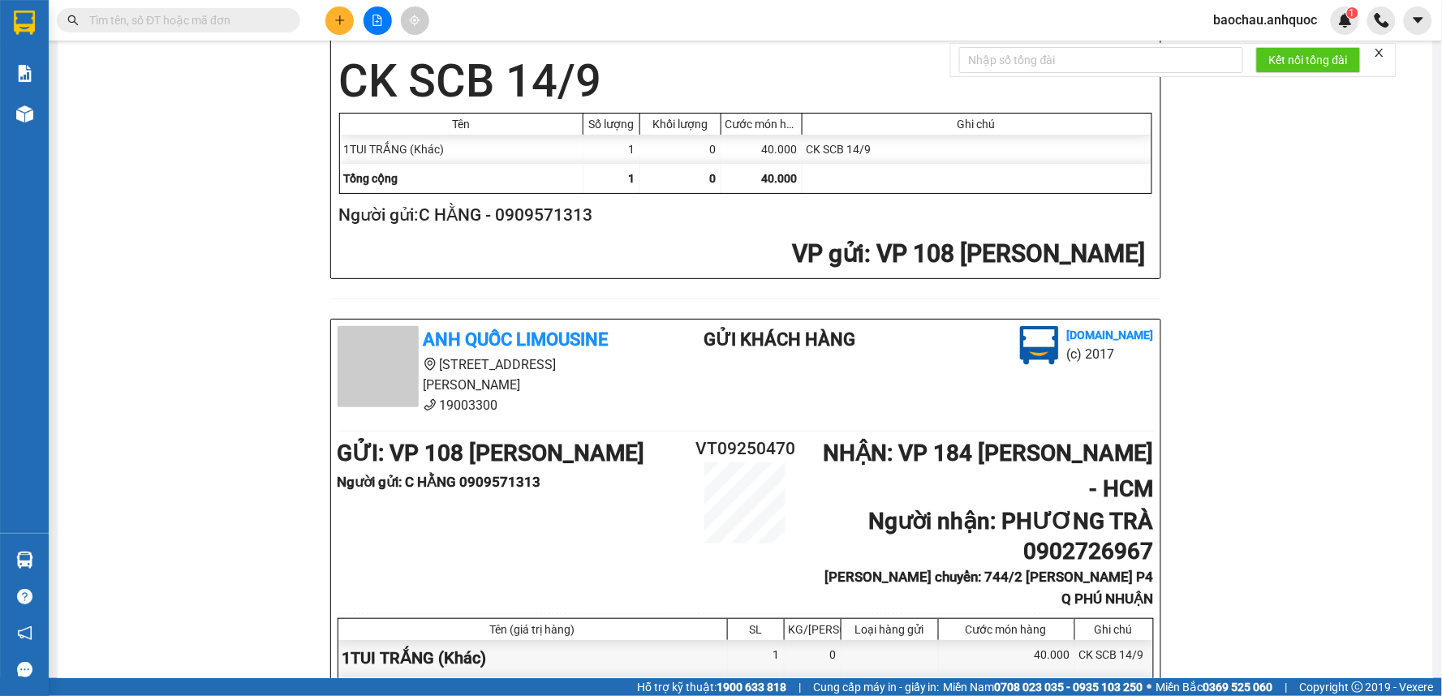
scroll to position [450, 0]
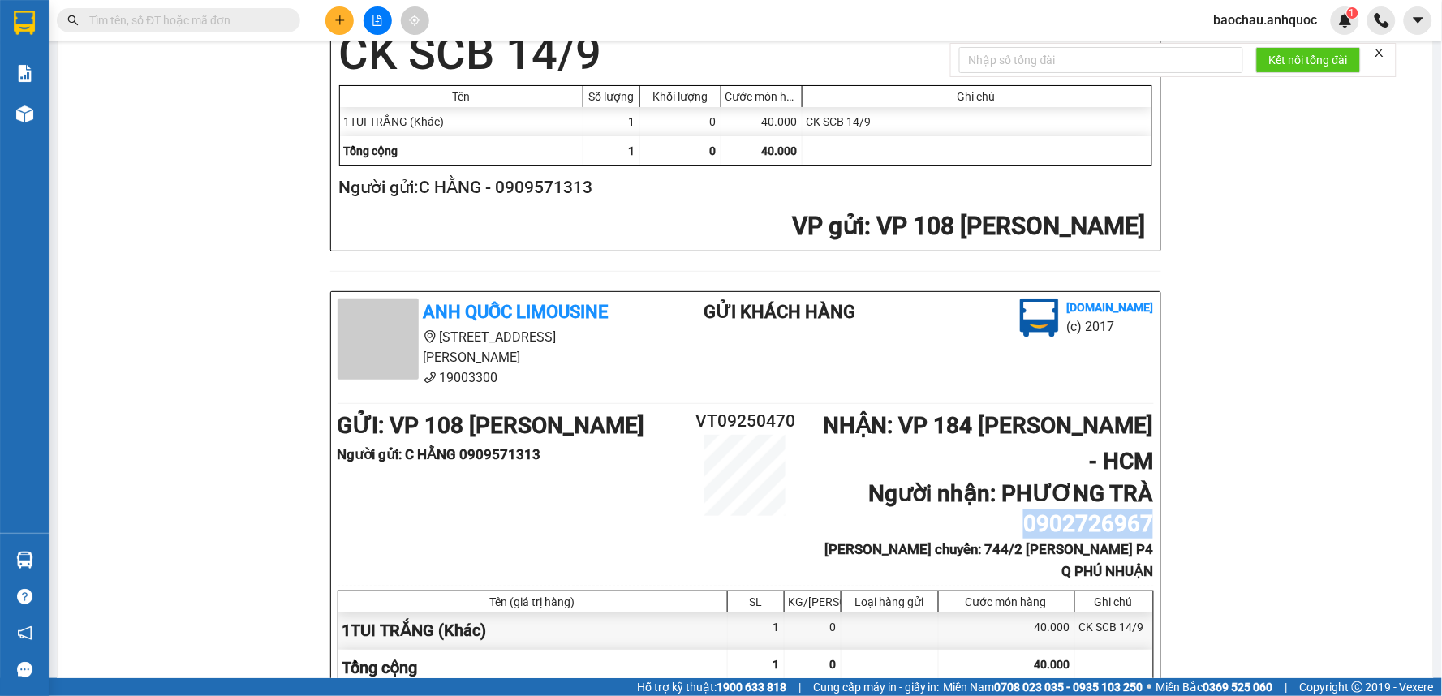
drag, startPoint x: 1016, startPoint y: 508, endPoint x: 1171, endPoint y: 507, distance: 155.0
copy b "0902726967"
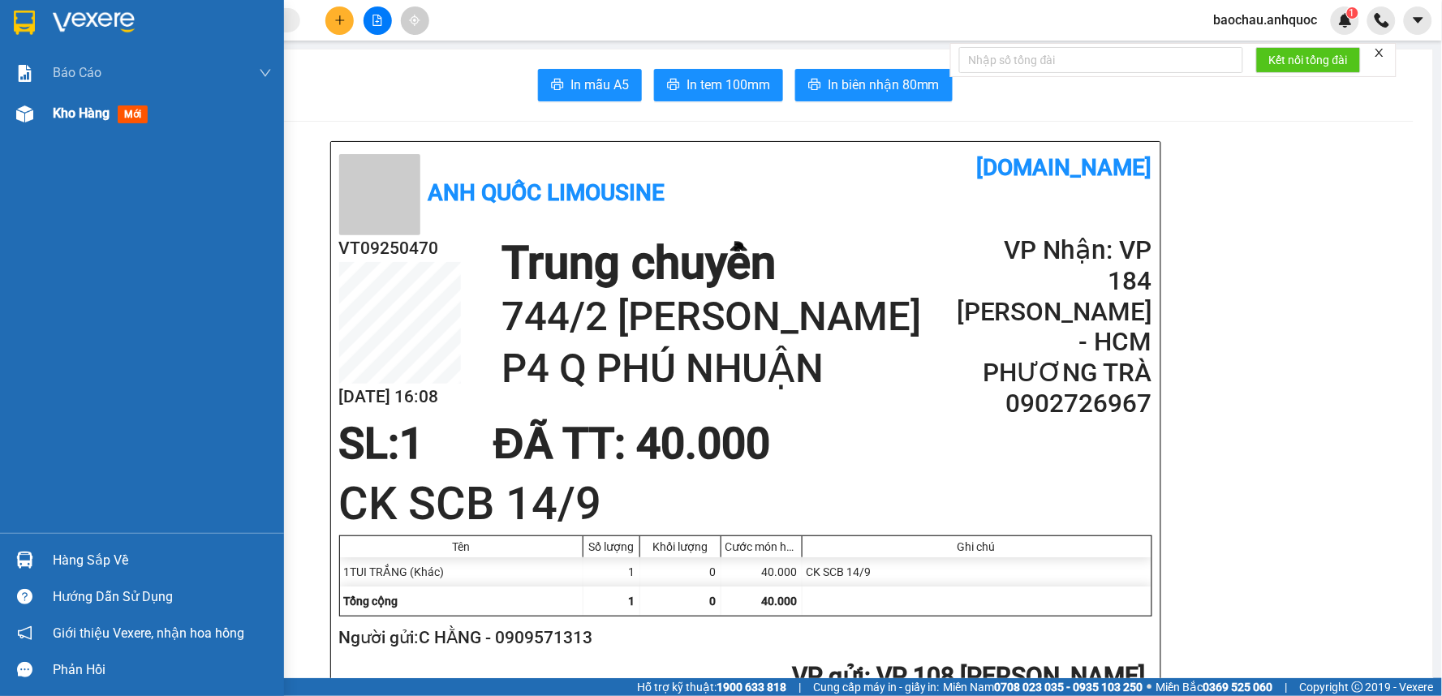
click at [43, 114] on div "Kho hàng mới" at bounding box center [142, 113] width 284 height 41
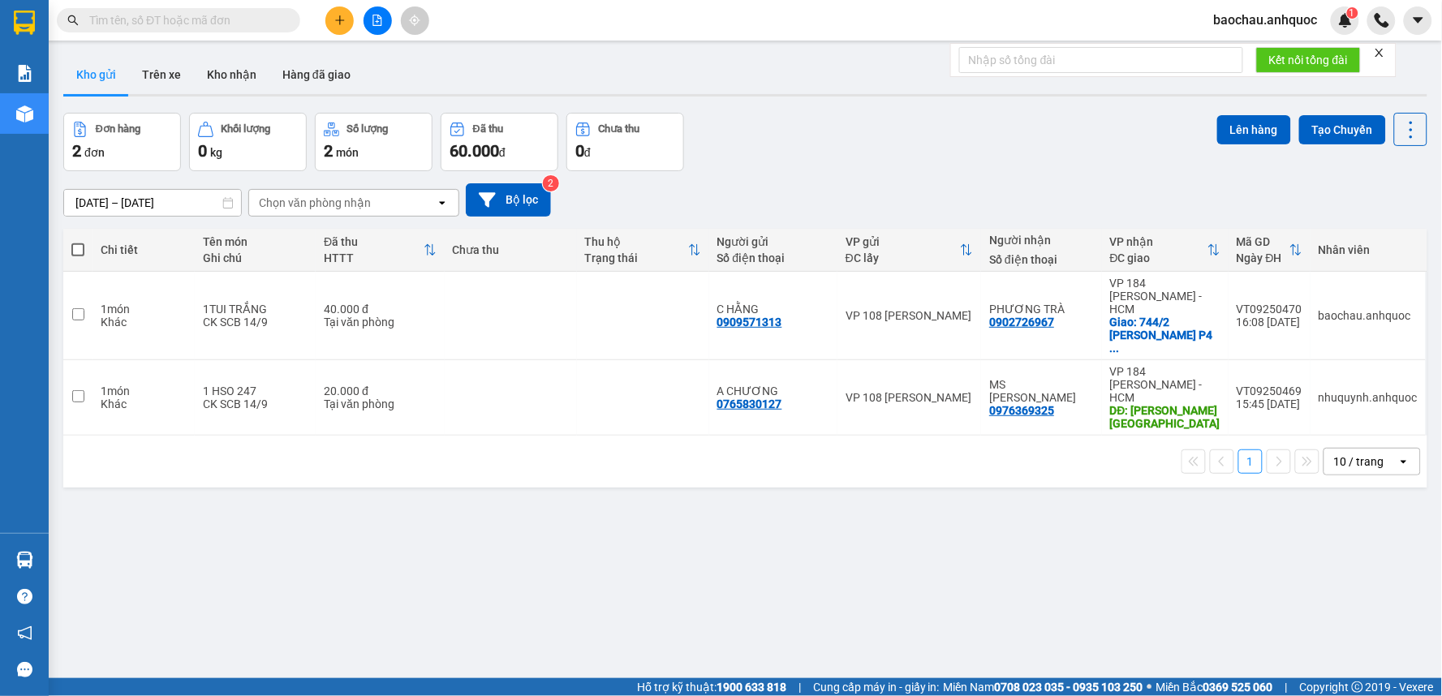
click at [154, 54] on div "ver 1.8.143 Kho gửi Trên xe Kho nhận Hàng đã giao Đơn hàng 2 đơn Khối lượng 0 k…" at bounding box center [745, 397] width 1377 height 696
click at [188, 84] on button "Trên xe" at bounding box center [161, 74] width 65 height 39
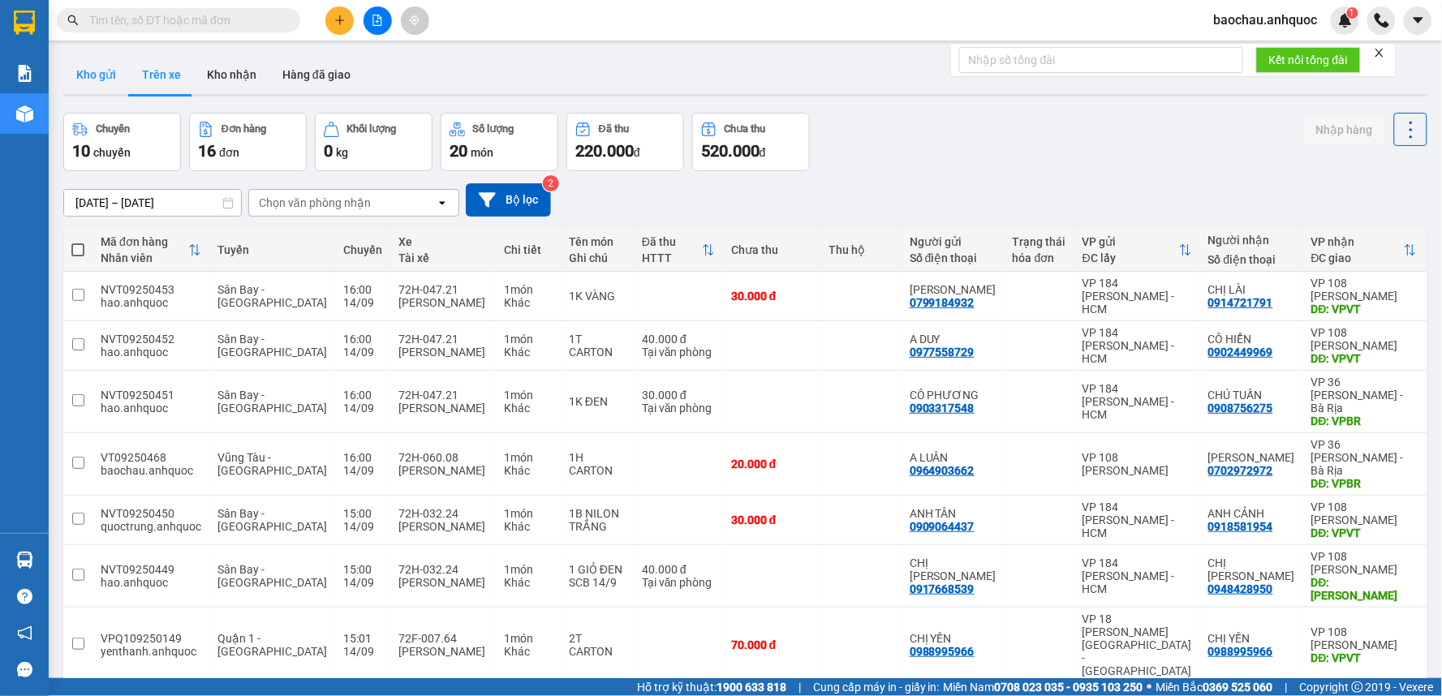
click at [101, 71] on button "Kho gửi" at bounding box center [96, 74] width 66 height 39
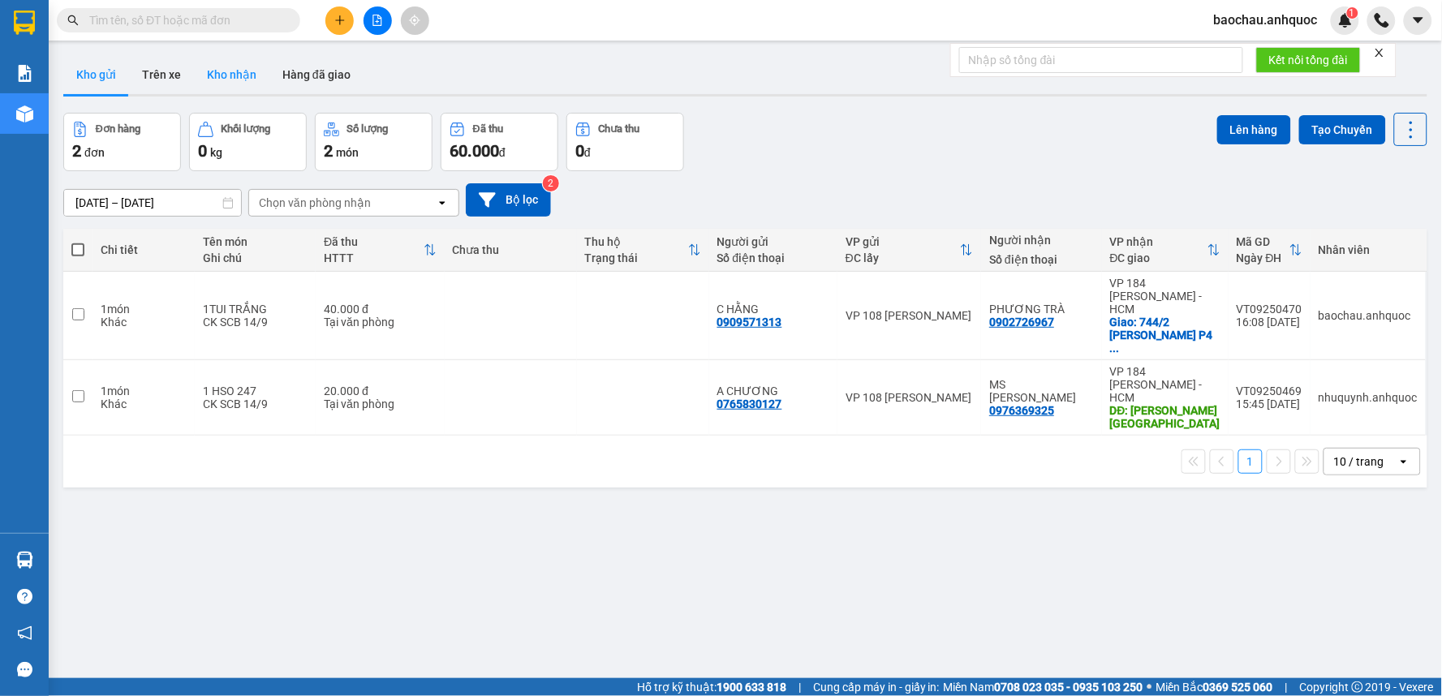
click at [253, 63] on button "Kho nhận" at bounding box center [231, 74] width 75 height 39
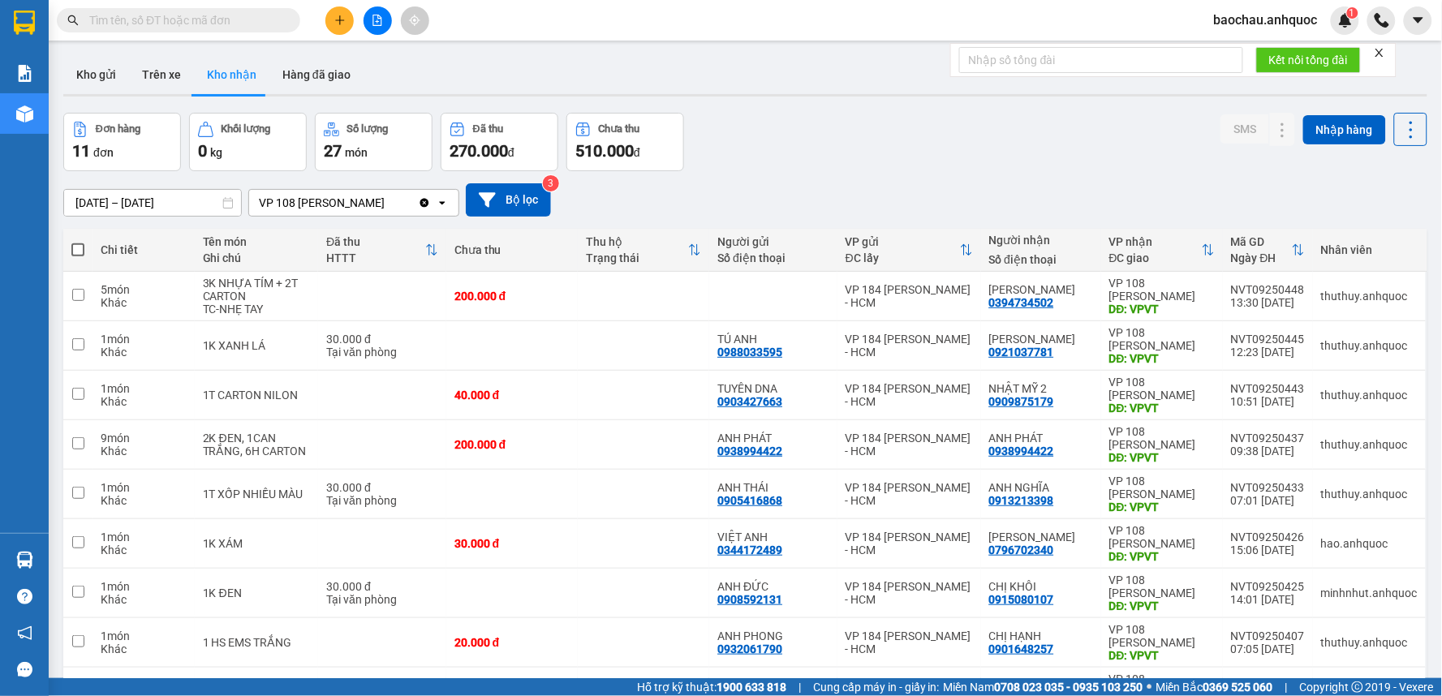
click at [200, 26] on input "text" at bounding box center [184, 20] width 191 height 18
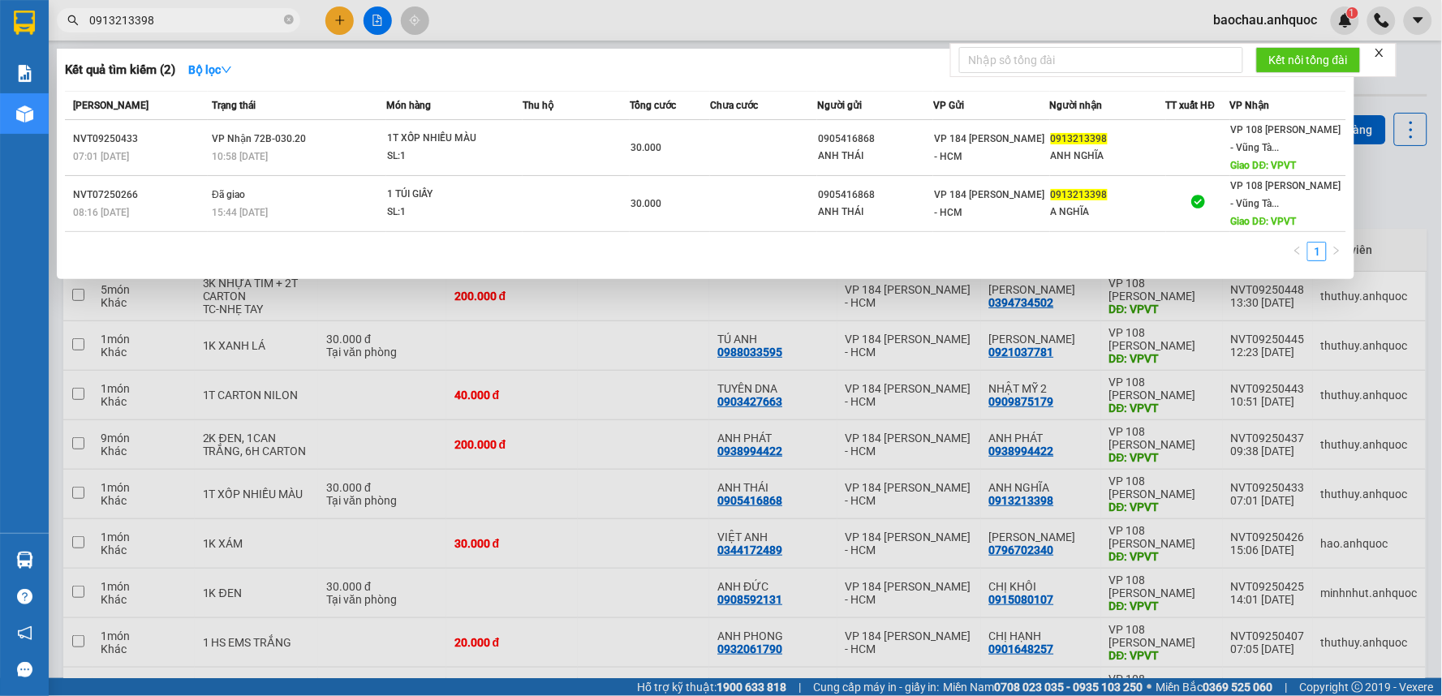
type input "0913213398"
click at [1082, 330] on div at bounding box center [721, 348] width 1442 height 696
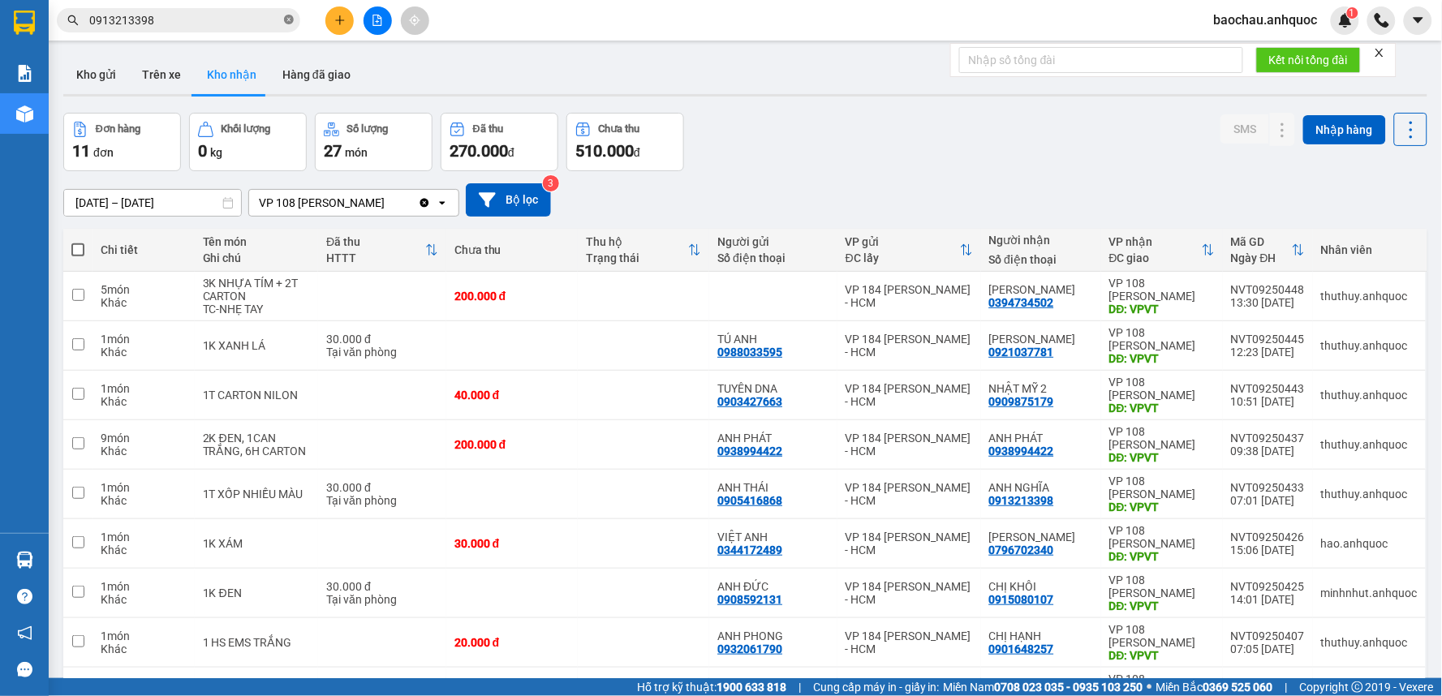
click at [289, 15] on icon "close-circle" at bounding box center [289, 20] width 10 height 10
click at [98, 74] on button "Kho gửi" at bounding box center [96, 74] width 66 height 39
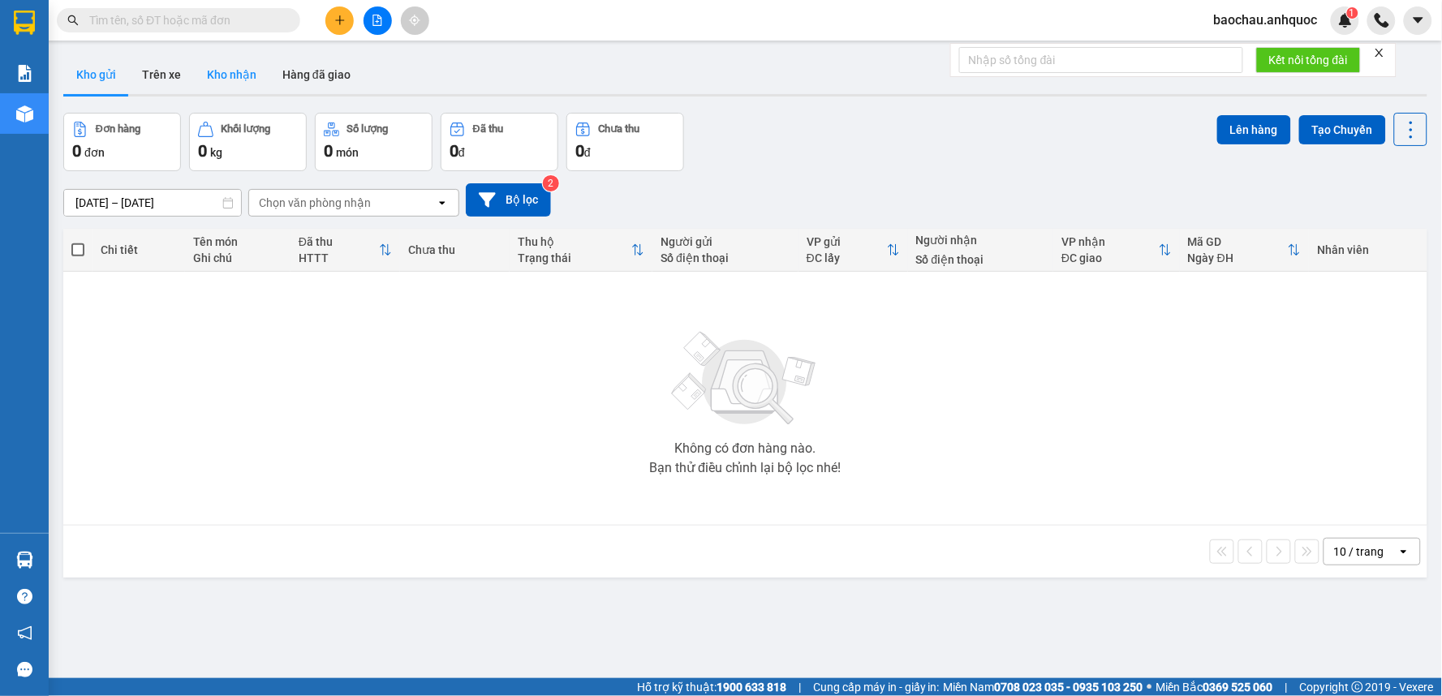
click at [194, 60] on button "Kho nhận" at bounding box center [231, 74] width 75 height 39
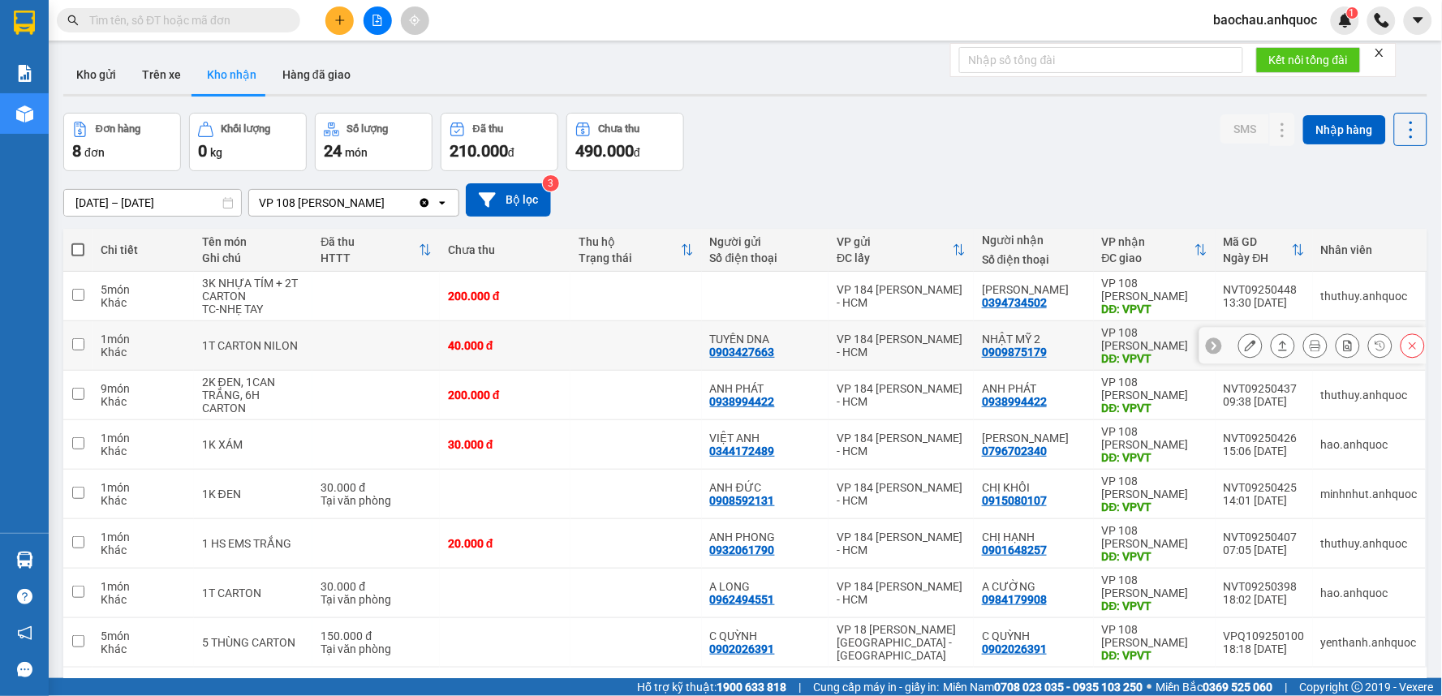
scroll to position [75, 0]
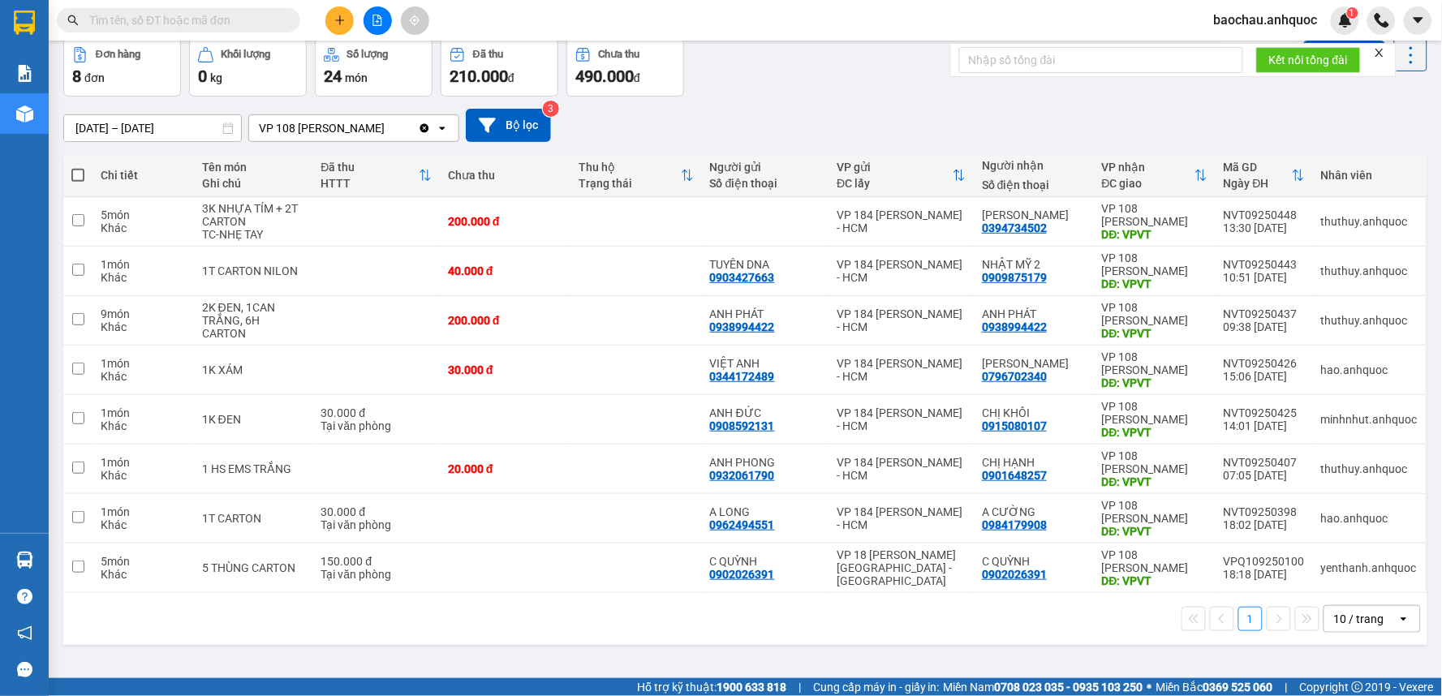
click at [333, 19] on button at bounding box center [339, 20] width 28 height 28
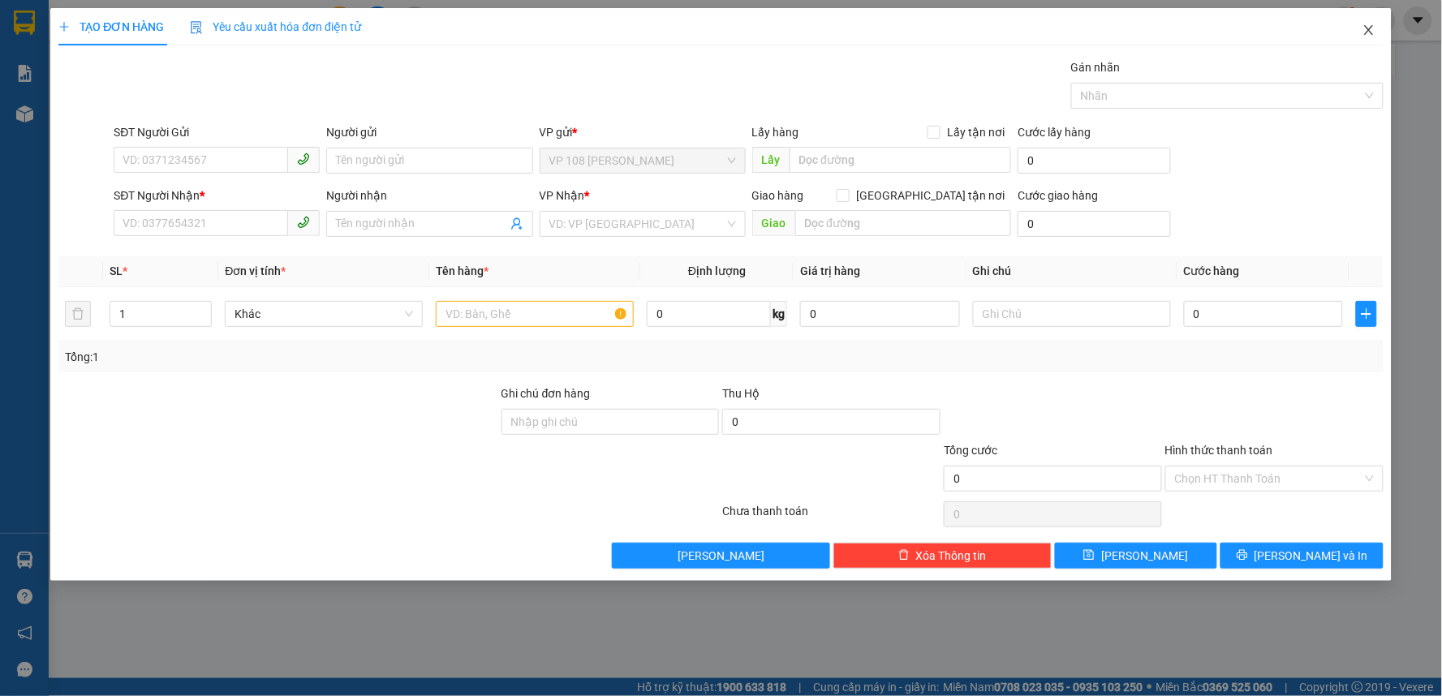
click at [1369, 26] on icon "close" at bounding box center [1368, 30] width 13 height 13
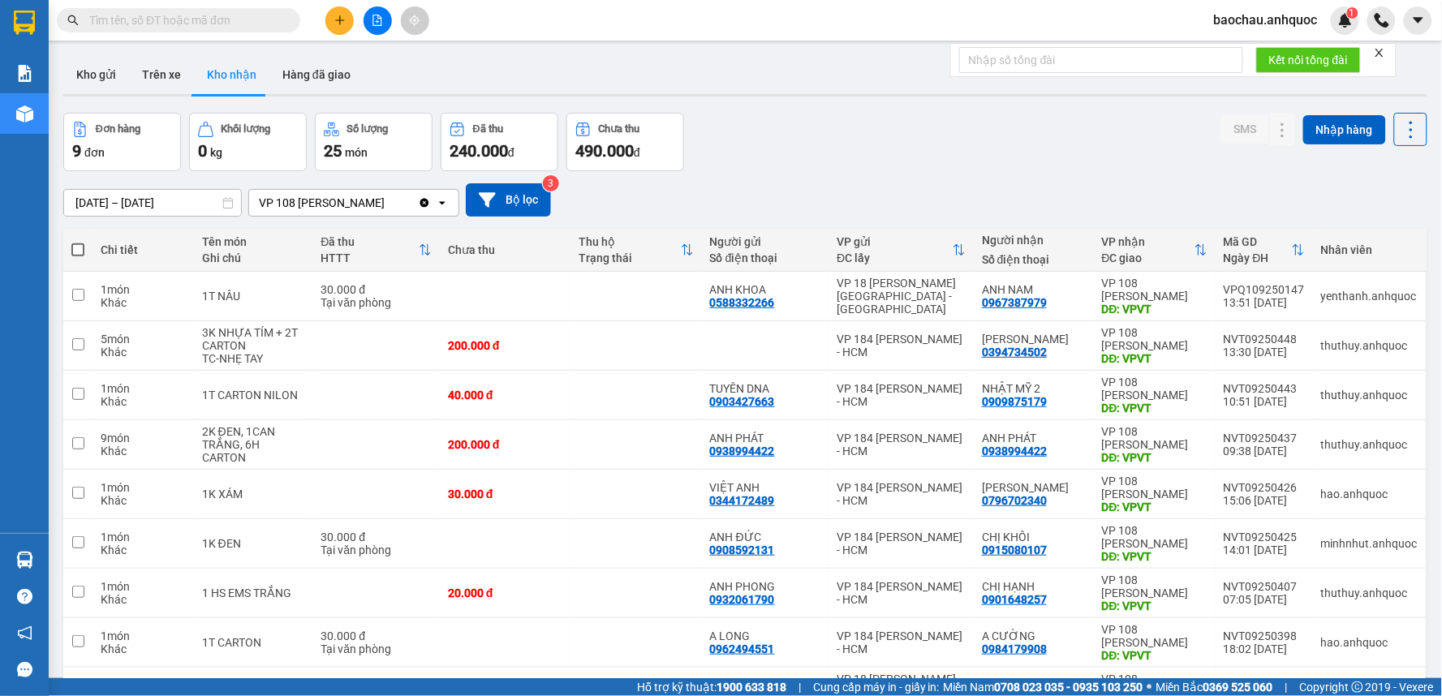
click at [329, 21] on button at bounding box center [339, 20] width 28 height 28
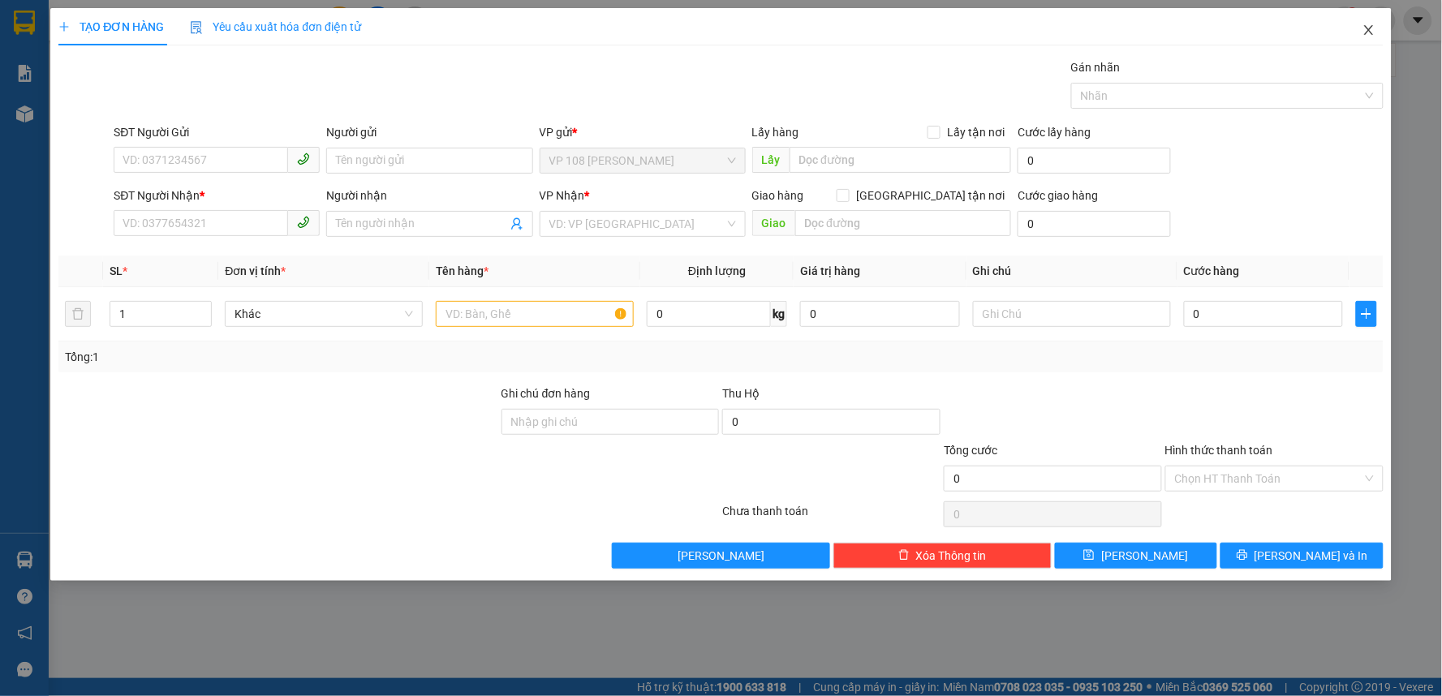
click at [1362, 23] on span "Close" at bounding box center [1368, 30] width 45 height 45
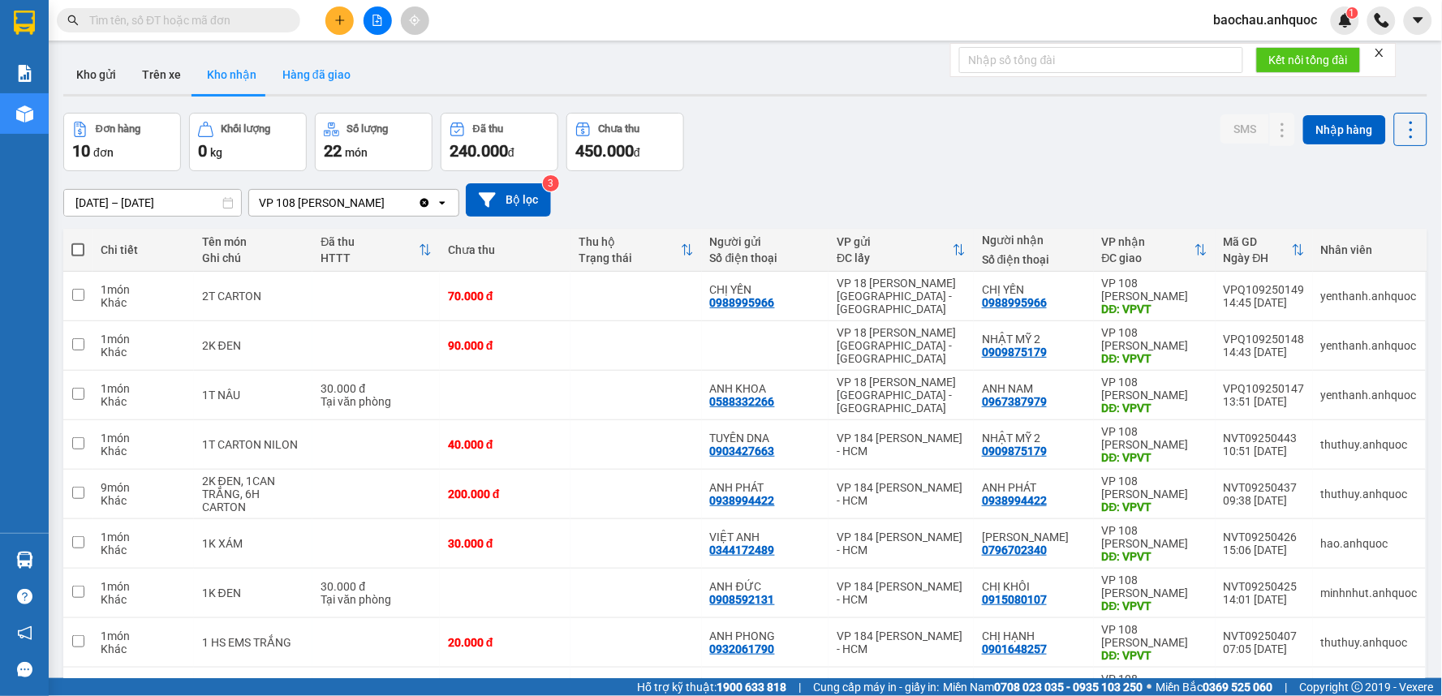
click at [274, 69] on button "Hàng đã giao" at bounding box center [316, 74] width 94 height 39
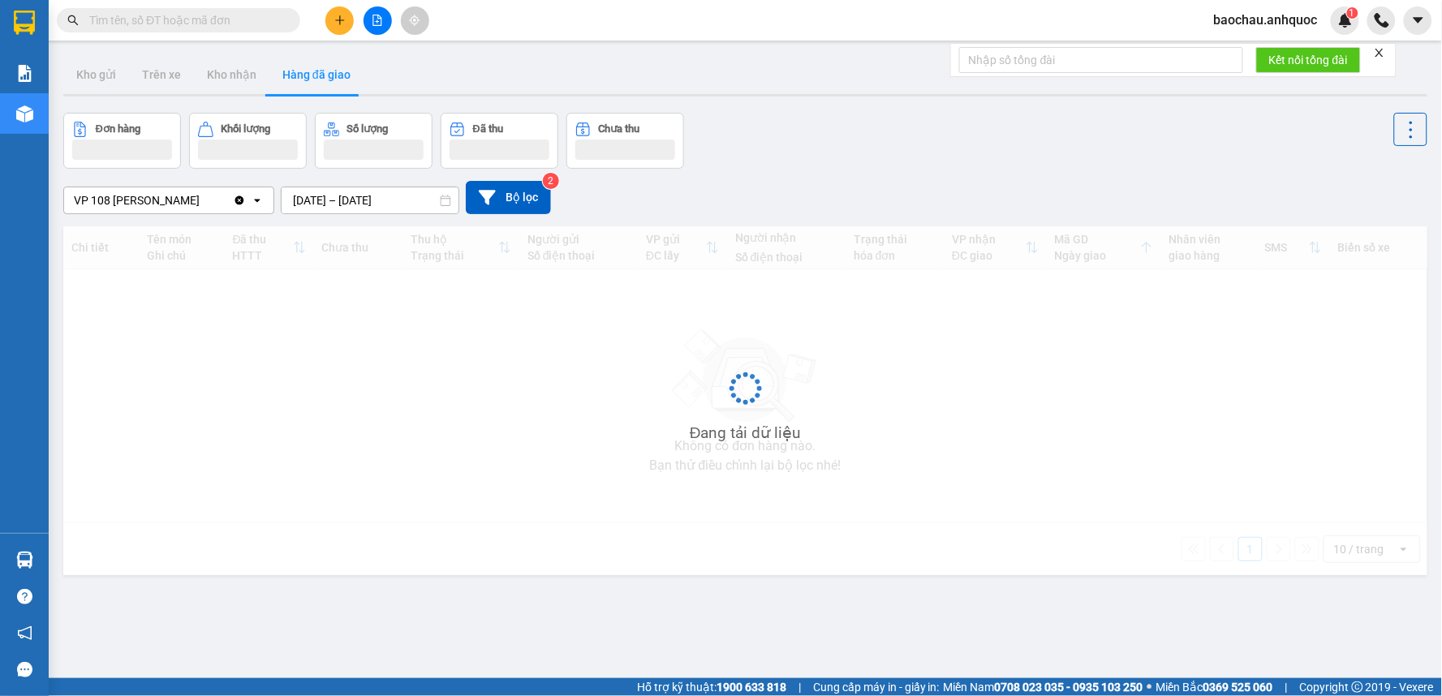
click at [282, 67] on button "Hàng đã giao" at bounding box center [316, 74] width 94 height 39
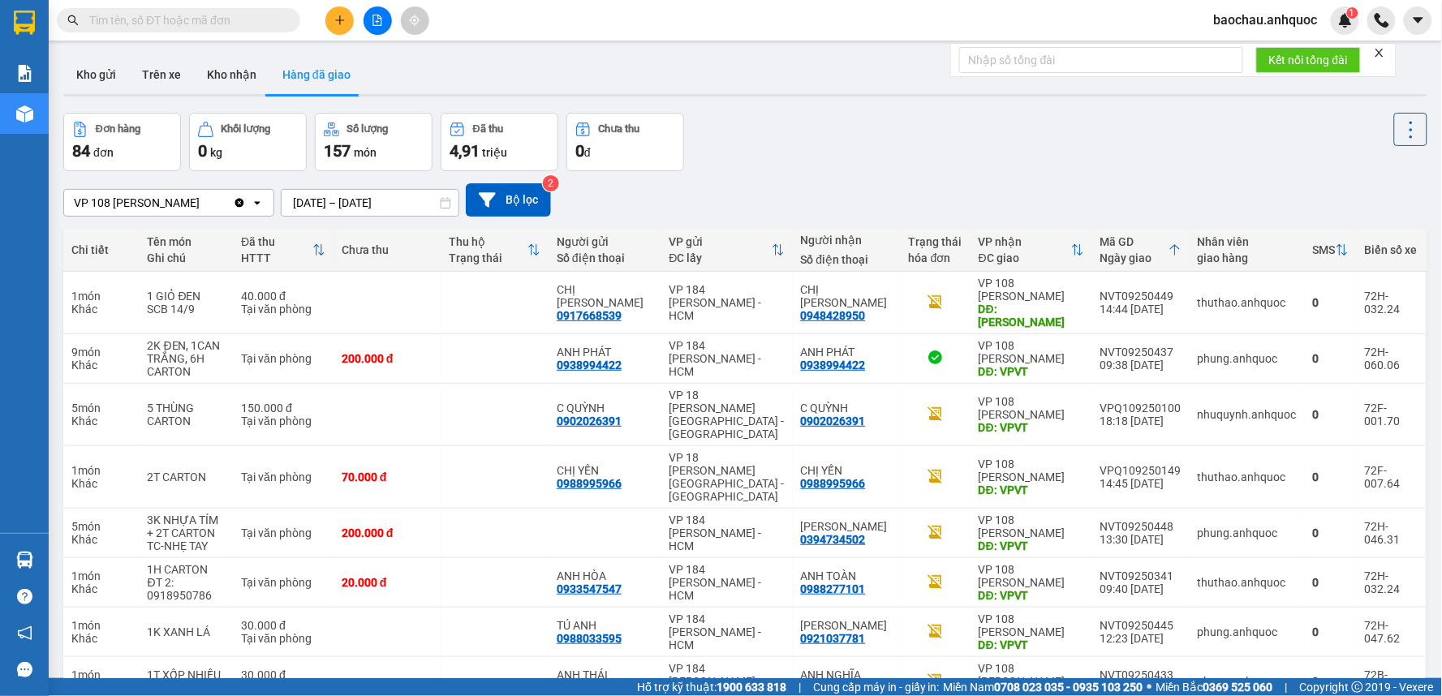
click at [269, 71] on button "Hàng đã giao" at bounding box center [316, 74] width 94 height 39
click at [254, 67] on button "Kho nhận" at bounding box center [231, 74] width 75 height 39
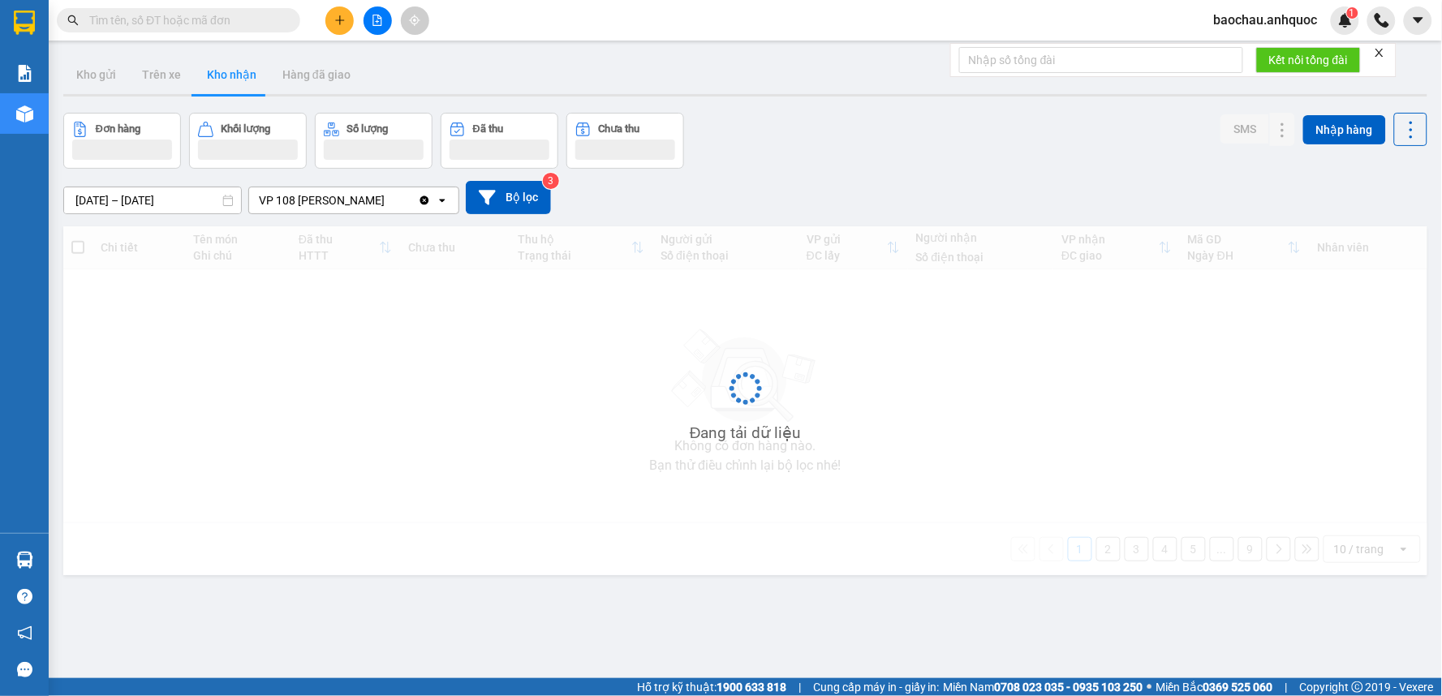
click at [254, 67] on button "Kho nhận" at bounding box center [231, 74] width 75 height 39
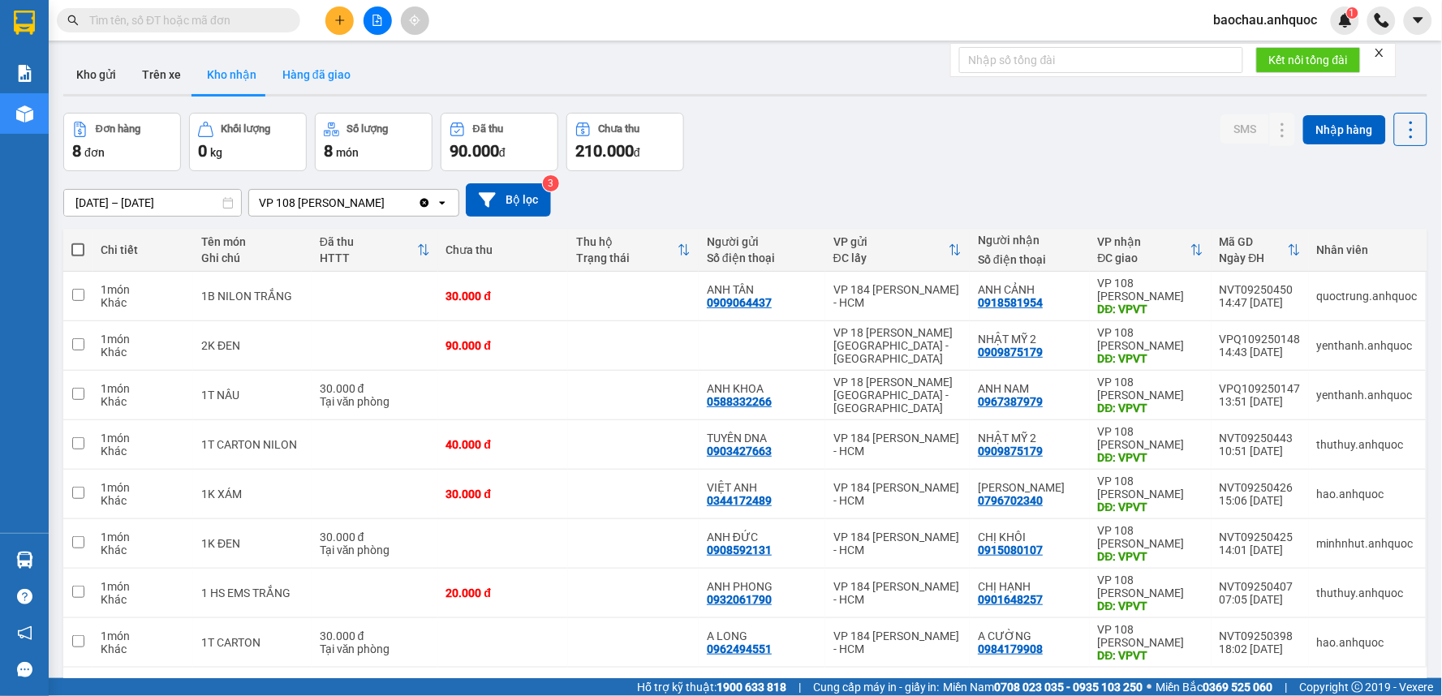
click at [303, 69] on button "Hàng đã giao" at bounding box center [316, 74] width 94 height 39
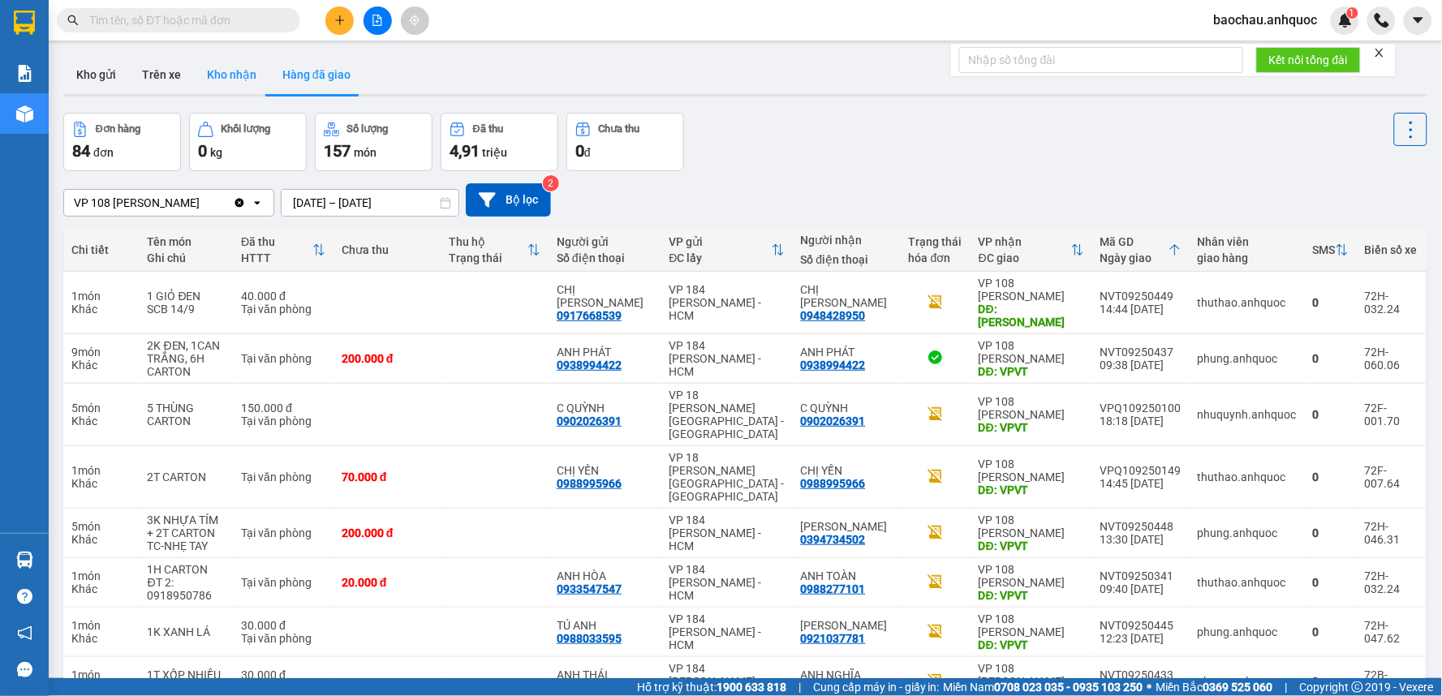
click at [235, 77] on button "Kho nhận" at bounding box center [231, 74] width 75 height 39
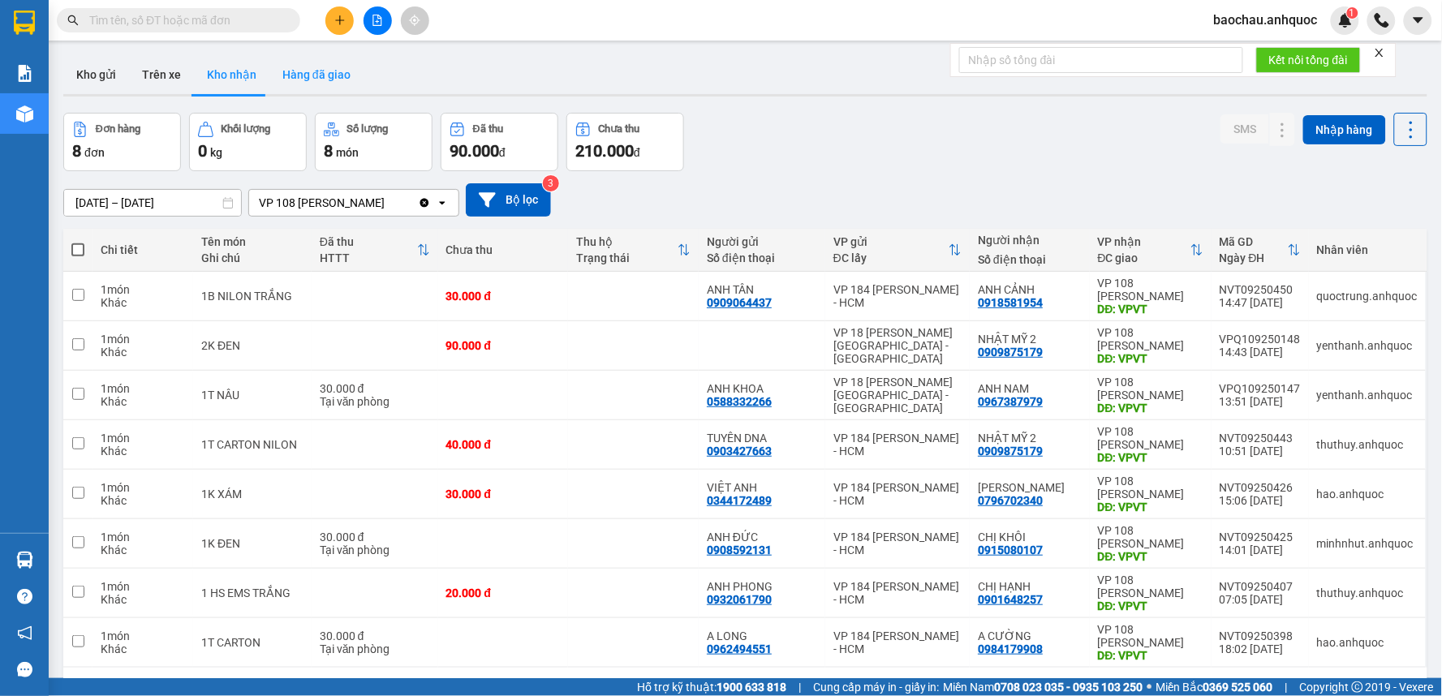
click at [305, 76] on button "Hàng đã giao" at bounding box center [316, 74] width 94 height 39
